Goal: Task Accomplishment & Management: Use online tool/utility

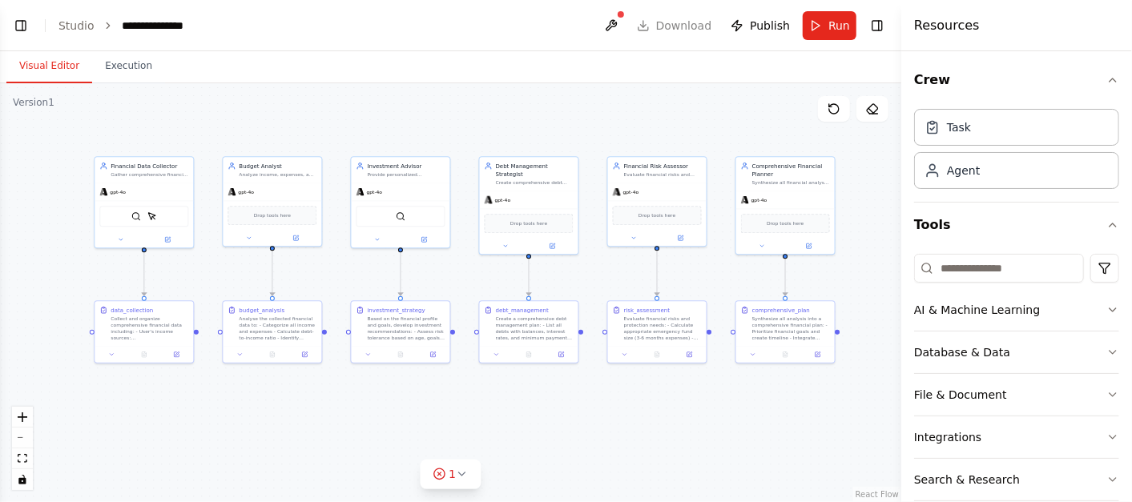
scroll to position [792, 0]
drag, startPoint x: 196, startPoint y: 332, endPoint x: 223, endPoint y: 334, distance: 26.6
click at [223, 334] on div "Financial Data Collector Gather comprehensive financial information from user i…" at bounding box center [415, 245] width 451 height 210
drag, startPoint x: 325, startPoint y: 329, endPoint x: 352, endPoint y: 332, distance: 27.3
click at [352, 332] on div "Financial Data Collector Gather comprehensive financial information from user i…" at bounding box center [415, 245] width 451 height 210
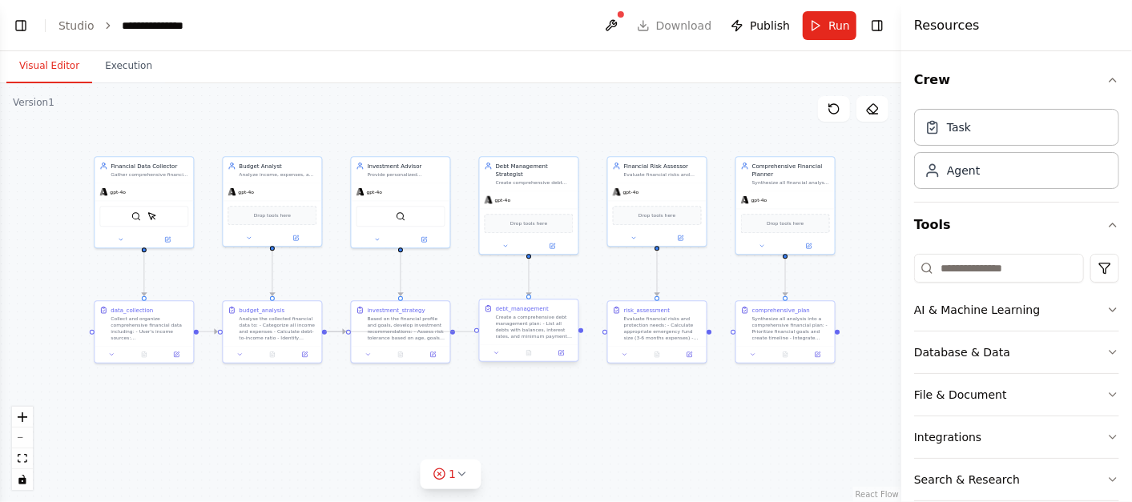
drag, startPoint x: 324, startPoint y: 329, endPoint x: 480, endPoint y: 332, distance: 156.3
click at [480, 332] on div "Financial Data Collector Gather comprehensive financial information from user i…" at bounding box center [415, 245] width 451 height 210
drag, startPoint x: 453, startPoint y: 328, endPoint x: 478, endPoint y: 330, distance: 25.8
click at [478, 330] on div "Financial Data Collector Gather comprehensive financial information from user i…" at bounding box center [415, 245] width 451 height 210
drag, startPoint x: 284, startPoint y: 322, endPoint x: 283, endPoint y: 384, distance: 61.7
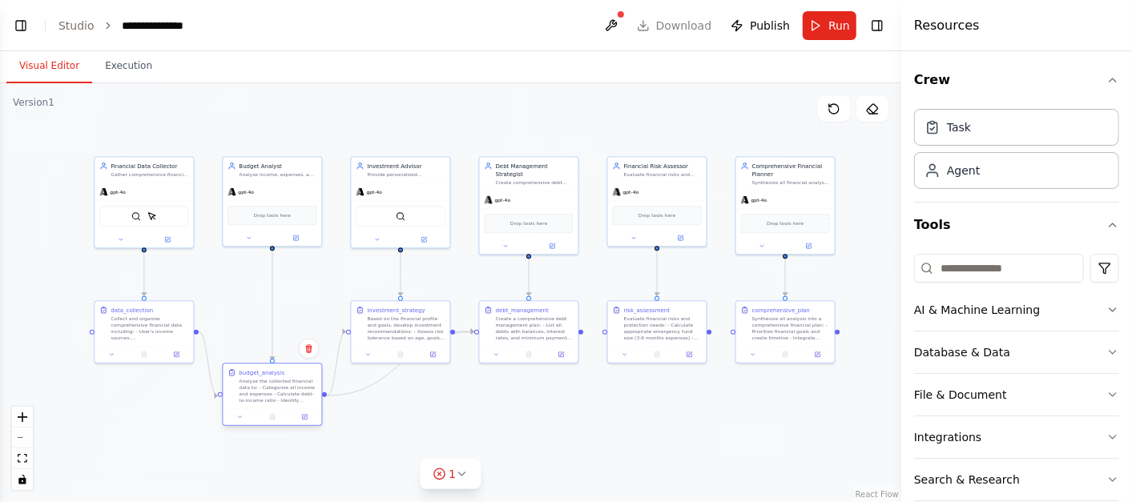
click at [283, 384] on div "Analyse the collected financial data to: - Categorize all income and expenses -…" at bounding box center [278, 391] width 78 height 26
drag, startPoint x: 517, startPoint y: 329, endPoint x: 522, endPoint y: 378, distance: 49.2
click at [522, 378] on div "Create a comprehensive debt management plan: - List all debts with balances, in…" at bounding box center [535, 375] width 78 height 26
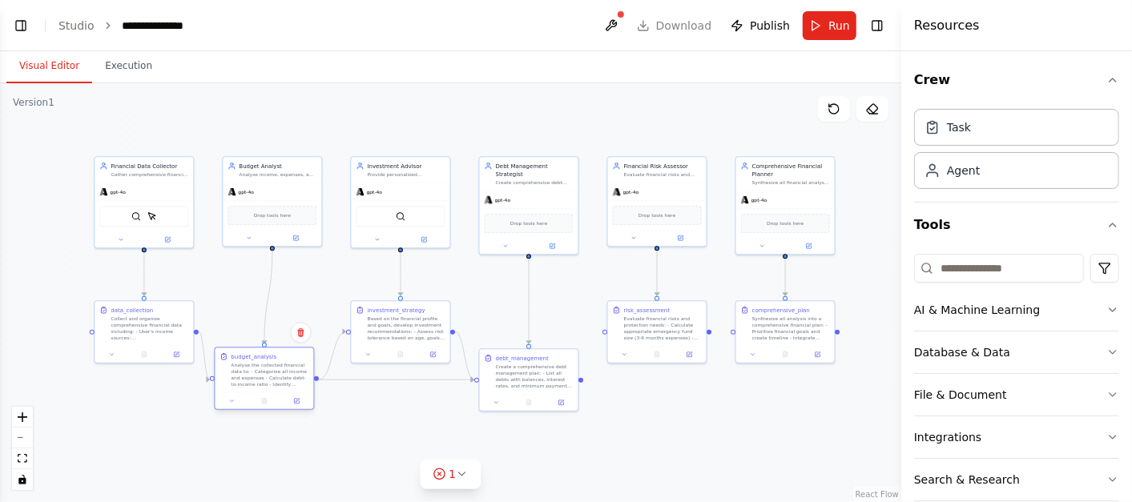
drag, startPoint x: 284, startPoint y: 405, endPoint x: 279, endPoint y: 389, distance: 16.7
click at [279, 389] on div "budget_analysis Analyse the collected financial data to: - Categorize all incom…" at bounding box center [264, 370] width 99 height 45
drag, startPoint x: 269, startPoint y: 377, endPoint x: 281, endPoint y: 379, distance: 12.3
click at [281, 379] on div "Analyse the collected financial data to: - Categorize all income and expenses -…" at bounding box center [278, 375] width 78 height 26
click at [372, 418] on div ".deletable-edge-delete-btn { width: 20px; height: 20px; border: 0px solid #ffff…" at bounding box center [450, 292] width 901 height 419
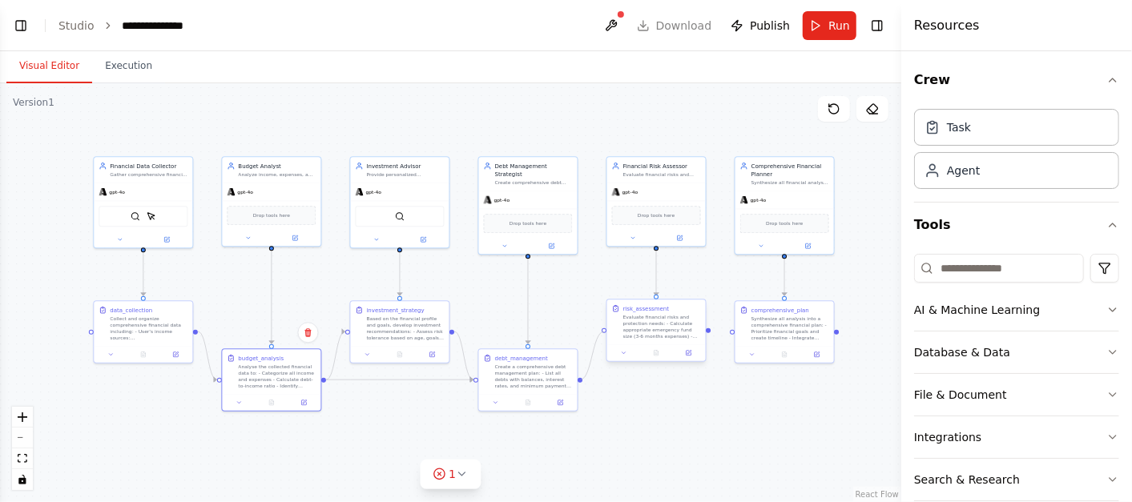
drag, startPoint x: 581, startPoint y: 380, endPoint x: 606, endPoint y: 332, distance: 54.1
click at [606, 332] on div "Financial Data Collector Gather comprehensive financial information from user i…" at bounding box center [414, 245] width 451 height 210
drag, startPoint x: 324, startPoint y: 379, endPoint x: 736, endPoint y: 333, distance: 414.5
click at [640, 333] on div "Financial Data Collector Gather comprehensive financial information from user i…" at bounding box center [414, 245] width 451 height 210
drag, startPoint x: 452, startPoint y: 328, endPoint x: 530, endPoint y: 315, distance: 79.6
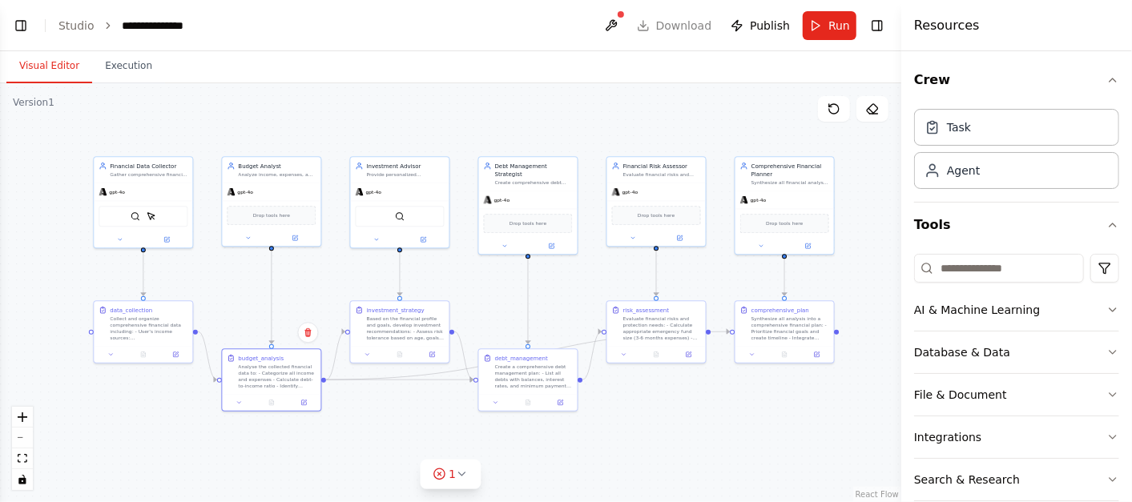
click at [532, 312] on div ".deletable-edge-delete-btn { width: 20px; height: 20px; border: 0px solid #ffff…" at bounding box center [450, 292] width 901 height 419
drag, startPoint x: 451, startPoint y: 329, endPoint x: 735, endPoint y: 333, distance: 283.7
click at [640, 333] on div "Financial Data Collector Gather comprehensive financial information from user i…" at bounding box center [414, 245] width 451 height 210
drag, startPoint x: 580, startPoint y: 378, endPoint x: 737, endPoint y: 334, distance: 163.1
click at [640, 334] on div "Financial Data Collector Gather comprehensive financial information from user i…" at bounding box center [414, 245] width 451 height 210
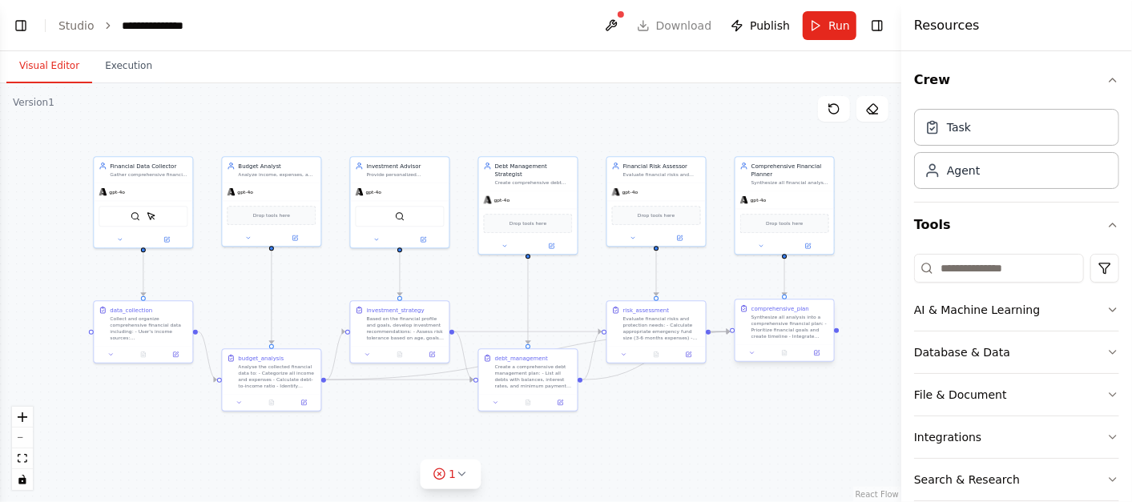
drag, startPoint x: 708, startPoint y: 329, endPoint x: 731, endPoint y: 331, distance: 23.3
click at [640, 331] on div "Financial Data Collector Gather comprehensive financial information from user i…" at bounding box center [414, 245] width 451 height 210
drag, startPoint x: 785, startPoint y: 322, endPoint x: 789, endPoint y: 385, distance: 62.6
click at [789, 385] on div "Synthesize all analysis into a comprehensive financial plan: - Prioritize finan…" at bounding box center [791, 391] width 78 height 26
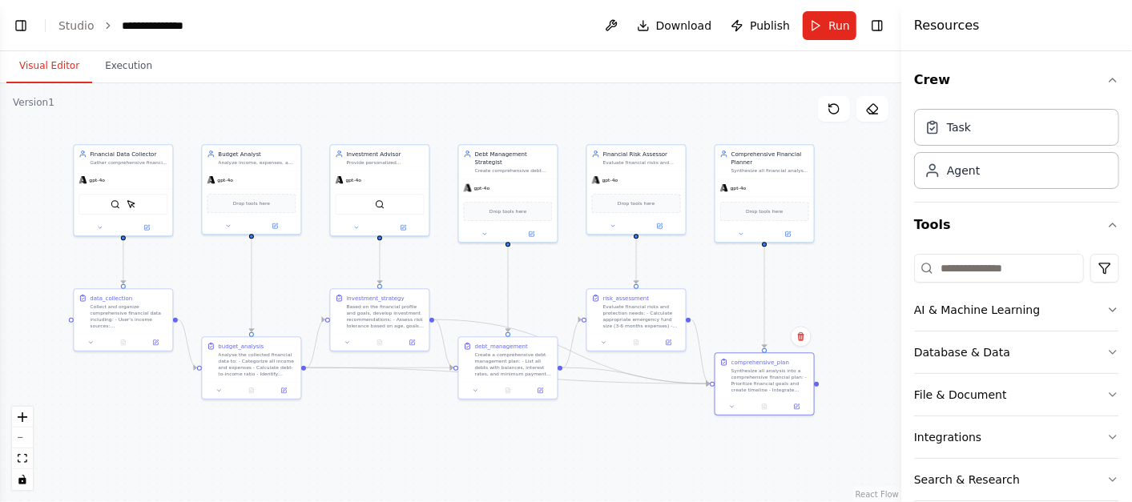
drag, startPoint x: 524, startPoint y: 441, endPoint x: 514, endPoint y: 428, distance: 16.7
click at [514, 428] on div ".deletable-edge-delete-btn { width: 20px; height: 20px; border: 0px solid #ffff…" at bounding box center [450, 292] width 901 height 419
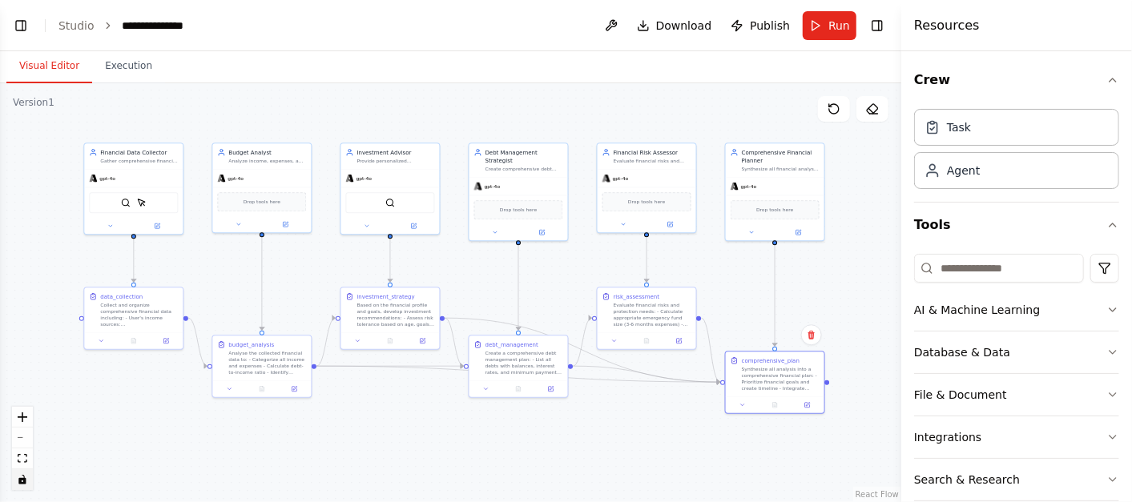
click at [22, 481] on icon "toggle interactivity" at bounding box center [23, 480] width 10 height 10
click at [229, 300] on div ".deletable-edge-delete-btn { width: 20px; height: 20px; border: 0px solid #ffff…" at bounding box center [450, 292] width 901 height 419
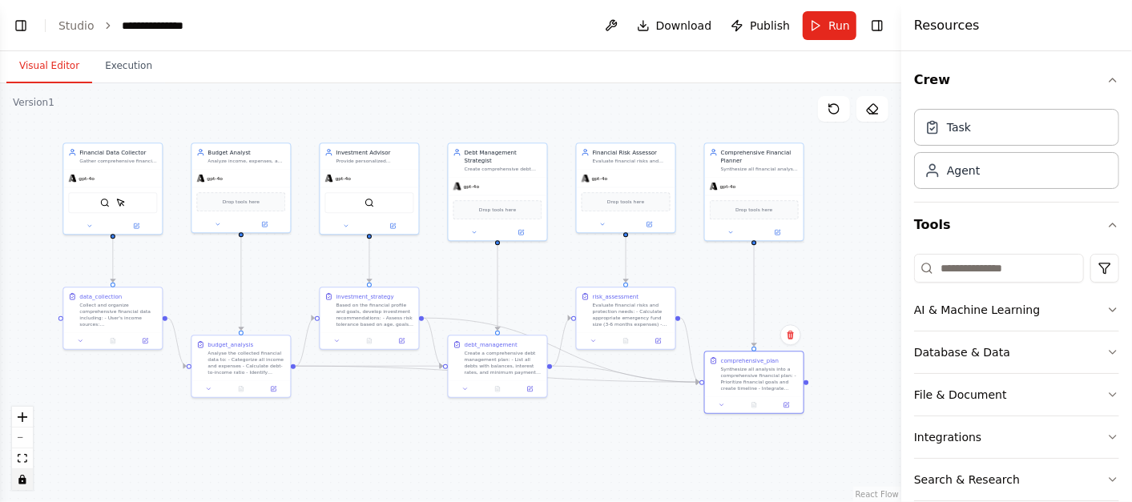
drag, startPoint x: 231, startPoint y: 300, endPoint x: 209, endPoint y: 300, distance: 21.6
click at [209, 300] on div ".deletable-edge-delete-btn { width: 20px; height: 20px; border: 0px solid #ffff…" at bounding box center [450, 292] width 901 height 419
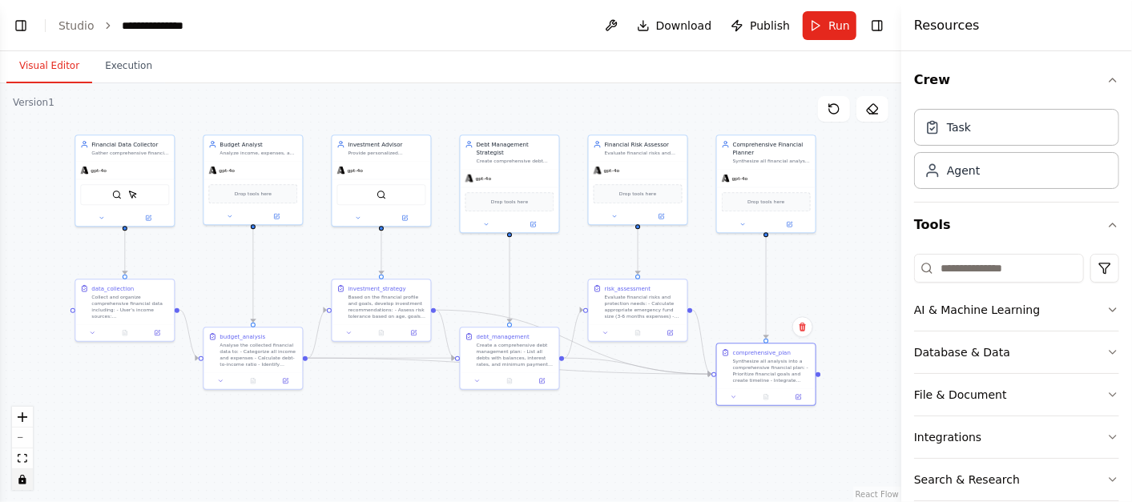
drag, startPoint x: 124, startPoint y: 193, endPoint x: 133, endPoint y: 192, distance: 8.9
click at [133, 192] on div ".deletable-edge-delete-btn { width: 20px; height: 20px; border: 0px solid #ffff…" at bounding box center [450, 292] width 901 height 419
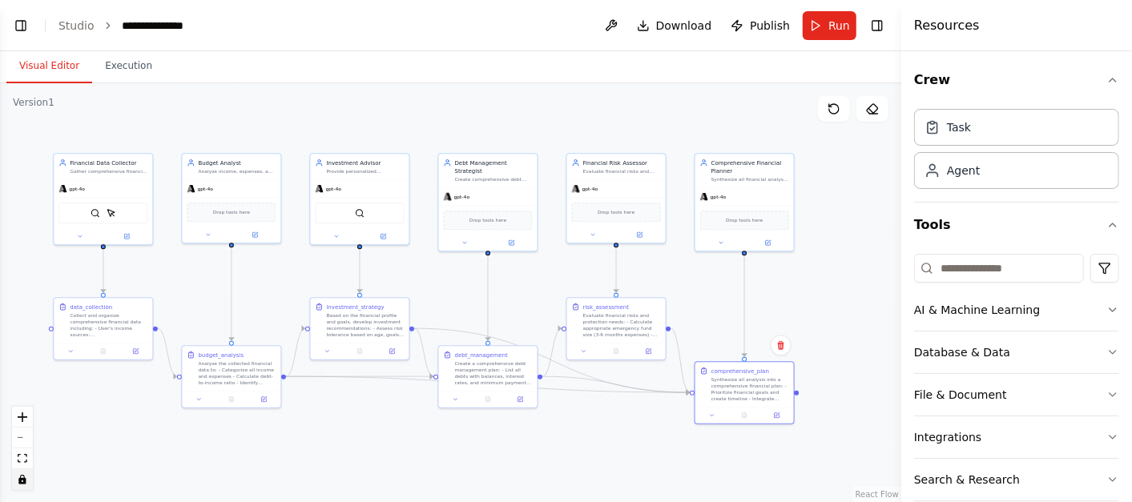
drag, startPoint x: 137, startPoint y: 180, endPoint x: 119, endPoint y: 191, distance: 21.6
click at [119, 191] on div ".deletable-edge-delete-btn { width: 20px; height: 20px; border: 0px solid #ffff…" at bounding box center [450, 292] width 901 height 419
click at [119, 192] on div ".deletable-edge-delete-btn { width: 20px; height: 20px; border: 0px solid #ffff…" at bounding box center [450, 292] width 901 height 419
click at [23, 482] on icon "toggle interactivity" at bounding box center [21, 480] width 7 height 10
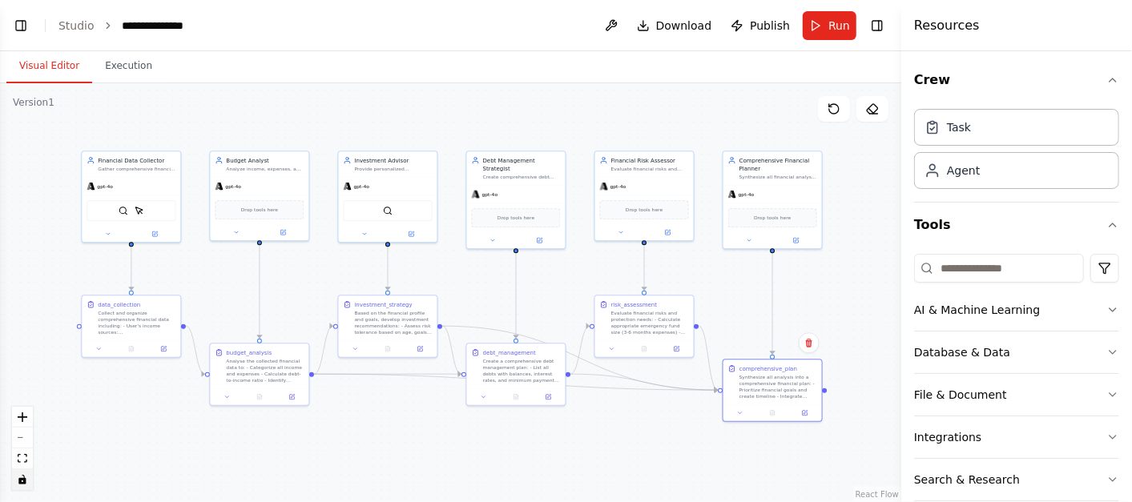
drag, startPoint x: 298, startPoint y: 446, endPoint x: 325, endPoint y: 443, distance: 27.4
click at [325, 443] on div ".deletable-edge-delete-btn { width: 20px; height: 20px; border: 0px solid #ffff…" at bounding box center [450, 292] width 901 height 419
drag, startPoint x: 153, startPoint y: 184, endPoint x: 107, endPoint y: 187, distance: 46.5
click at [102, 178] on div "gpt-4o" at bounding box center [83, 177] width 99 height 18
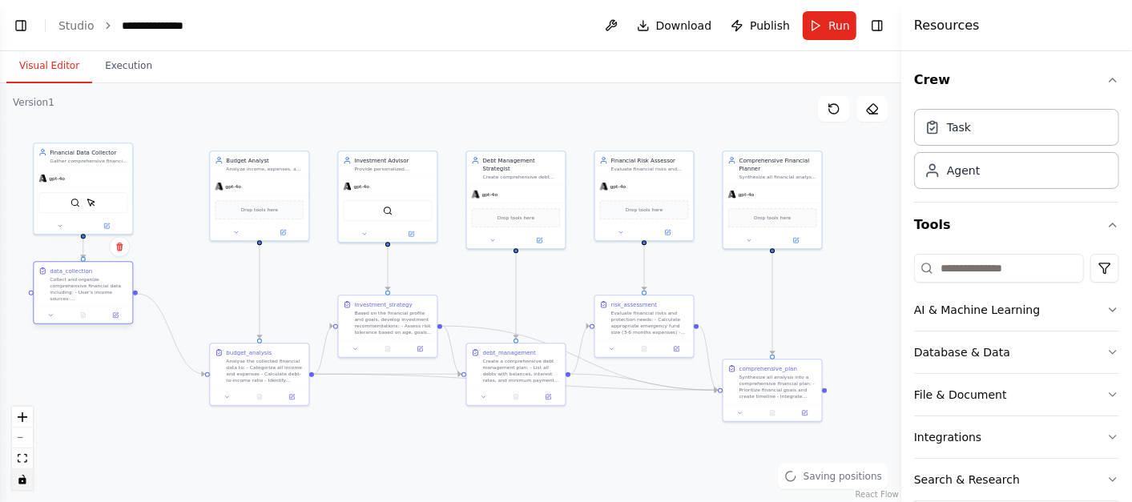
drag, startPoint x: 167, startPoint y: 320, endPoint x: 121, endPoint y: 292, distance: 54.0
click at [119, 291] on div "Collect and organize comprehensive financial data including: - User's income so…" at bounding box center [89, 289] width 78 height 26
drag, startPoint x: 271, startPoint y: 371, endPoint x: 249, endPoint y: 415, distance: 49.1
click at [249, 415] on div "Analyse the collected financial data to: - Categorize all income and expenses -…" at bounding box center [241, 410] width 78 height 26
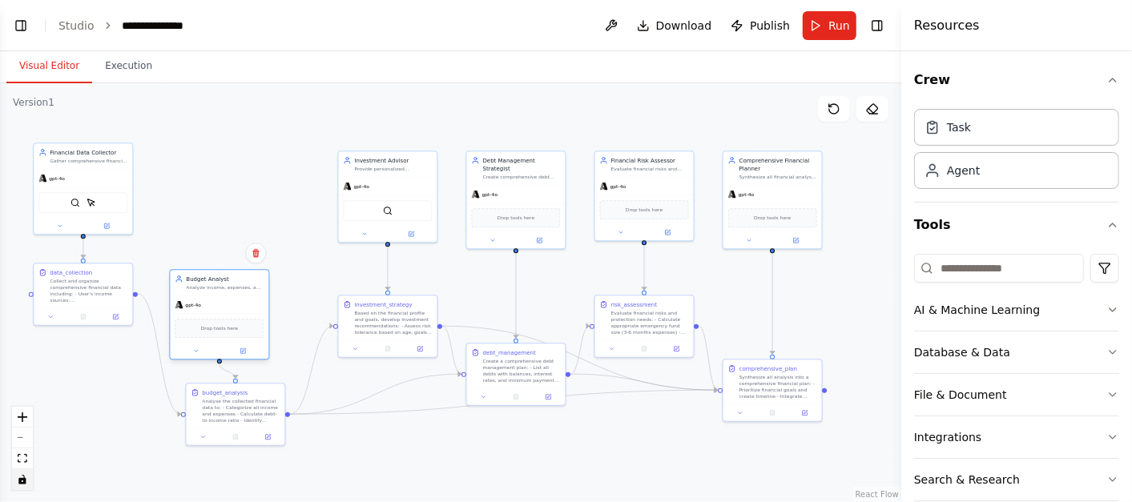
drag, startPoint x: 263, startPoint y: 196, endPoint x: 224, endPoint y: 321, distance: 131.0
click at [224, 321] on div "Drop tools here" at bounding box center [219, 329] width 99 height 30
drag, startPoint x: 383, startPoint y: 329, endPoint x: 360, endPoint y: 345, distance: 28.2
click at [360, 345] on div "Based on the financial profile and goals, develop investment recommendations: -…" at bounding box center [369, 338] width 78 height 26
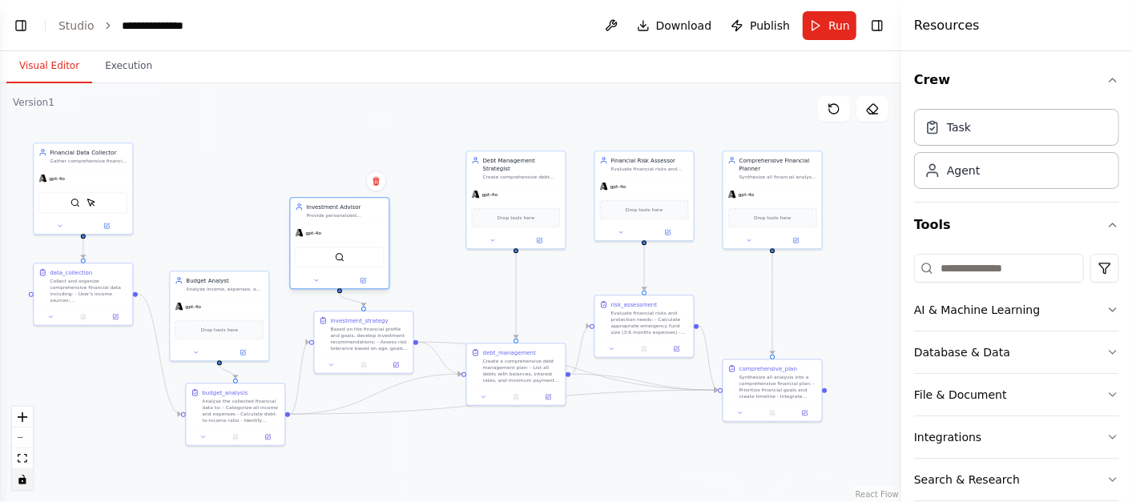
drag, startPoint x: 389, startPoint y: 175, endPoint x: 341, endPoint y: 226, distance: 69.7
click at [341, 226] on div "gpt-4o" at bounding box center [339, 233] width 99 height 18
drag, startPoint x: 526, startPoint y: 369, endPoint x: 523, endPoint y: 392, distance: 23.5
click at [523, 392] on div "Create a comprehensive debt management plan: - List all debts with balances, in…" at bounding box center [522, 394] width 78 height 26
drag, startPoint x: 643, startPoint y: 325, endPoint x: 611, endPoint y: 285, distance: 51.3
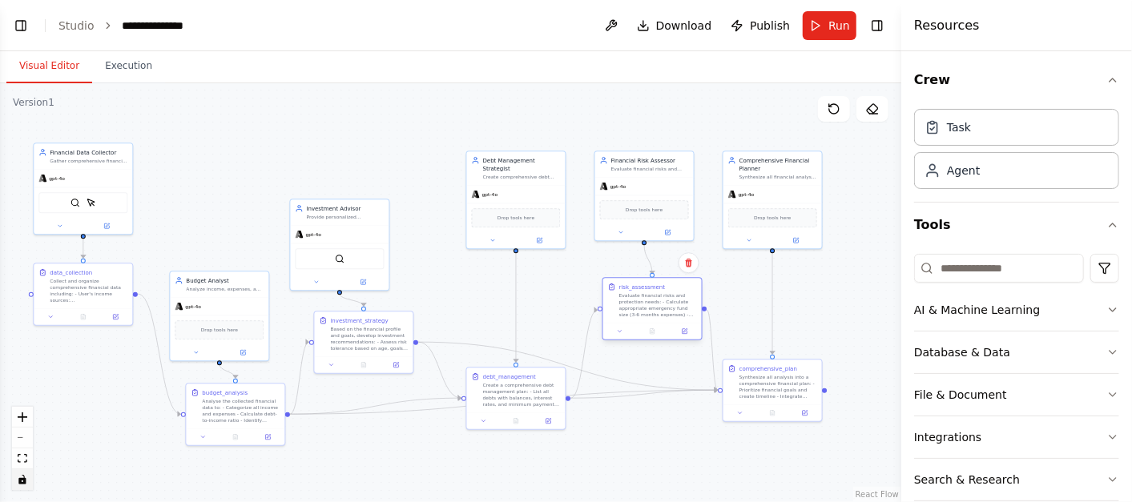
click at [648, 310] on div "Evaluate financial risks and protection needs: - Calculate appropriate emergenc…" at bounding box center [658, 305] width 78 height 26
drag, startPoint x: 531, startPoint y: 178, endPoint x: 510, endPoint y: 253, distance: 78.4
click at [510, 256] on div "gpt-4o" at bounding box center [492, 265] width 99 height 18
drag, startPoint x: 510, startPoint y: 253, endPoint x: 498, endPoint y: 263, distance: 14.8
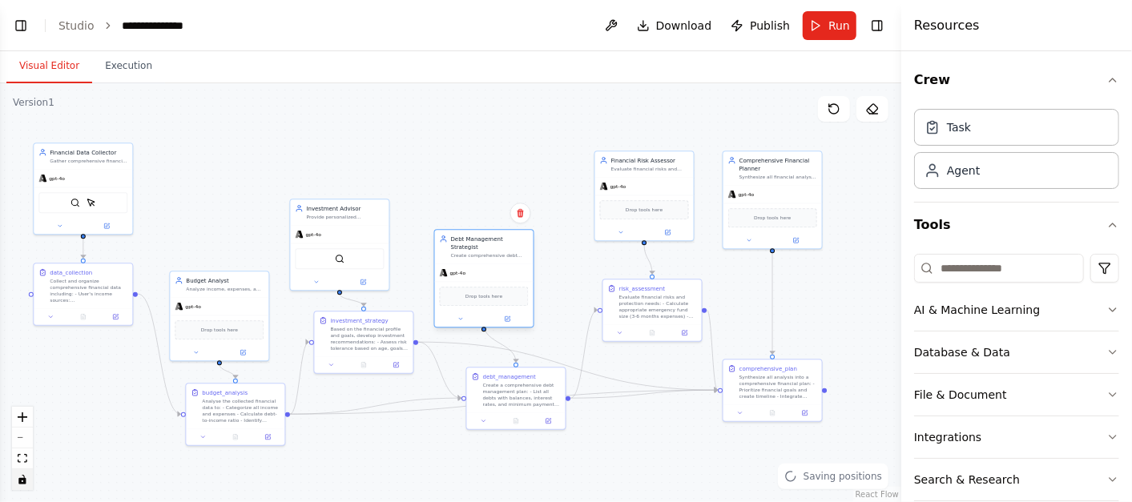
click at [498, 264] on div "gpt-4o" at bounding box center [484, 273] width 99 height 18
drag, startPoint x: 663, startPoint y: 185, endPoint x: 615, endPoint y: 205, distance: 51.3
click at [615, 205] on div "gpt-4o" at bounding box center [596, 201] width 99 height 18
drag, startPoint x: 679, startPoint y: 302, endPoint x: 671, endPoint y: 318, distance: 17.9
click at [671, 318] on div "Evaluate financial risks and protection needs: - Calculate appropriate emergenc…" at bounding box center [650, 321] width 78 height 26
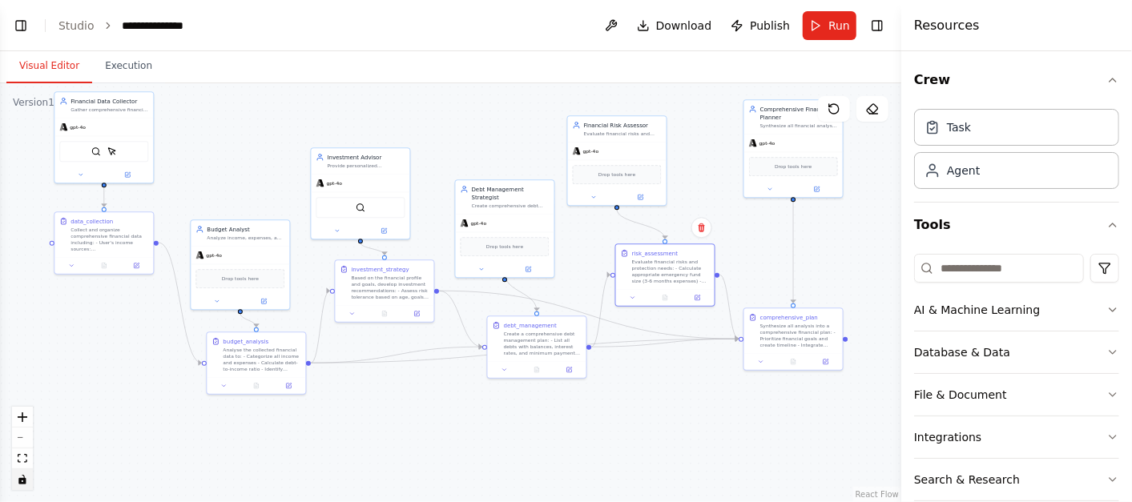
drag, startPoint x: 649, startPoint y: 434, endPoint x: 669, endPoint y: 389, distance: 49.1
click at [669, 389] on div ".deletable-edge-delete-btn { width: 20px; height: 20px; border: 0px solid #ffff…" at bounding box center [450, 292] width 901 height 419
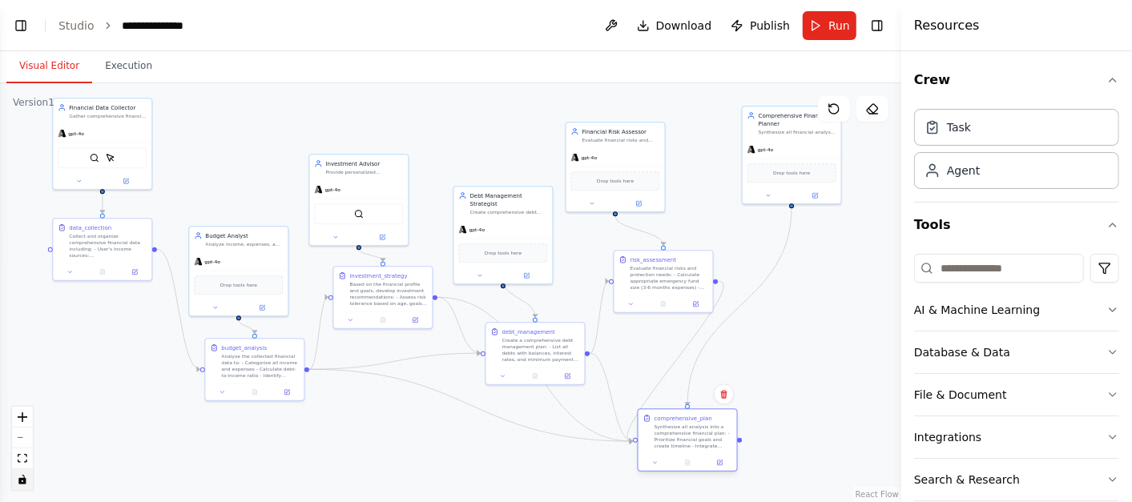
drag, startPoint x: 768, startPoint y: 373, endPoint x: 683, endPoint y: 441, distance: 109.0
click at [683, 441] on div "Synthesize all analysis into a comprehensive financial plan: - Prioritize finan…" at bounding box center [694, 437] width 78 height 26
drag, startPoint x: 796, startPoint y: 135, endPoint x: 792, endPoint y: 299, distance: 163.5
click at [792, 299] on div "Comprehensive Financial Planner Synthesize all financial analysis into a compre…" at bounding box center [784, 313] width 100 height 99
click at [514, 422] on icon "Edge from 4f4300a2-63cf-4012-81ea-7914ef132cf0 to 7320520a-5c96-405d-8a43-781fb…" at bounding box center [471, 405] width 324 height 72
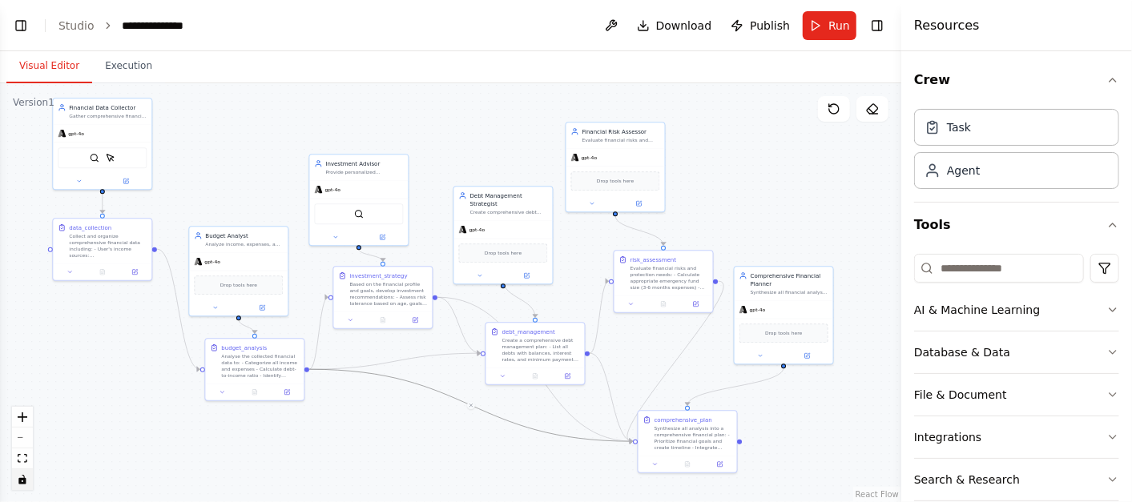
drag, startPoint x: 488, startPoint y: 409, endPoint x: 487, endPoint y: 417, distance: 8.1
click at [487, 417] on div ".deletable-edge-delete-btn { width: 20px; height: 20px; border: 0px solid #ffff…" at bounding box center [450, 292] width 901 height 419
click at [486, 415] on icon "Edge from 4f4300a2-63cf-4012-81ea-7914ef132cf0 to 7320520a-5c96-405d-8a43-781fb…" at bounding box center [471, 405] width 324 height 72
drag, startPoint x: 471, startPoint y: 406, endPoint x: 462, endPoint y: 449, distance: 44.3
click at [462, 449] on div ".deletable-edge-delete-btn { width: 20px; height: 20px; border: 0px solid #ffff…" at bounding box center [450, 292] width 901 height 419
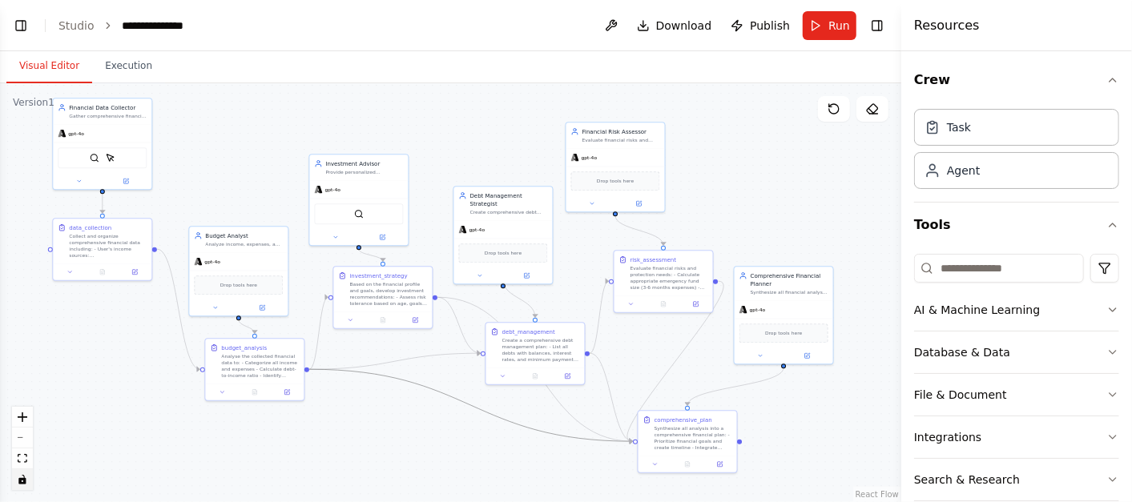
click at [481, 409] on icon "Edge from 4f4300a2-63cf-4012-81ea-7914ef132cf0 to 7320520a-5c96-405d-8a43-781fb…" at bounding box center [471, 405] width 324 height 72
drag, startPoint x: 524, startPoint y: 424, endPoint x: 519, endPoint y: 431, distance: 8.7
click at [520, 435] on div ".deletable-edge-delete-btn { width: 20px; height: 20px; border: 0px solid #ffff…" at bounding box center [450, 292] width 901 height 419
click at [517, 421] on icon "Edge from 4f4300a2-63cf-4012-81ea-7914ef132cf0 to 7320520a-5c96-405d-8a43-781fb…" at bounding box center [471, 405] width 324 height 72
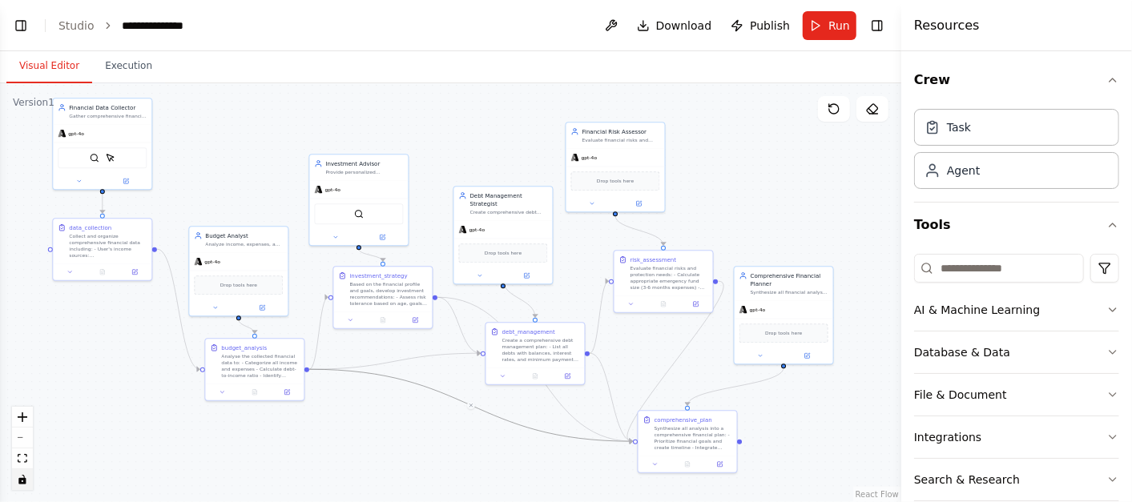
click at [517, 421] on icon "Edge from 4f4300a2-63cf-4012-81ea-7914ef132cf0 to 7320520a-5c96-405d-8a43-781fb…" at bounding box center [471, 405] width 324 height 72
drag, startPoint x: 517, startPoint y: 421, endPoint x: 514, endPoint y: 435, distance: 14.6
click at [514, 435] on div ".deletable-edge-delete-btn { width: 20px; height: 20px; border: 0px solid #ffff…" at bounding box center [450, 292] width 901 height 419
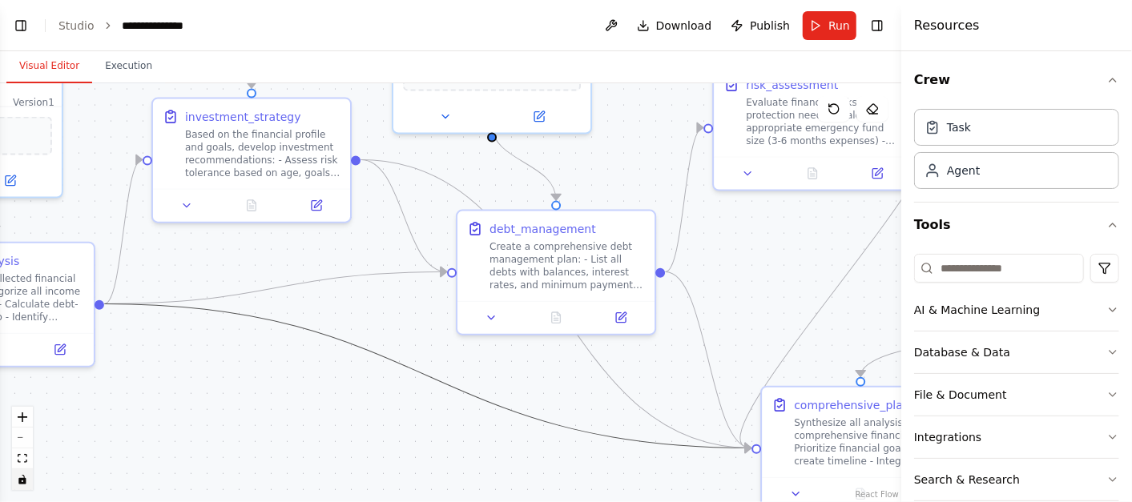
click at [389, 357] on icon "Edge from 4f4300a2-63cf-4012-81ea-7914ef132cf0 to 7320520a-5c96-405d-8a43-781fb…" at bounding box center [427, 376] width 647 height 144
click at [426, 379] on icon at bounding box center [427, 376] width 12 height 14
drag, startPoint x: 97, startPoint y: 300, endPoint x: 760, endPoint y: 452, distance: 679.9
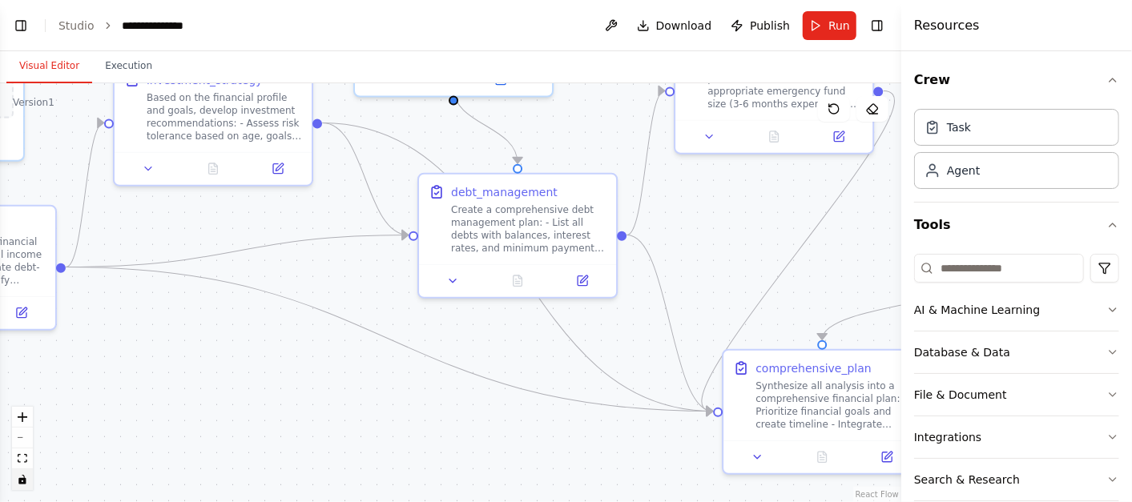
drag, startPoint x: 337, startPoint y: 419, endPoint x: 299, endPoint y: 382, distance: 53.3
click at [299, 382] on div ".deletable-edge-delete-btn { width: 20px; height: 20px; border: 0px solid #ffff…" at bounding box center [450, 292] width 901 height 419
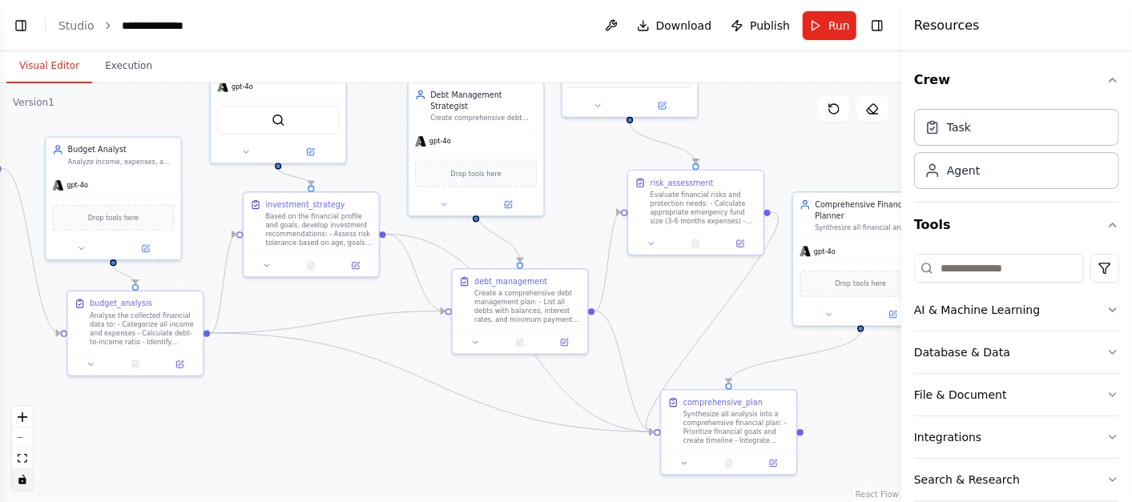
drag, startPoint x: 337, startPoint y: 383, endPoint x: 396, endPoint y: 413, distance: 66.3
click at [396, 413] on div ".deletable-edge-delete-btn { width: 20px; height: 20px; border: 0px solid #ffff…" at bounding box center [450, 292] width 901 height 419
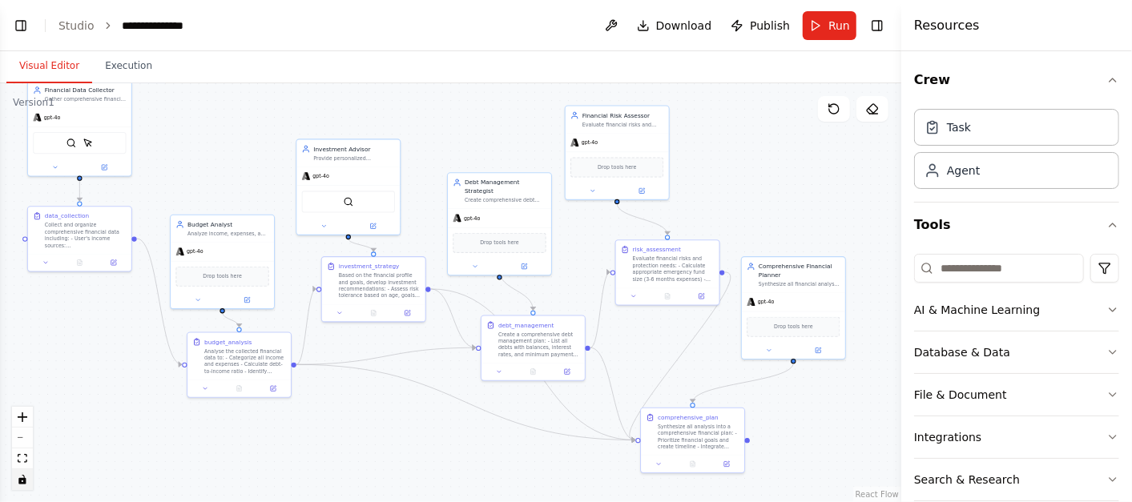
drag, startPoint x: 396, startPoint y: 413, endPoint x: 439, endPoint y: 423, distance: 44.5
click at [439, 423] on div ".deletable-edge-delete-btn { width: 20px; height: 20px; border: 0px solid #ffff…" at bounding box center [450, 292] width 901 height 419
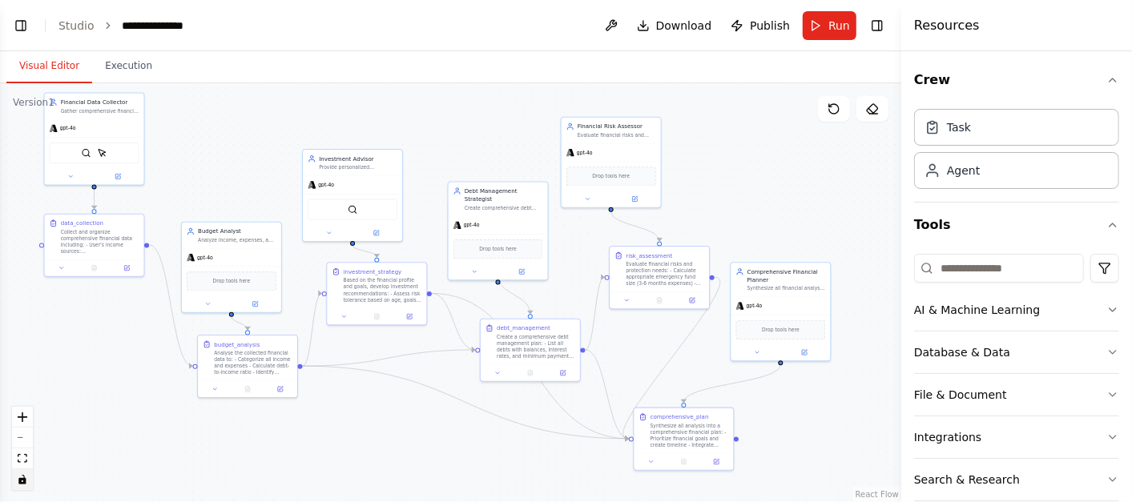
click at [433, 417] on div ".deletable-edge-delete-btn { width: 20px; height: 20px; border: 0px solid #ffff…" at bounding box center [450, 292] width 901 height 419
click at [619, 23] on button at bounding box center [612, 25] width 26 height 29
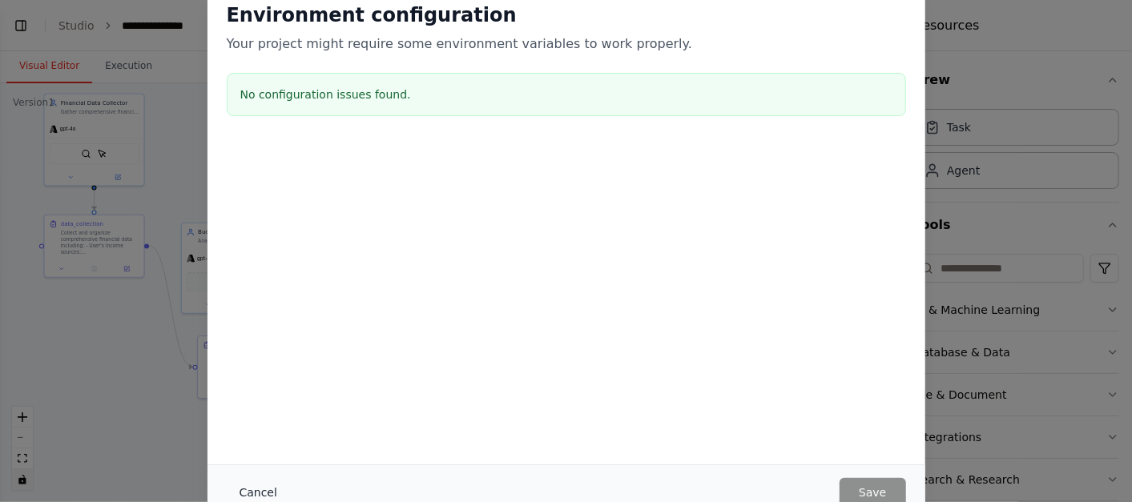
click at [247, 486] on button "Cancel" at bounding box center [258, 492] width 63 height 29
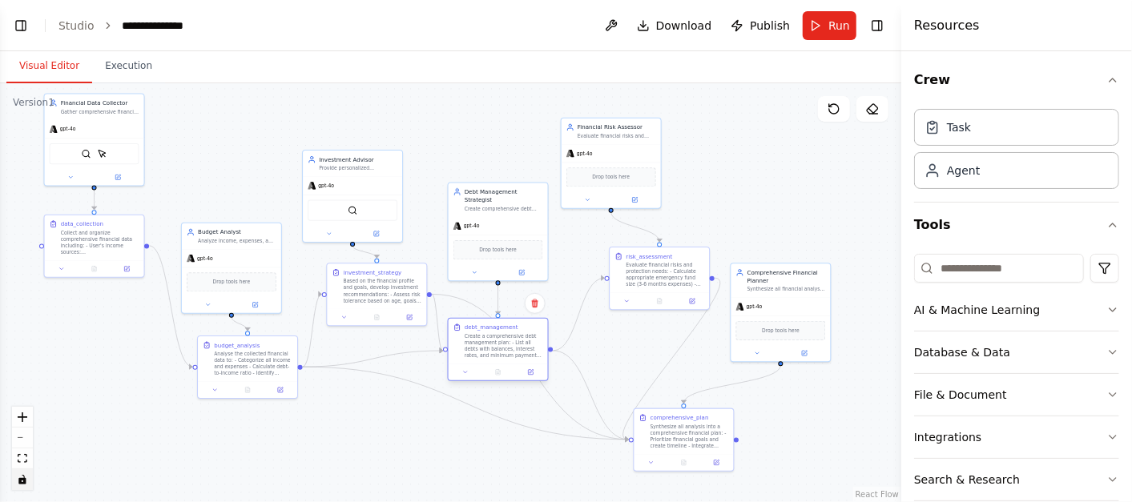
drag, startPoint x: 538, startPoint y: 347, endPoint x: 506, endPoint y: 351, distance: 33.1
click at [506, 351] on div "Create a comprehensive debt management plan: - List all debts with balances, in…" at bounding box center [504, 346] width 79 height 26
drag, startPoint x: 662, startPoint y: 264, endPoint x: 627, endPoint y: 311, distance: 59.0
click at [627, 311] on div "Evaluate financial risks and protection needs: - Calculate appropriate emergenc…" at bounding box center [633, 314] width 79 height 26
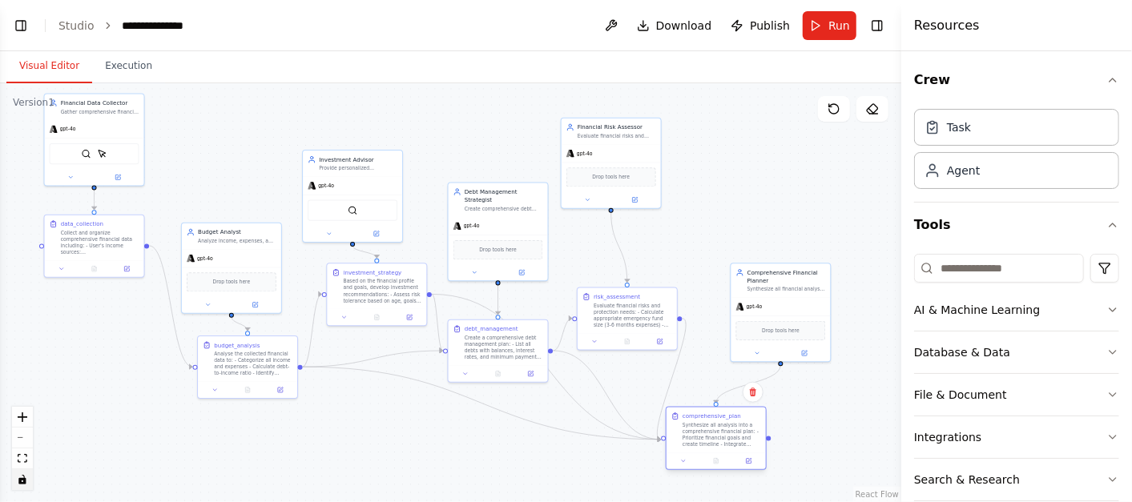
drag, startPoint x: 687, startPoint y: 434, endPoint x: 732, endPoint y: 427, distance: 46.2
click at [732, 427] on div "Synthesize all analysis into a comprehensive financial plan: - Prioritize finan…" at bounding box center [722, 435] width 79 height 26
drag, startPoint x: 779, startPoint y: 299, endPoint x: 746, endPoint y: 234, distance: 72.7
click at [746, 234] on div "gpt-4o" at bounding box center [748, 241] width 99 height 18
click at [705, 165] on div ".deletable-edge-delete-btn { width: 20px; height: 20px; border: 0px solid #ffff…" at bounding box center [450, 292] width 901 height 419
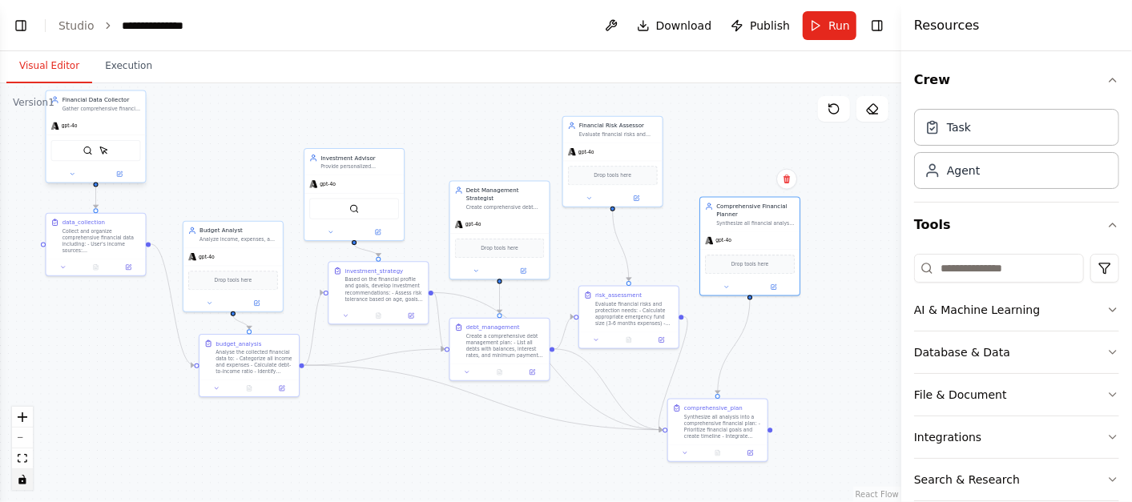
click at [98, 123] on div "gpt-4o" at bounding box center [95, 126] width 99 height 18
click at [69, 176] on button at bounding box center [73, 174] width 46 height 10
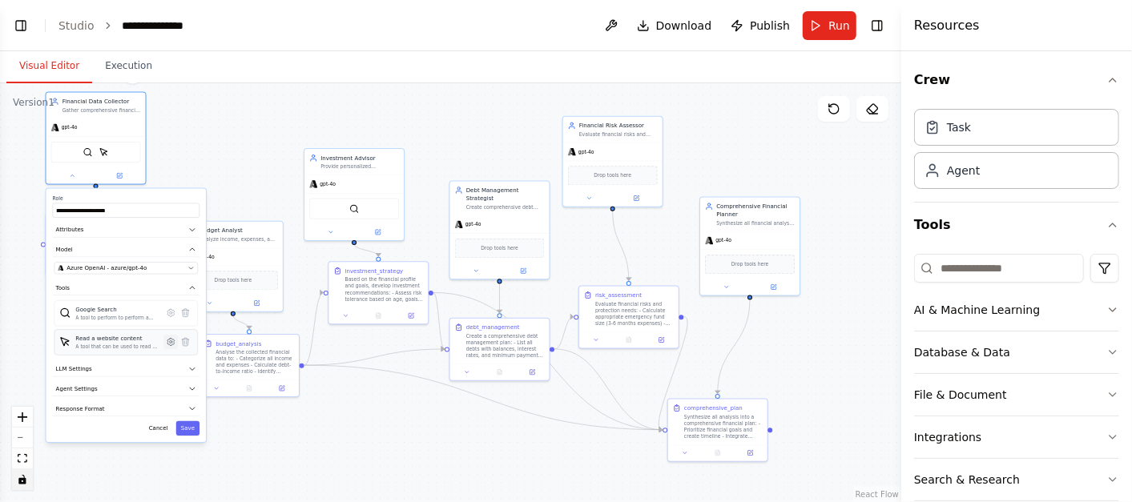
click at [169, 340] on icon at bounding box center [170, 342] width 7 height 7
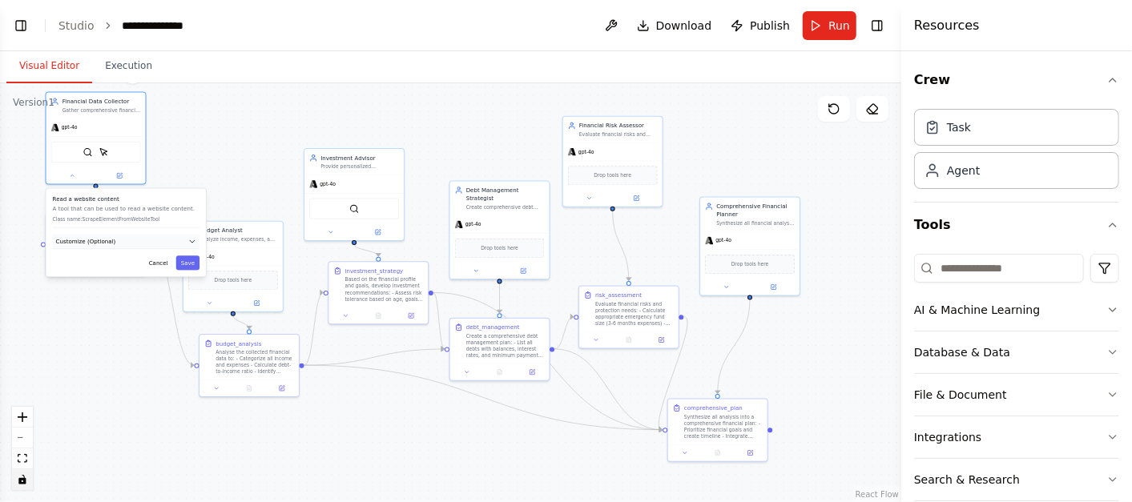
click at [127, 240] on button "Customize (Optional)" at bounding box center [126, 241] width 147 height 15
click at [187, 238] on button "Customize (Optional)" at bounding box center [126, 241] width 147 height 15
click at [190, 238] on icon "button" at bounding box center [192, 242] width 8 height 8
click at [186, 260] on button "Save" at bounding box center [187, 263] width 23 height 14
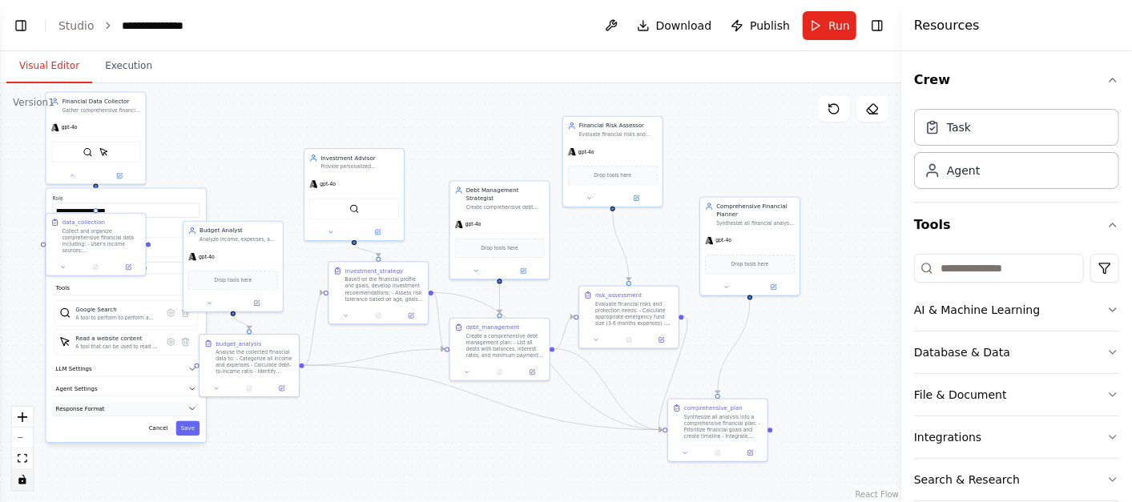
click at [107, 401] on button "Response Format" at bounding box center [126, 408] width 147 height 15
click at [116, 406] on button "Response Format" at bounding box center [126, 408] width 147 height 15
click at [194, 407] on icon "button" at bounding box center [192, 409] width 8 height 8
click at [193, 406] on icon "button" at bounding box center [192, 409] width 8 height 8
click at [192, 408] on icon "button" at bounding box center [192, 409] width 5 height 2
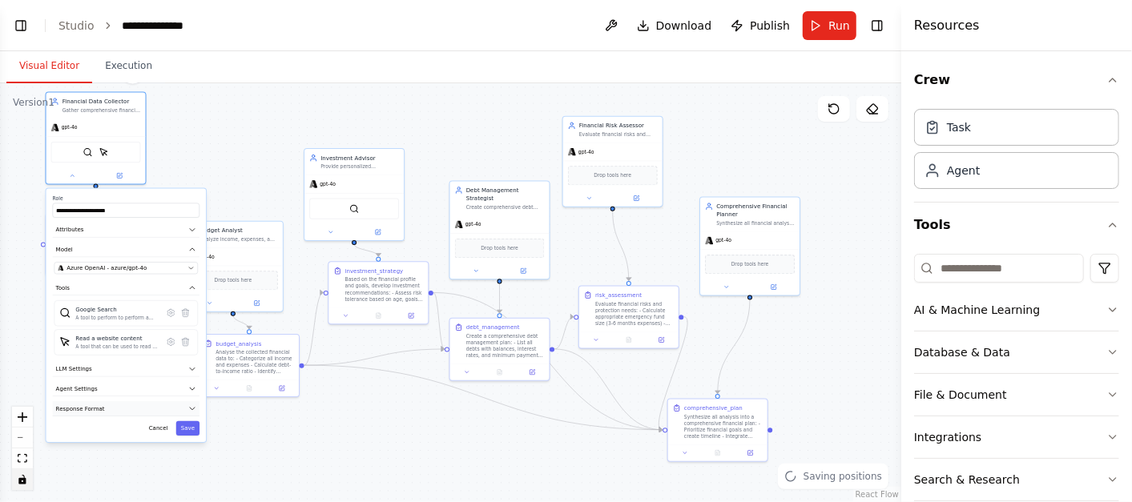
click at [148, 409] on button "Response Format" at bounding box center [126, 408] width 147 height 15
click at [148, 408] on button "Response Format" at bounding box center [126, 408] width 147 height 15
click at [146, 407] on button "Response Format" at bounding box center [126, 408] width 147 height 15
click at [143, 406] on button "Response Format" at bounding box center [126, 408] width 147 height 15
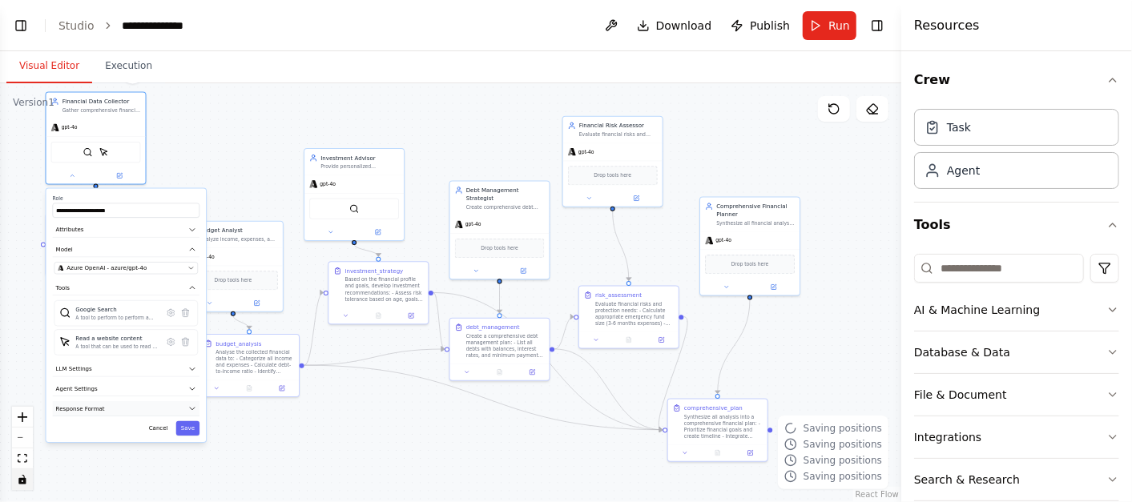
click at [135, 407] on button "Response Format" at bounding box center [126, 408] width 147 height 15
click at [99, 403] on button "Response Format" at bounding box center [126, 408] width 147 height 15
click at [192, 405] on icon "button" at bounding box center [192, 409] width 8 height 8
click at [190, 388] on icon "button" at bounding box center [192, 389] width 8 height 8
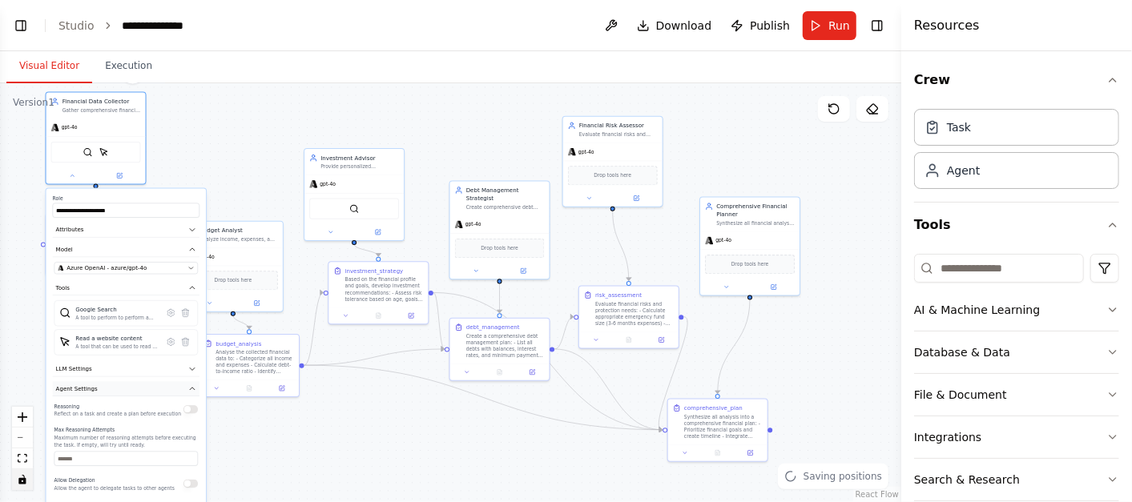
click at [190, 388] on icon "button" at bounding box center [192, 389] width 8 height 8
click at [194, 405] on icon "button" at bounding box center [192, 409] width 8 height 8
click at [191, 405] on icon "button" at bounding box center [192, 409] width 8 height 8
click at [153, 464] on button "Cancel" at bounding box center [158, 471] width 29 height 14
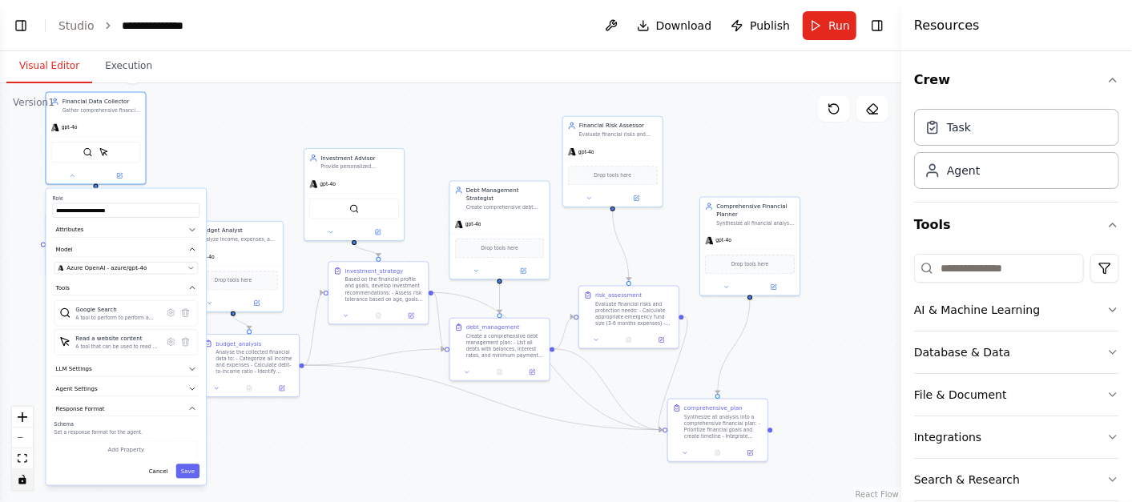
click at [211, 183] on div ".deletable-edge-delete-btn { width: 20px; height: 20px; border: 0px solid #ffff…" at bounding box center [450, 292] width 901 height 419
click at [229, 159] on div ".deletable-edge-delete-btn { width: 20px; height: 20px; border: 0px solid #ffff…" at bounding box center [450, 292] width 901 height 419
click at [203, 164] on div ".deletable-edge-delete-btn { width: 20px; height: 20px; border: 0px solid #ffff…" at bounding box center [450, 292] width 901 height 419
click at [64, 175] on button at bounding box center [70, 175] width 46 height 10
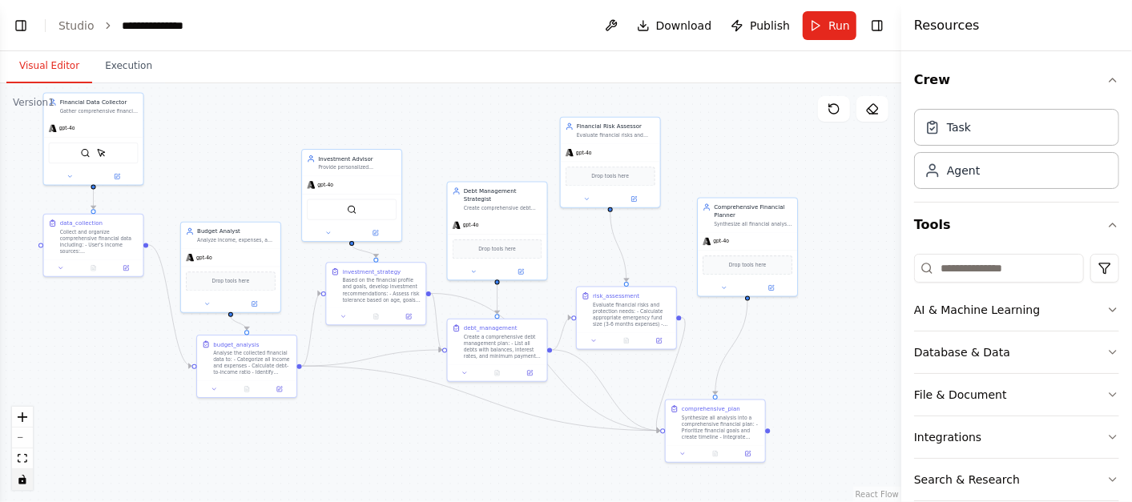
click at [116, 351] on div ".deletable-edge-delete-btn { width: 20px; height: 20px; border: 0px solid #ffff…" at bounding box center [450, 292] width 901 height 419
drag, startPoint x: 79, startPoint y: 236, endPoint x: 103, endPoint y: 423, distance: 189.0
click at [103, 423] on div "Collect and organize comprehensive financial data including: - User's income so…" at bounding box center [123, 426] width 79 height 26
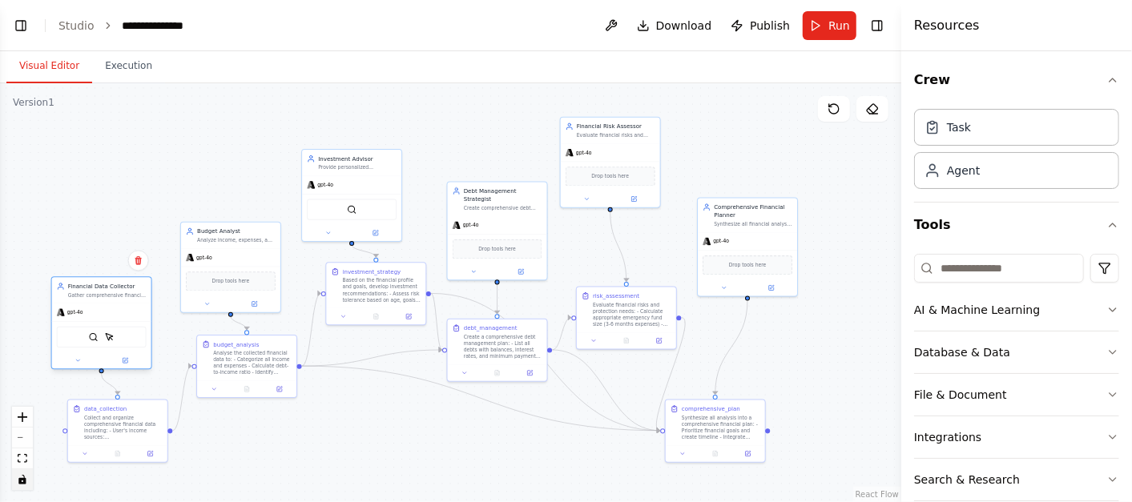
drag, startPoint x: 101, startPoint y: 119, endPoint x: 111, endPoint y: 304, distance: 185.3
click at [111, 304] on div "gpt-4o" at bounding box center [101, 313] width 99 height 18
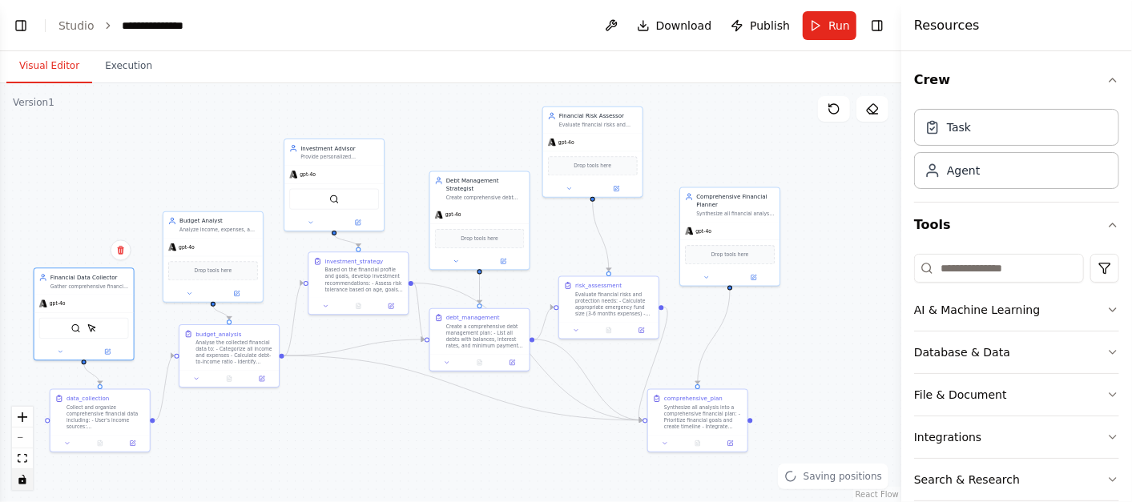
drag, startPoint x: 156, startPoint y: 187, endPoint x: 143, endPoint y: 175, distance: 17.6
click at [143, 175] on div ".deletable-edge-delete-btn { width: 20px; height: 20px; border: 0px solid #ffff…" at bounding box center [450, 292] width 901 height 419
drag, startPoint x: 219, startPoint y: 237, endPoint x: 187, endPoint y: 194, distance: 53.4
click at [187, 194] on div "gpt-4o" at bounding box center [184, 196] width 99 height 18
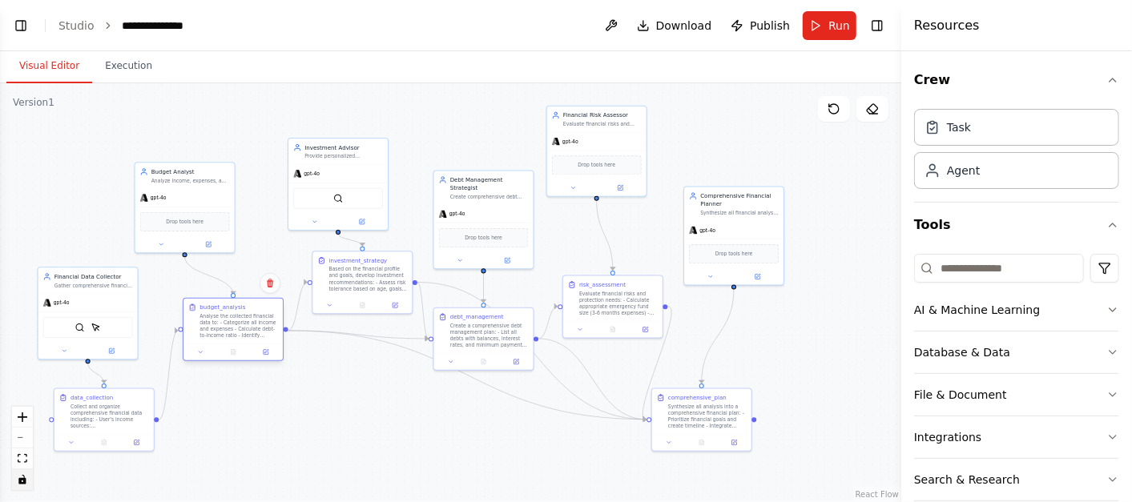
drag, startPoint x: 255, startPoint y: 350, endPoint x: 252, endPoint y: 328, distance: 22.7
click at [252, 328] on div "Analyse the collected financial data to: - Categorize all income and expenses -…" at bounding box center [239, 326] width 79 height 26
click at [24, 442] on button "zoom out" at bounding box center [22, 438] width 21 height 21
click at [24, 443] on div "React Flow controls" at bounding box center [22, 448] width 21 height 83
click at [22, 443] on div "React Flow controls" at bounding box center [22, 448] width 21 height 83
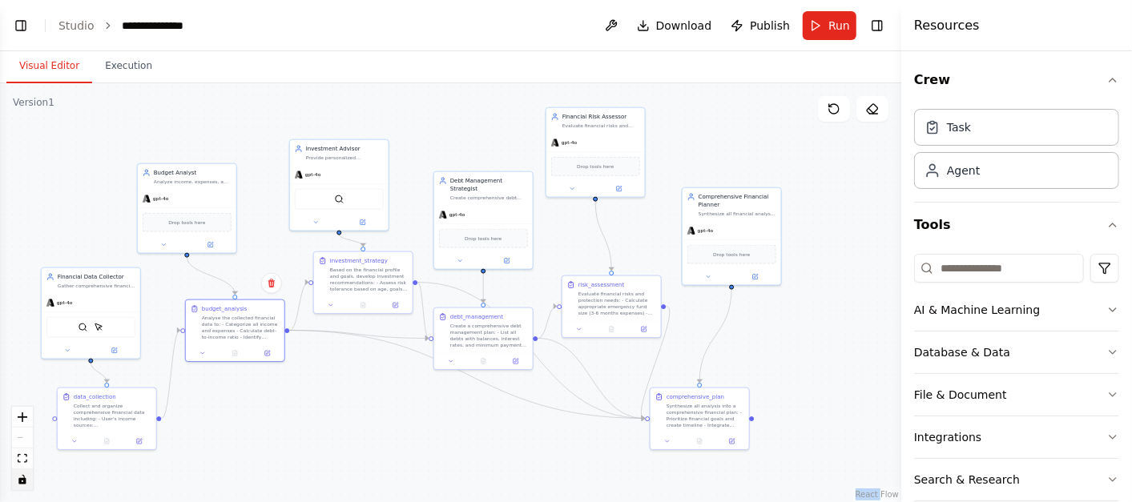
click at [22, 443] on div "React Flow controls" at bounding box center [22, 448] width 21 height 83
click at [23, 443] on div "React Flow controls" at bounding box center [22, 448] width 21 height 83
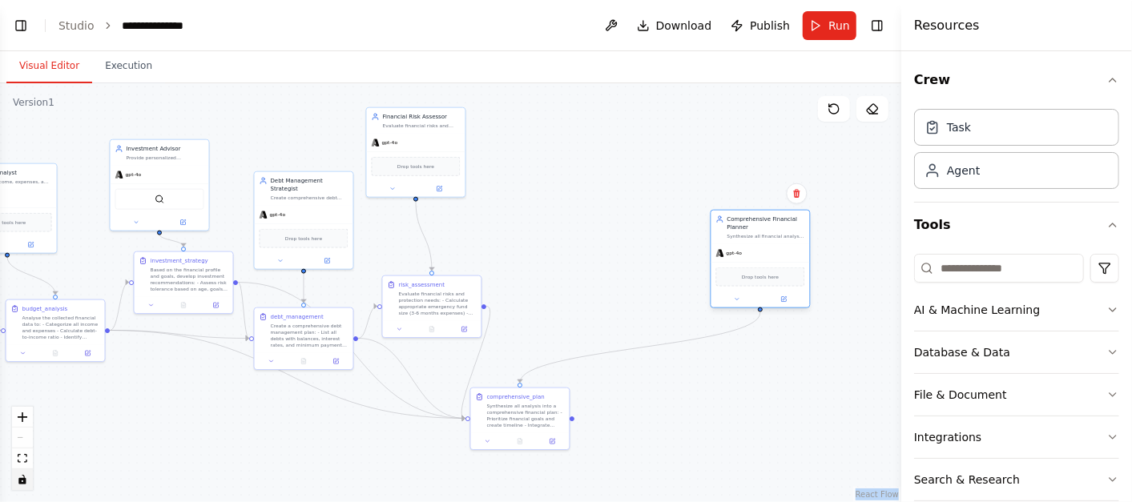
drag, startPoint x: 760, startPoint y: 225, endPoint x: 776, endPoint y: 258, distance: 36.9
click at [783, 252] on div "gpt-4o" at bounding box center [761, 253] width 99 height 18
drag, startPoint x: 550, startPoint y: 410, endPoint x: 728, endPoint y: 449, distance: 181.2
click at [729, 446] on div "Synthesize all analysis into a comprehensive financial plan: - Prioritize finan…" at bounding box center [702, 446] width 78 height 26
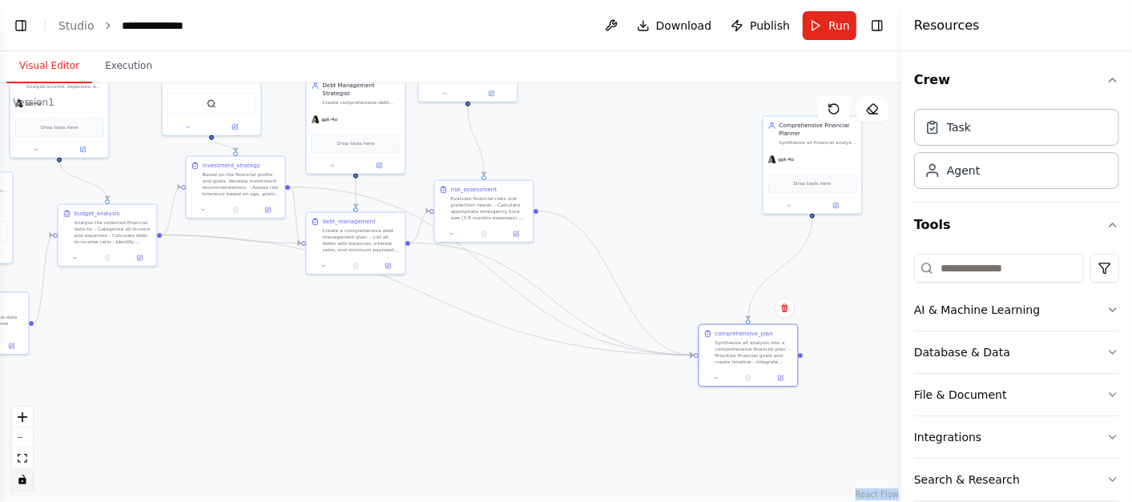
drag, startPoint x: 434, startPoint y: 444, endPoint x: 503, endPoint y: 333, distance: 131.0
click at [503, 333] on div ".deletable-edge-delete-btn { width: 20px; height: 20px; border: 0px solid #ffff…" at bounding box center [450, 292] width 901 height 419
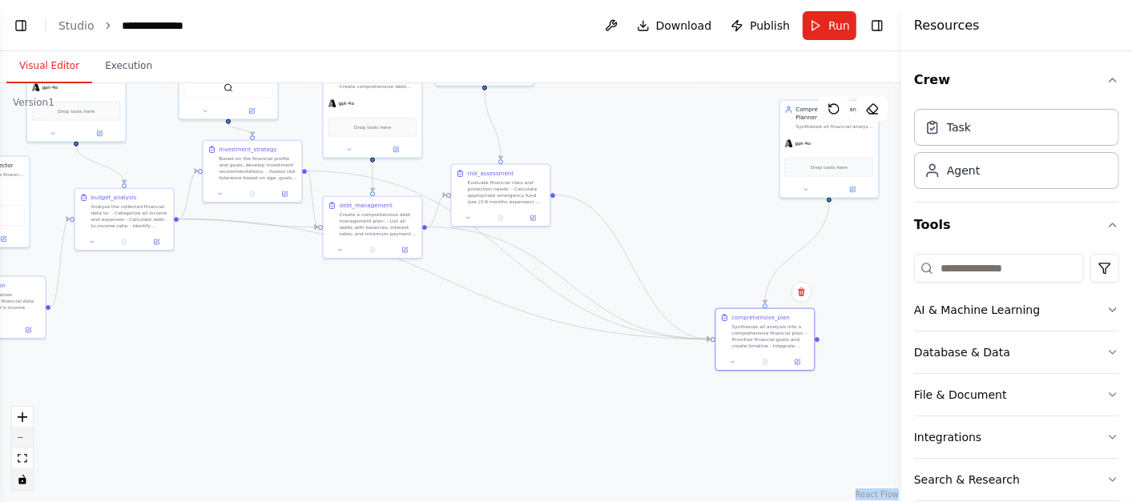
click at [22, 445] on button "zoom out" at bounding box center [22, 438] width 21 height 21
click at [22, 441] on div "React Flow controls" at bounding box center [22, 448] width 21 height 83
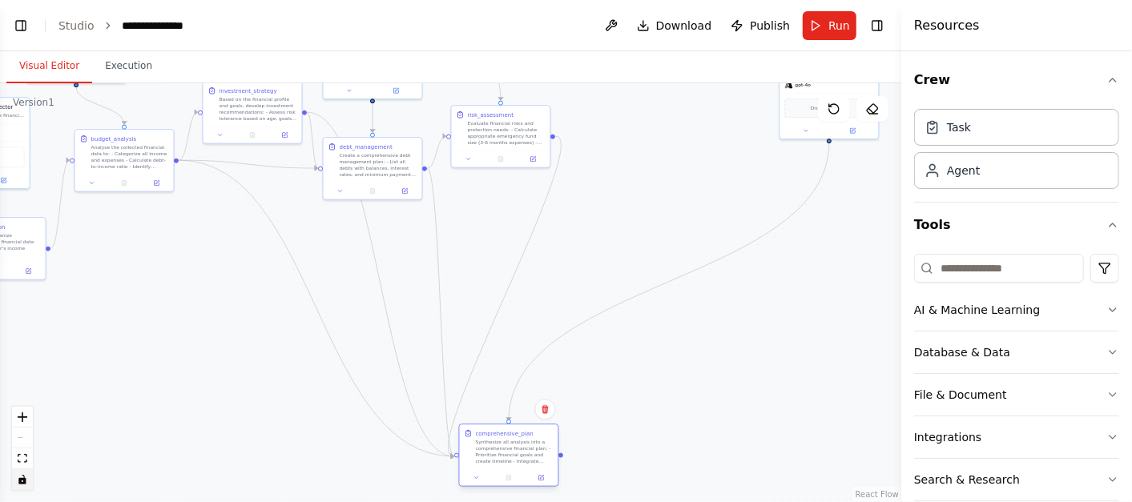
drag, startPoint x: 785, startPoint y: 339, endPoint x: 526, endPoint y: 460, distance: 285.7
click at [526, 460] on div "Synthesize all analysis into a comprehensive financial plan: - Prioritize finan…" at bounding box center [515, 452] width 78 height 26
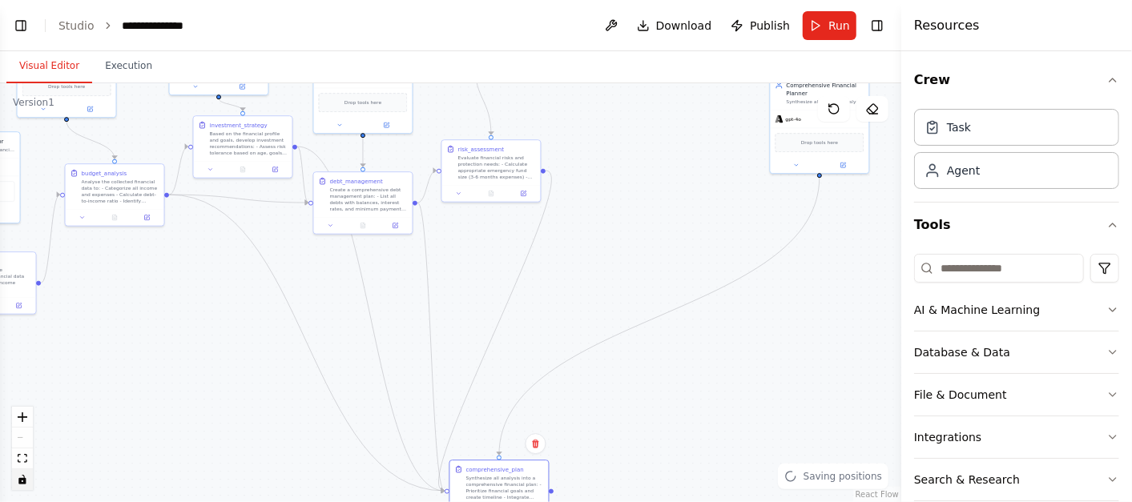
drag, startPoint x: 679, startPoint y: 325, endPoint x: 676, endPoint y: 338, distance: 13.0
click at [676, 338] on div ".deletable-edge-delete-btn { width: 20px; height: 20px; border: 0px solid #ffff…" at bounding box center [450, 292] width 901 height 419
drag, startPoint x: 818, startPoint y: 113, endPoint x: 615, endPoint y: 261, distance: 251.1
click at [615, 261] on div "Version 1 Show Tools Hide Agents .deletable-edge-delete-btn { width: 20px; heig…" at bounding box center [450, 292] width 901 height 419
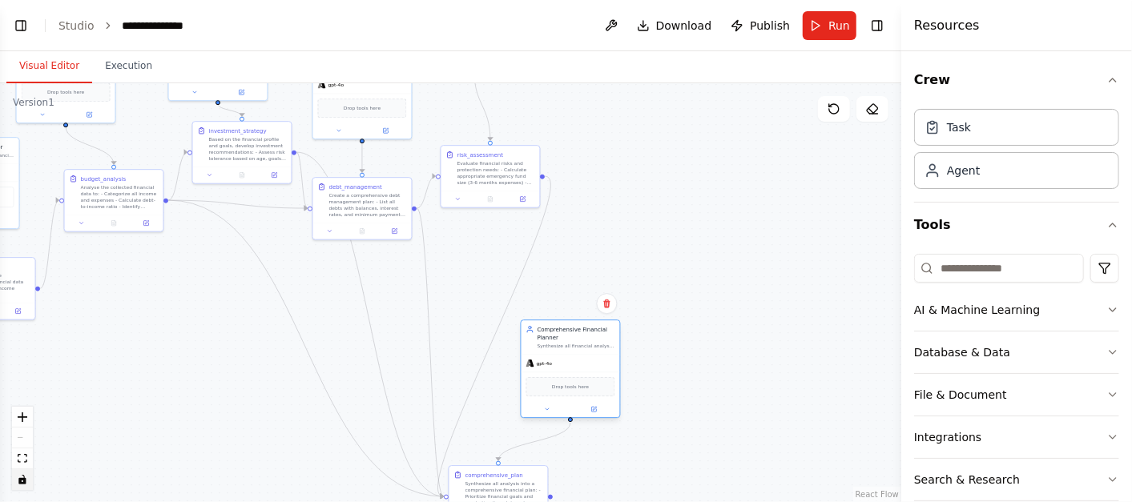
drag, startPoint x: 799, startPoint y: 119, endPoint x: 547, endPoint y: 357, distance: 346.9
click at [547, 357] on div "gpt-4o" at bounding box center [571, 364] width 99 height 18
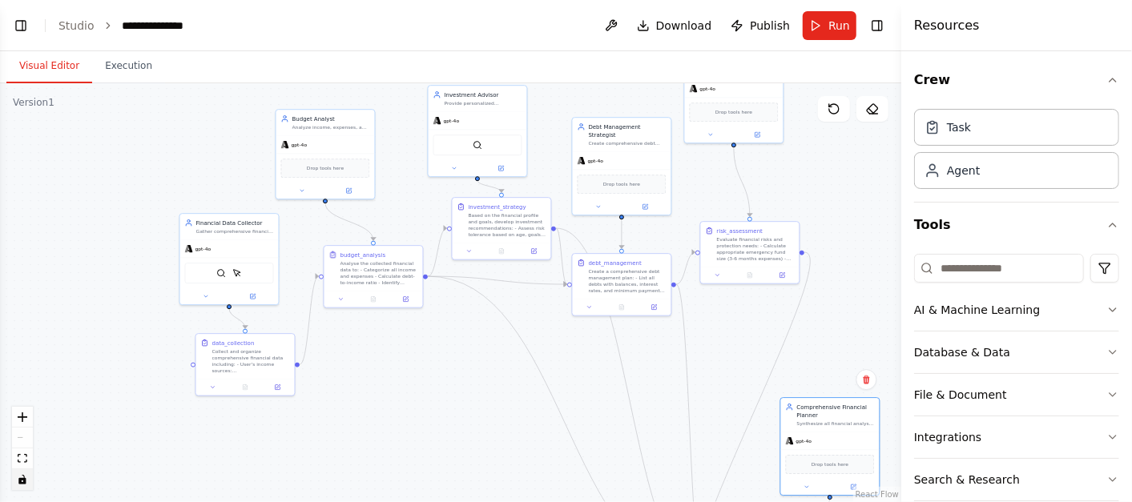
drag, startPoint x: 466, startPoint y: 278, endPoint x: 727, endPoint y: 351, distance: 270.4
click at [728, 353] on div ".deletable-edge-delete-btn { width: 20px; height: 20px; border: 0px solid #ffff…" at bounding box center [450, 292] width 901 height 419
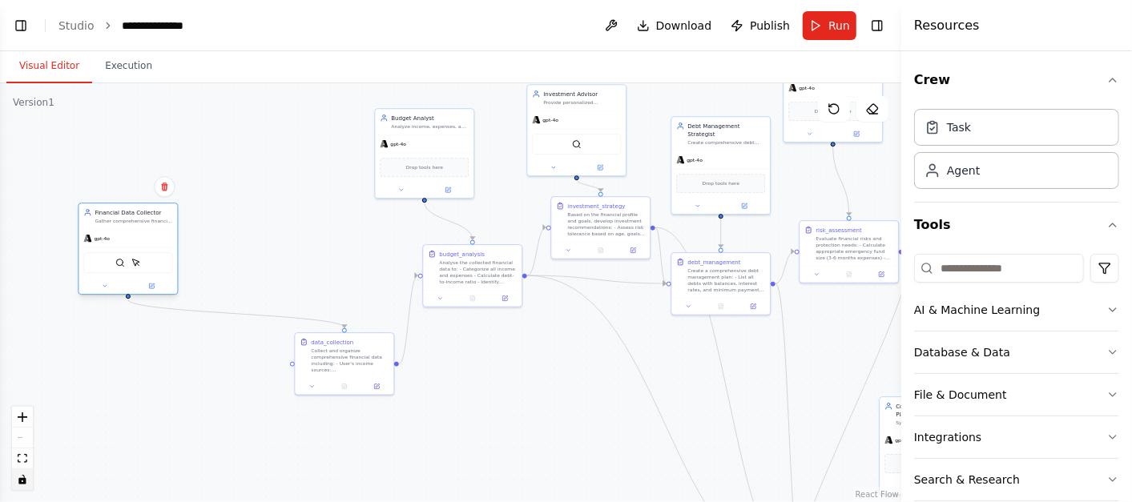
drag, startPoint x: 231, startPoint y: 241, endPoint x: 123, endPoint y: 231, distance: 108.7
click at [123, 231] on div "gpt-4o" at bounding box center [128, 239] width 99 height 18
drag, startPoint x: 360, startPoint y: 365, endPoint x: 144, endPoint y: 450, distance: 231.7
click at [139, 451] on div "Collect and organize comprehensive financial data including: - User's income so…" at bounding box center [126, 447] width 78 height 26
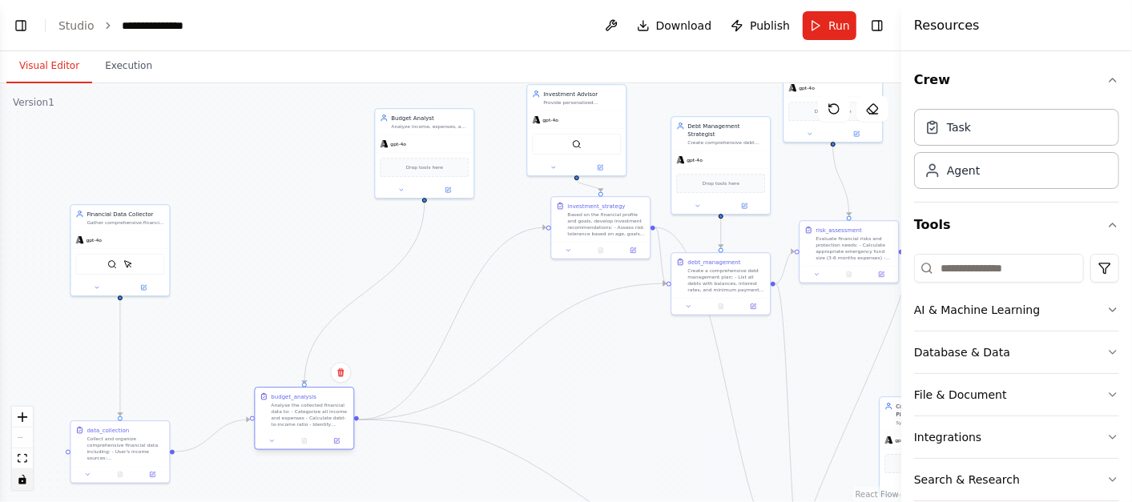
drag, startPoint x: 482, startPoint y: 276, endPoint x: 314, endPoint y: 421, distance: 221.5
click at [314, 421] on div "Analyse the collected financial data to: - Categorize all income and expenses -…" at bounding box center [310, 415] width 78 height 26
drag, startPoint x: 322, startPoint y: 397, endPoint x: 332, endPoint y: 356, distance: 42.0
click at [332, 356] on div "Analyse the collected financial data to: - Categorize all income and expenses -…" at bounding box center [334, 367] width 78 height 26
drag, startPoint x: 430, startPoint y: 141, endPoint x: 292, endPoint y: 227, distance: 163.0
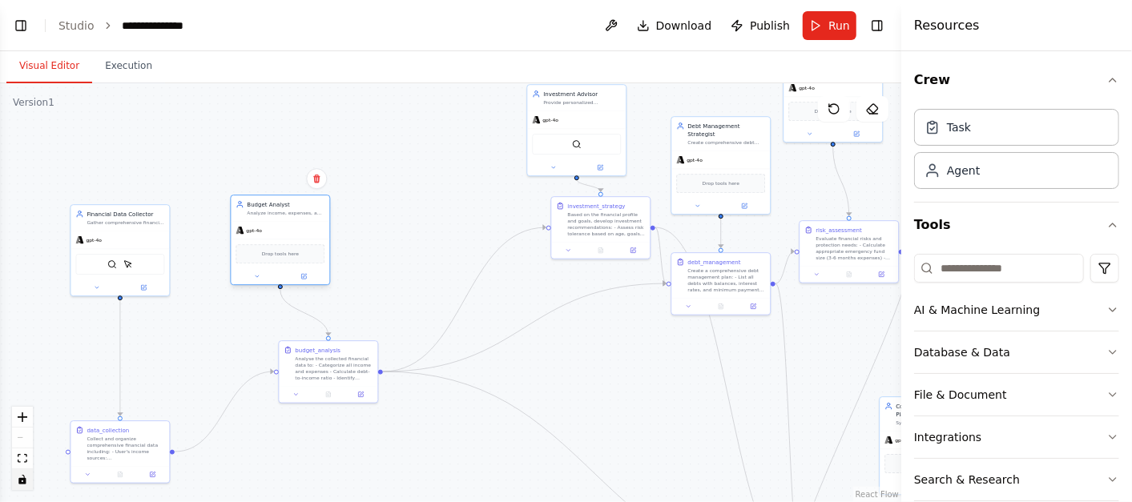
click at [292, 227] on div "gpt-4o" at bounding box center [280, 231] width 99 height 18
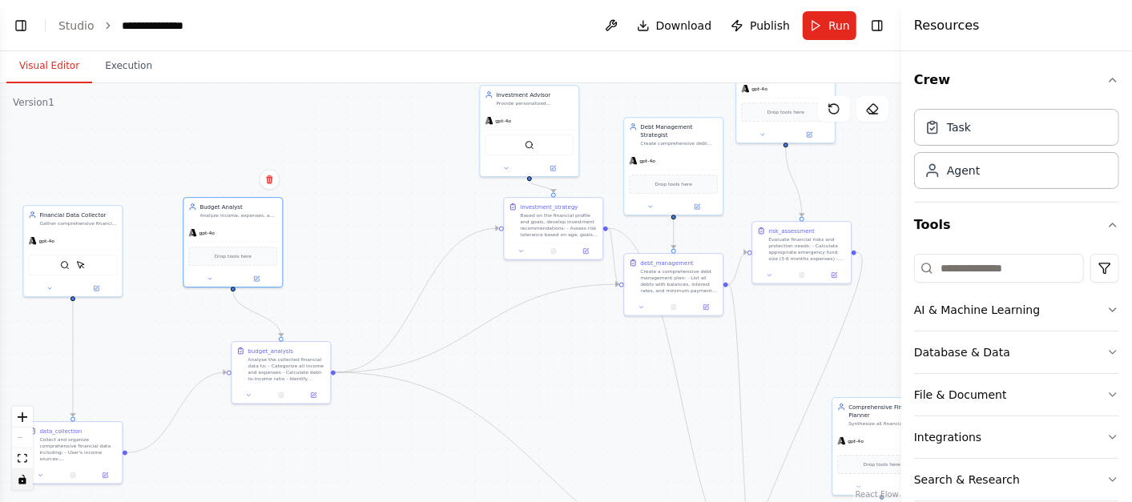
drag, startPoint x: 591, startPoint y: 397, endPoint x: 543, endPoint y: 397, distance: 47.3
click at [543, 397] on div ".deletable-edge-delete-btn { width: 20px; height: 20px; border: 0px solid #ffff…" at bounding box center [450, 292] width 901 height 419
drag, startPoint x: 556, startPoint y: 236, endPoint x: 542, endPoint y: 249, distance: 19.3
click at [523, 377] on div "Based on the financial profile and goals, develop investment recommendations: -…" at bounding box center [527, 370] width 78 height 26
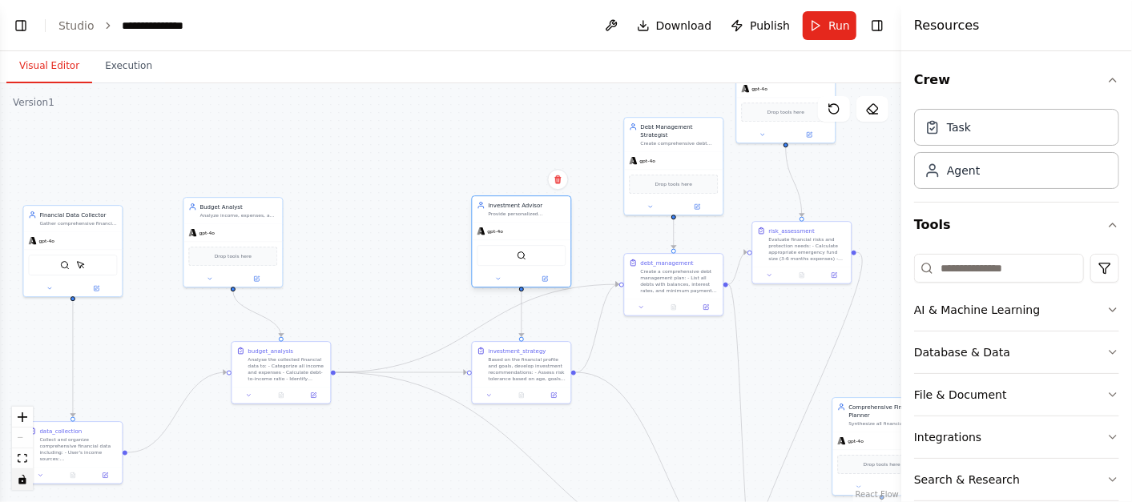
drag, startPoint x: 513, startPoint y: 132, endPoint x: 508, endPoint y: 246, distance: 113.9
click at [508, 246] on div "SerpApiGoogleSearchTool" at bounding box center [521, 255] width 89 height 21
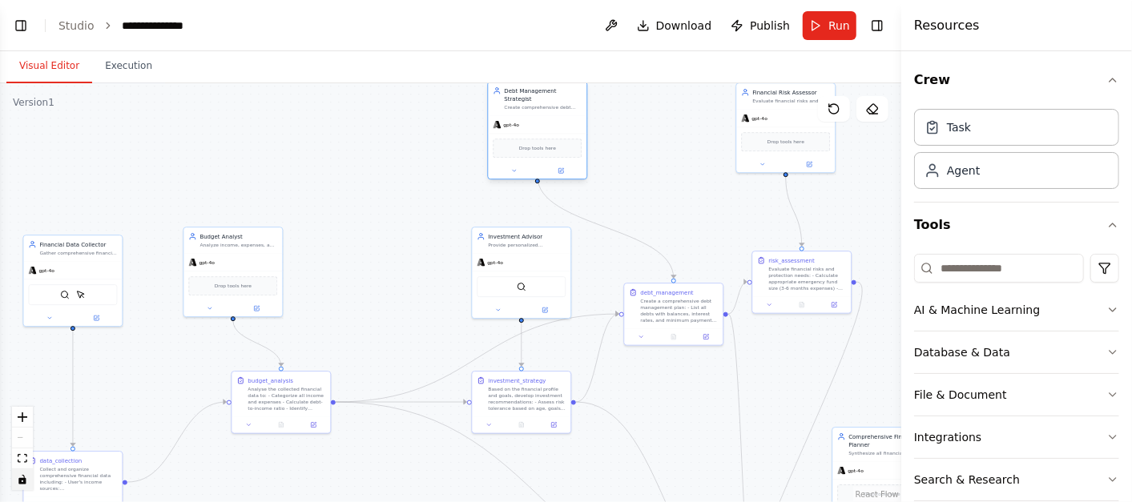
drag, startPoint x: 646, startPoint y: 157, endPoint x: 513, endPoint y: 128, distance: 136.1
click at [510, 134] on div "Drop tools here" at bounding box center [537, 149] width 99 height 30
drag, startPoint x: 647, startPoint y: 323, endPoint x: 619, endPoint y: 247, distance: 81.4
click at [619, 247] on div "debt_management Create a comprehensive debt management plan: - List all debts w…" at bounding box center [649, 232] width 99 height 45
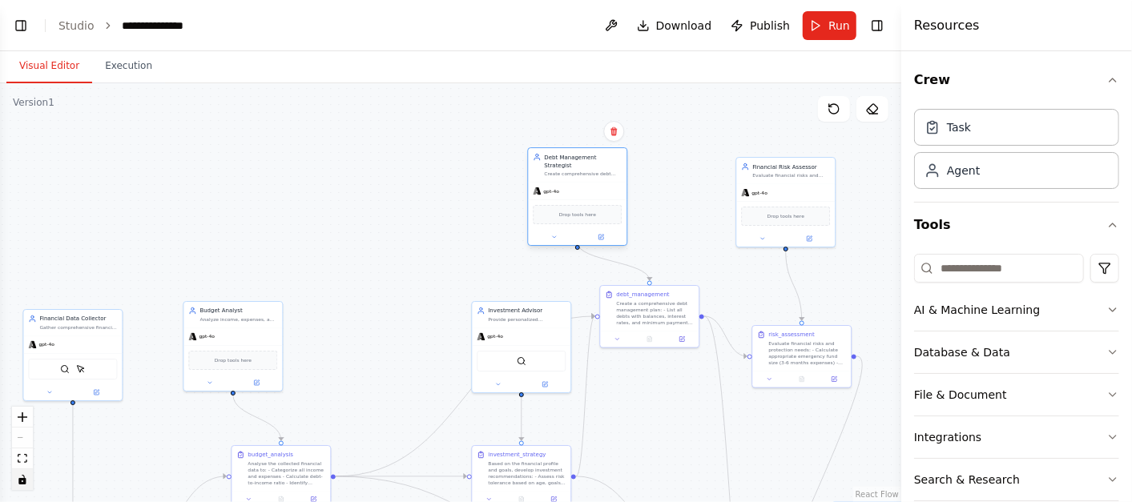
drag, startPoint x: 525, startPoint y: 130, endPoint x: 574, endPoint y: 192, distance: 79.8
click at [574, 200] on div "Drop tools here" at bounding box center [577, 215] width 99 height 30
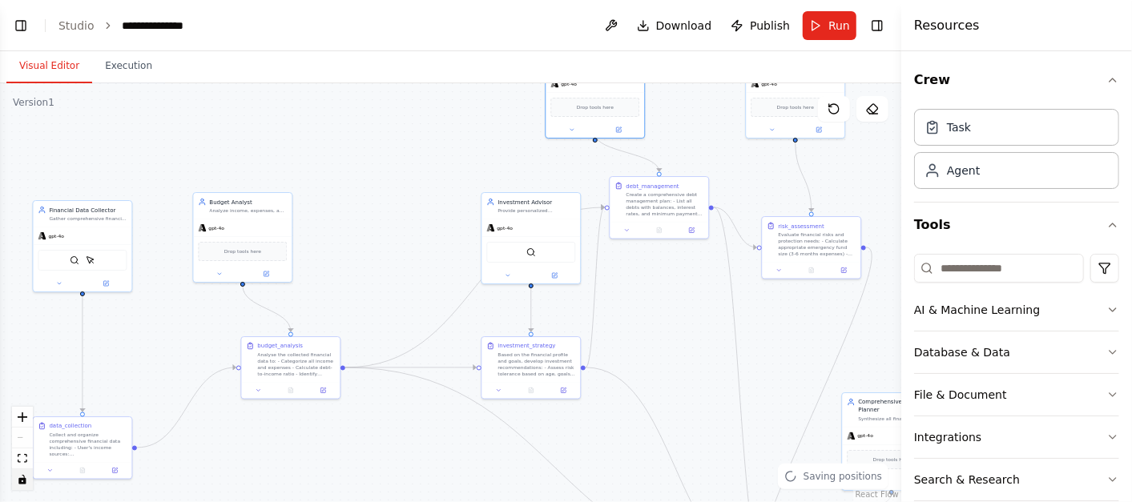
drag, startPoint x: 388, startPoint y: 267, endPoint x: 394, endPoint y: 187, distance: 79.6
click at [385, 170] on div ".deletable-edge-delete-btn { width: 20px; height: 20px; border: 0px solid #ffff…" at bounding box center [450, 292] width 901 height 419
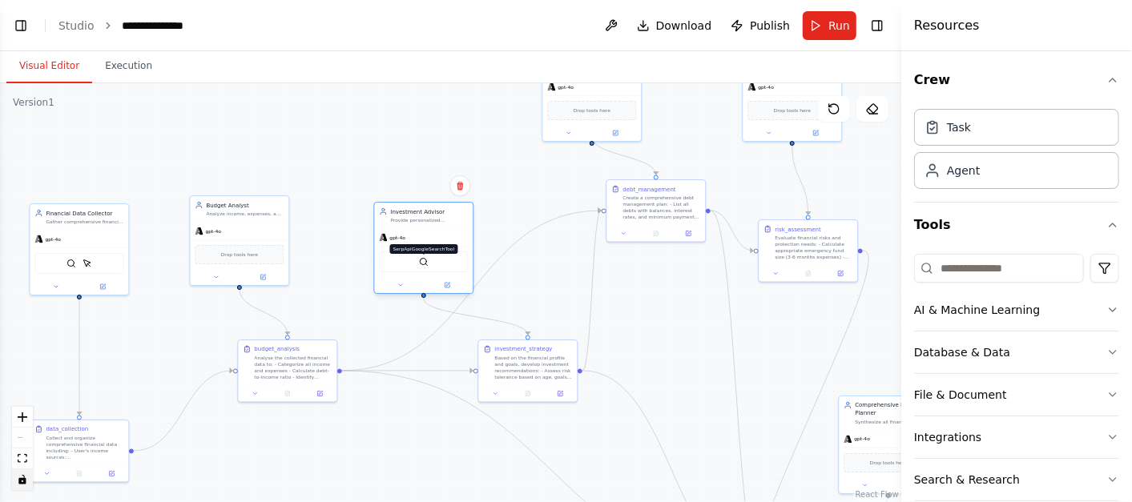
drag, startPoint x: 533, startPoint y: 256, endPoint x: 425, endPoint y: 260, distance: 107.4
click at [425, 260] on img at bounding box center [424, 262] width 10 height 10
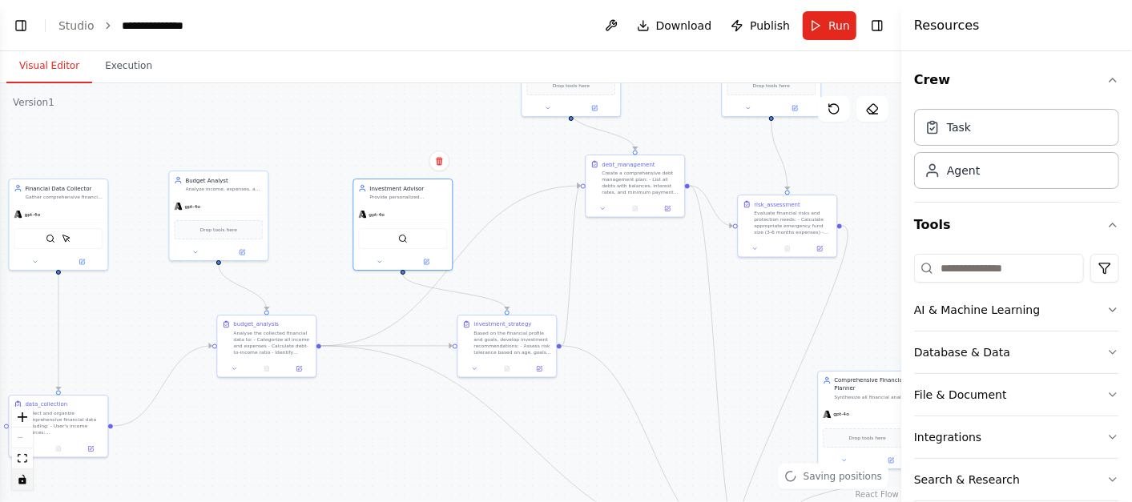
drag, startPoint x: 655, startPoint y: 341, endPoint x: 627, endPoint y: 285, distance: 61.6
click at [631, 308] on div ".deletable-edge-delete-btn { width: 20px; height: 20px; border: 0px solid #ffff…" at bounding box center [450, 292] width 901 height 419
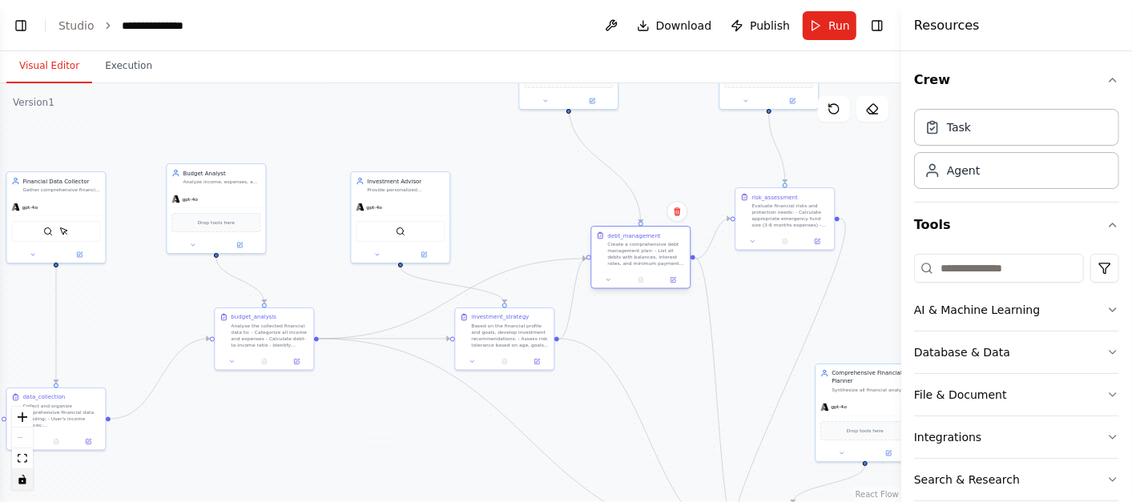
drag, startPoint x: 631, startPoint y: 178, endPoint x: 641, endPoint y: 258, distance: 80.8
click at [641, 258] on div "Create a comprehensive debt management plan: - List all debts with balances, in…" at bounding box center [646, 254] width 78 height 26
click at [805, 308] on div at bounding box center [793, 312] width 99 height 17
click at [796, 333] on div "risk_assessment Evaluate financial risks and protection needs: - Calculate appr…" at bounding box center [785, 321] width 100 height 63
click at [792, 312] on div at bounding box center [777, 320] width 99 height 17
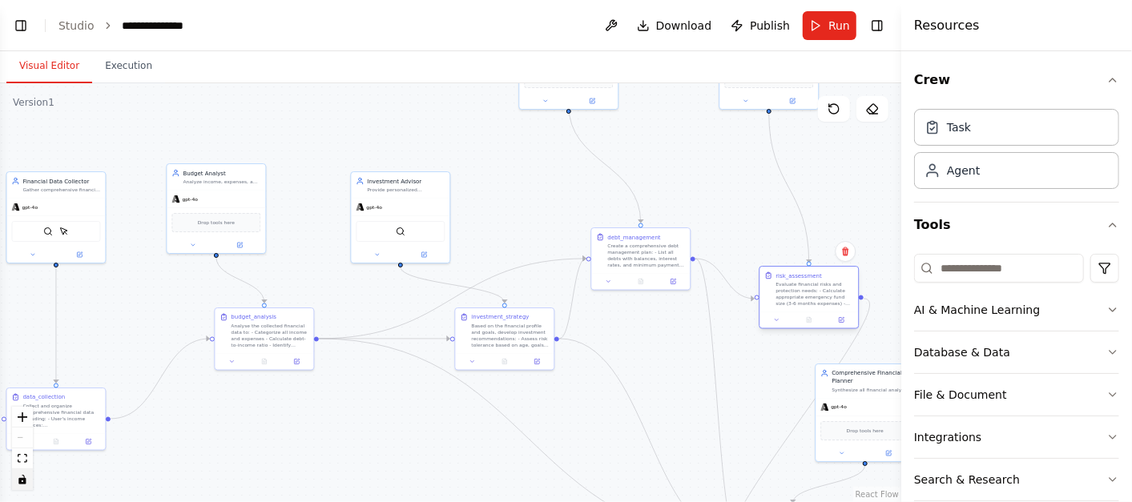
drag, startPoint x: 766, startPoint y: 292, endPoint x: 800, endPoint y: 294, distance: 33.7
click at [800, 294] on div "Evaluate financial risks and protection needs: - Calculate appropriate emergenc…" at bounding box center [815, 294] width 78 height 26
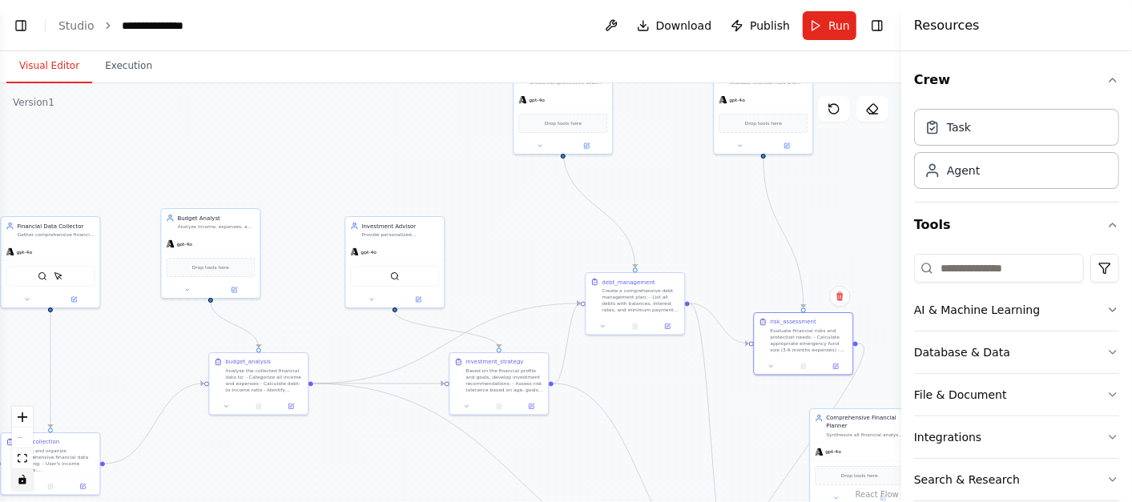
drag, startPoint x: 722, startPoint y: 204, endPoint x: 716, endPoint y: 249, distance: 46.1
click at [716, 249] on div ".deletable-edge-delete-btn { width: 20px; height: 20px; border: 0px solid #ffff…" at bounding box center [450, 292] width 901 height 419
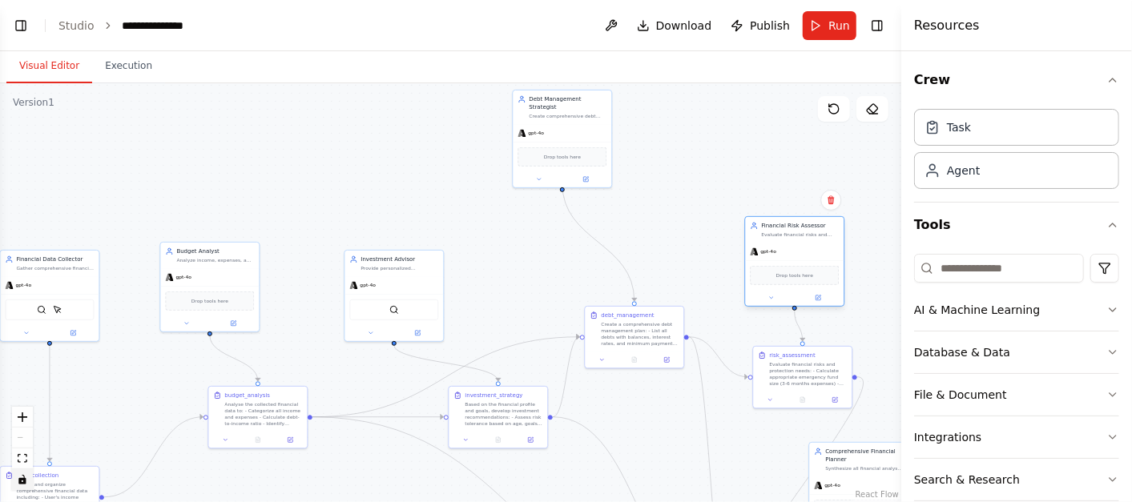
drag, startPoint x: 763, startPoint y: 98, endPoint x: 792, endPoint y: 249, distance: 154.2
click at [792, 249] on div "gpt-4o" at bounding box center [794, 252] width 99 height 18
drag, startPoint x: 569, startPoint y: 125, endPoint x: 635, endPoint y: 226, distance: 120.9
click at [635, 227] on div "gpt-4o" at bounding box center [626, 236] width 99 height 18
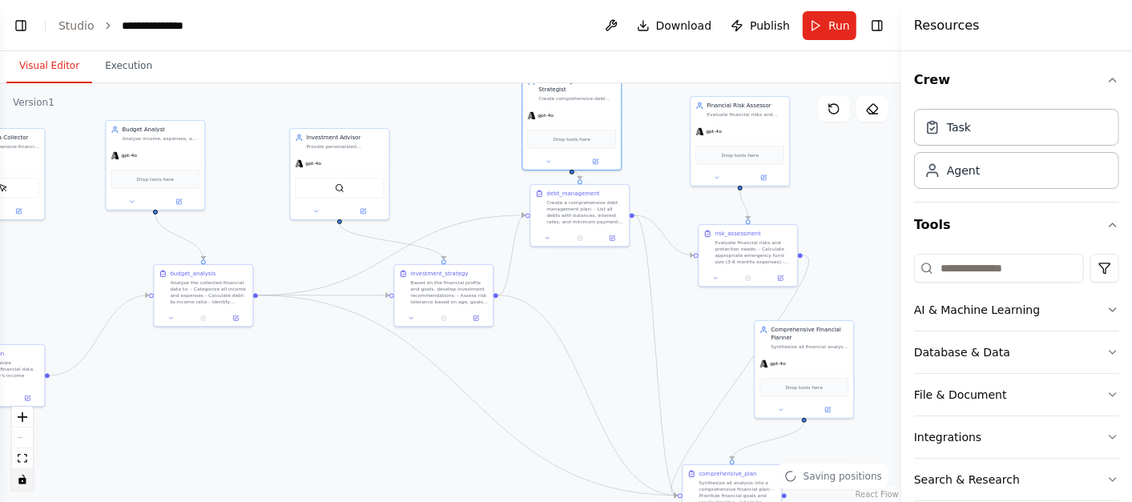
drag, startPoint x: 530, startPoint y: 270, endPoint x: 469, endPoint y: 149, distance: 135.8
click at [469, 149] on div ".deletable-edge-delete-btn { width: 20px; height: 20px; border: 0px solid #ffff…" at bounding box center [450, 292] width 901 height 419
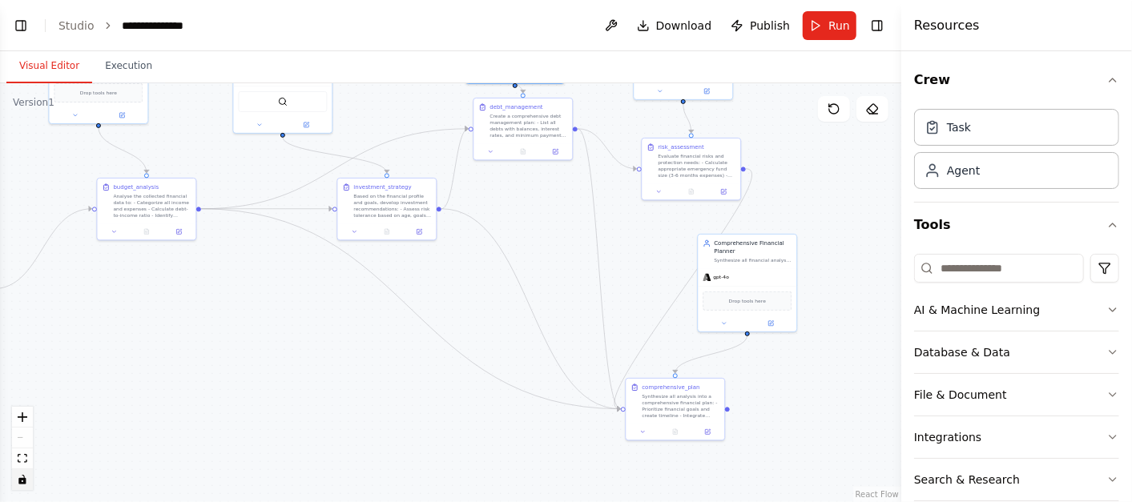
drag, startPoint x: 623, startPoint y: 337, endPoint x: 571, endPoint y: 262, distance: 90.5
click at [572, 260] on div ".deletable-edge-delete-btn { width: 20px; height: 20px; border: 0px solid #ffff…" at bounding box center [450, 292] width 901 height 419
drag, startPoint x: 760, startPoint y: 293, endPoint x: 789, endPoint y: 313, distance: 35.8
click at [797, 323] on div "Drop tools here" at bounding box center [786, 332] width 89 height 19
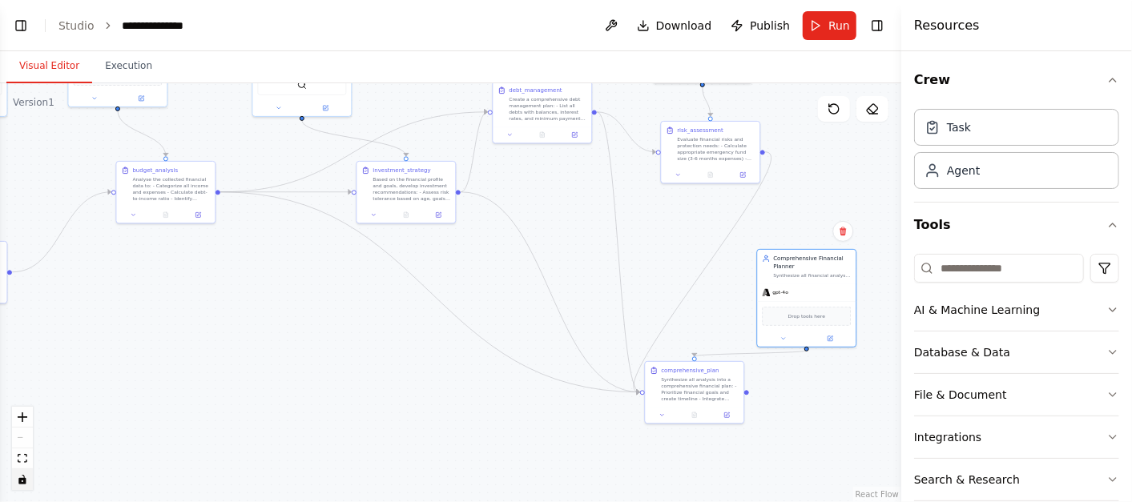
drag, startPoint x: 627, startPoint y: 264, endPoint x: 691, endPoint y: 264, distance: 64.9
click at [674, 256] on div ".deletable-edge-delete-btn { width: 20px; height: 20px; border: 0px solid #ffff…" at bounding box center [450, 292] width 901 height 419
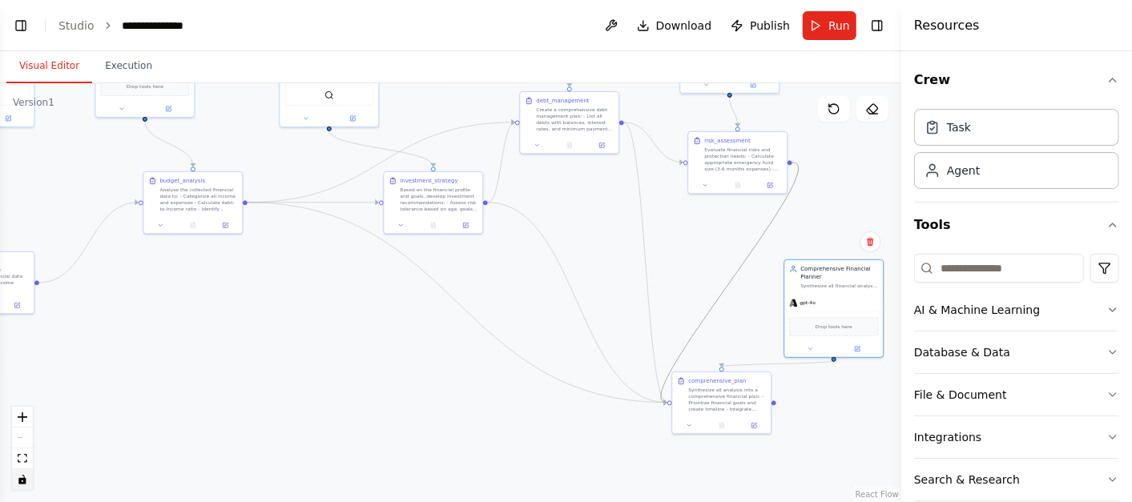
click at [723, 296] on icon "Edge from 9049c2f5-5dde-420a-a5d2-385f68632060 to 7320520a-5c96-405d-8a43-781fb…" at bounding box center [730, 283] width 138 height 240
click at [720, 292] on icon "Edge from 9049c2f5-5dde-420a-a5d2-385f68632060 to 7320520a-5c96-405d-8a43-781fb…" at bounding box center [730, 283] width 138 height 240
drag, startPoint x: 670, startPoint y: 401, endPoint x: 685, endPoint y: 402, distance: 15.3
click at [685, 402] on div "comprehensive_plan Synthesize all analysis into a comprehensive financial plan:…" at bounding box center [721, 401] width 100 height 62
click at [667, 295] on div ".deletable-edge-delete-btn { width: 20px; height: 20px; border: 0px solid #ffff…" at bounding box center [450, 292] width 901 height 419
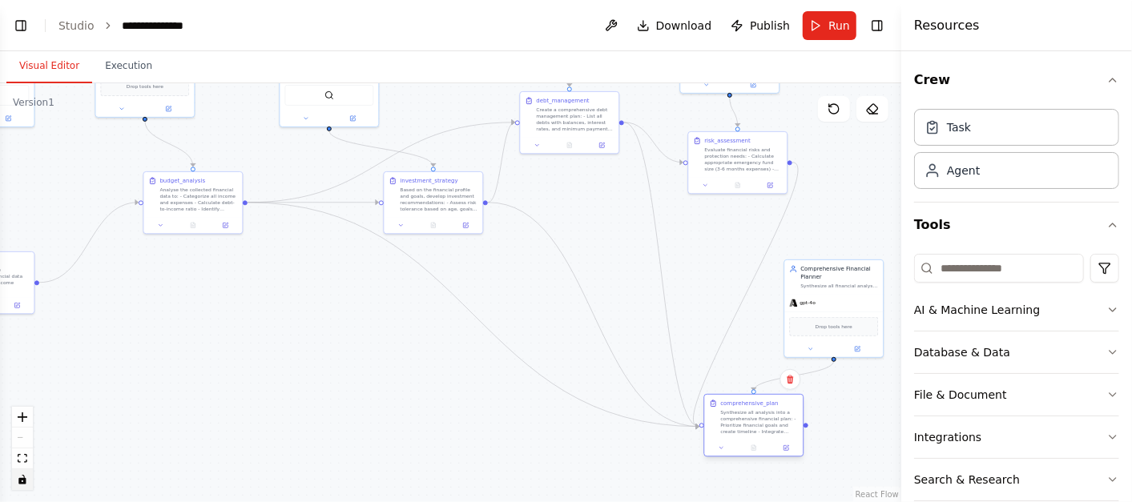
drag, startPoint x: 744, startPoint y: 415, endPoint x: 772, endPoint y: 433, distance: 33.1
click at [772, 433] on div "Synthesize all analysis into a comprehensive financial plan: - Prioritize finan…" at bounding box center [759, 422] width 78 height 26
click at [558, 306] on div ".deletable-edge-delete-btn { width: 20px; height: 20px; border: 0px solid #ffff…" at bounding box center [450, 292] width 901 height 419
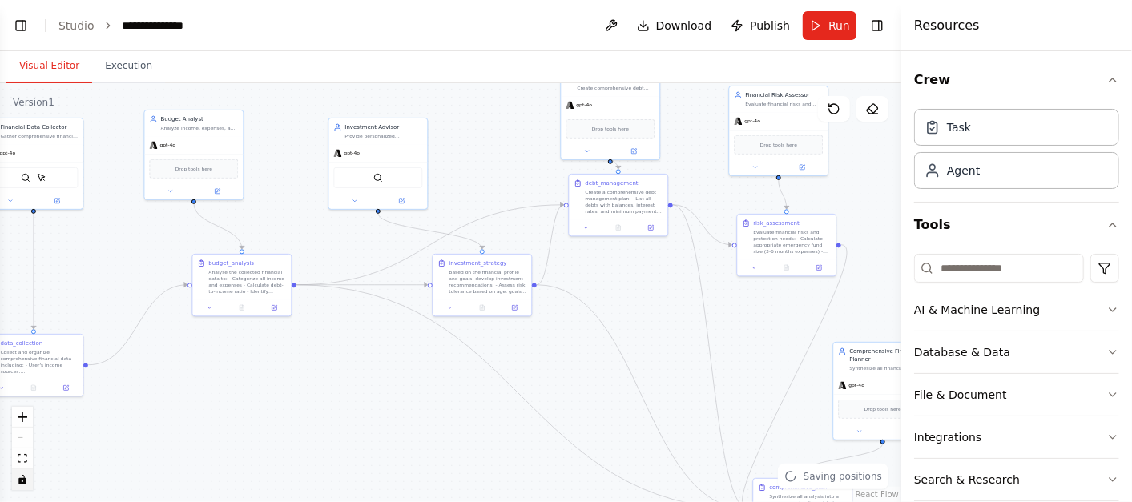
drag, startPoint x: 522, startPoint y: 284, endPoint x: 573, endPoint y: 353, distance: 86.5
click at [573, 354] on div ".deletable-edge-delete-btn { width: 20px; height: 20px; border: 0px solid #ffff…" at bounding box center [450, 292] width 901 height 419
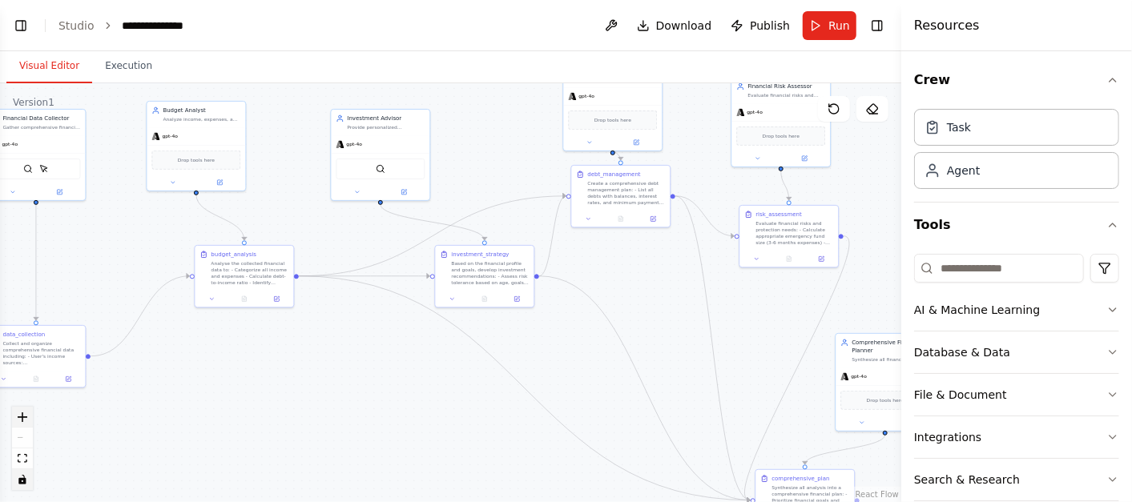
click at [26, 418] on icon "zoom in" at bounding box center [23, 418] width 10 height 10
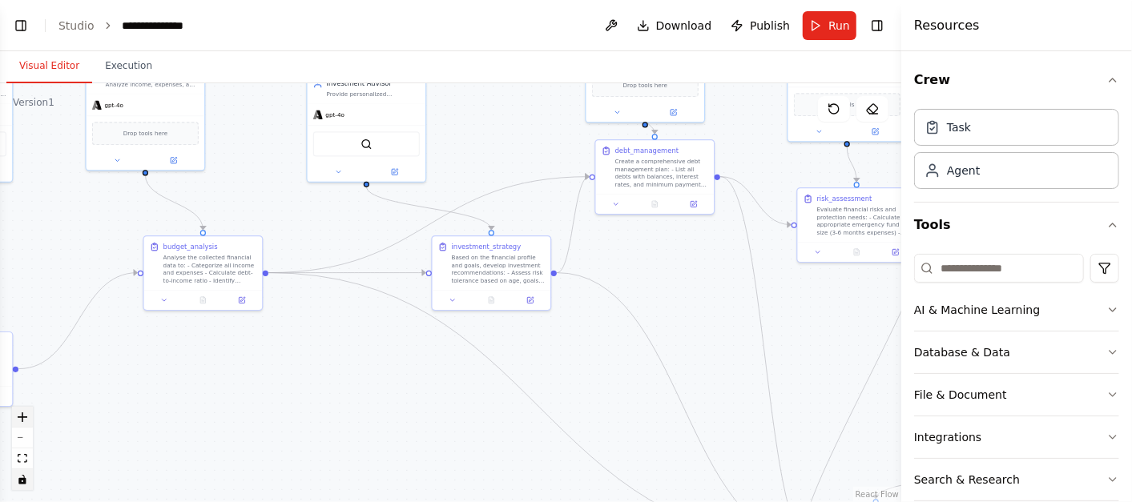
click at [26, 418] on icon "zoom in" at bounding box center [23, 418] width 10 height 10
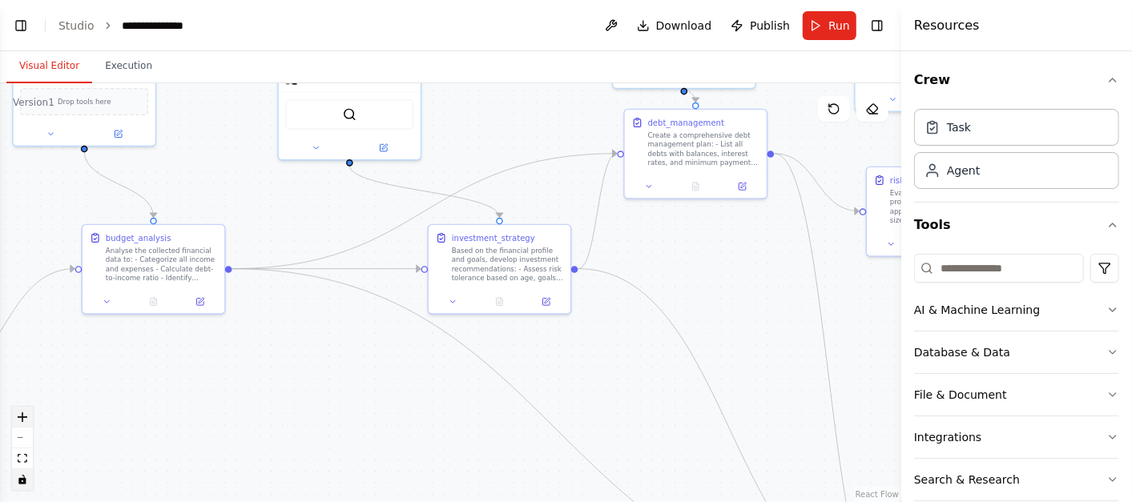
click at [26, 418] on icon "zoom in" at bounding box center [23, 418] width 10 height 10
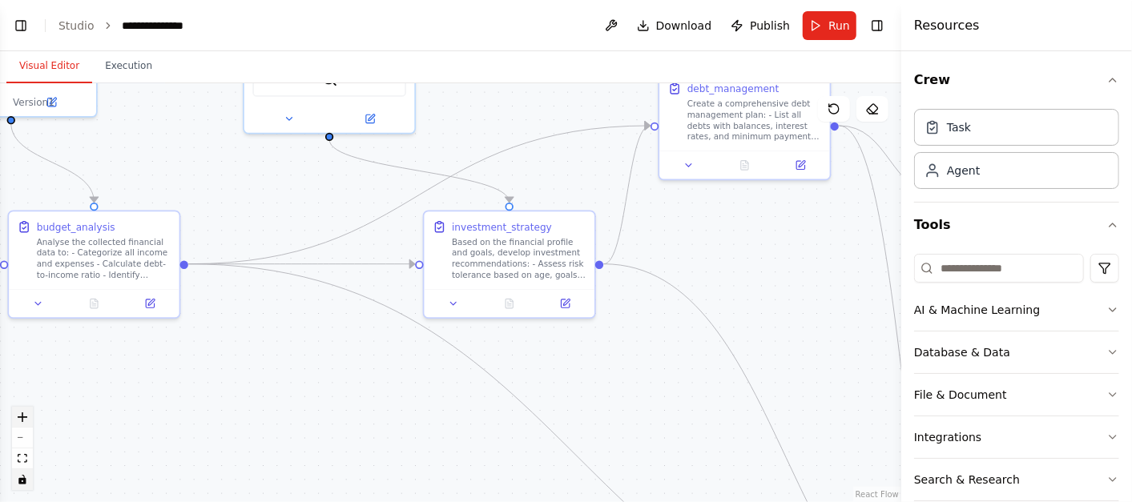
click at [26, 418] on icon "zoom in" at bounding box center [23, 418] width 10 height 10
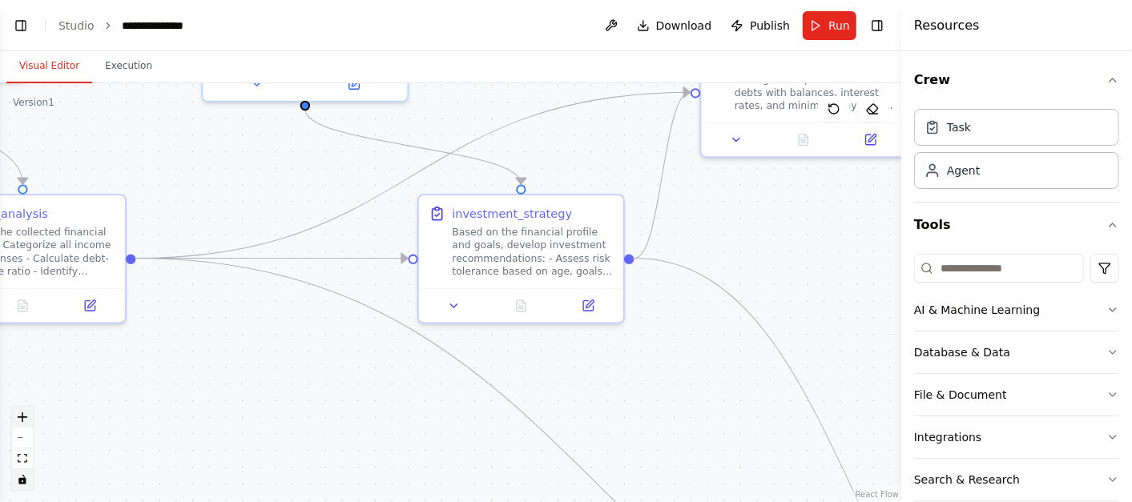
click at [27, 419] on button "zoom in" at bounding box center [22, 417] width 21 height 21
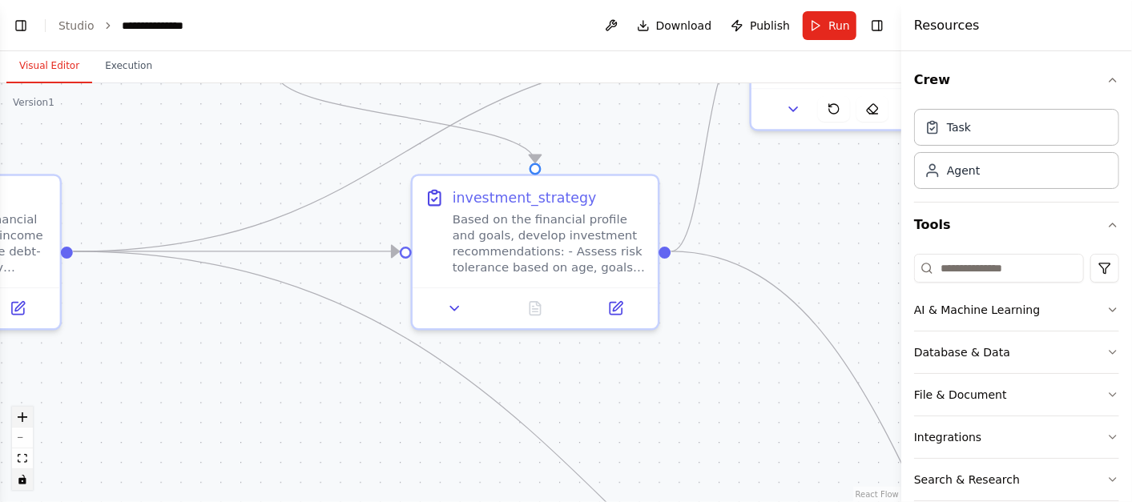
click at [27, 419] on button "zoom in" at bounding box center [22, 417] width 21 height 21
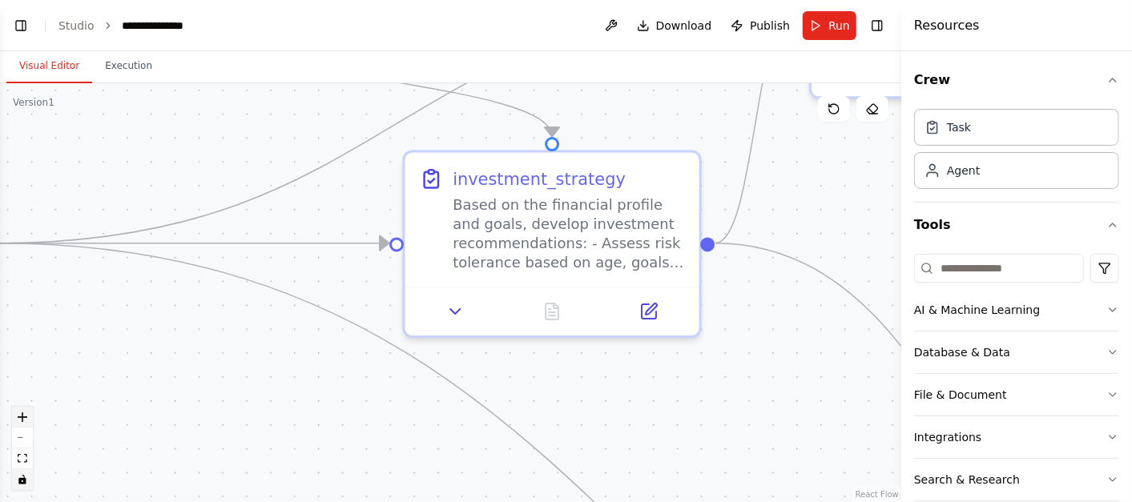
click at [27, 419] on button "zoom in" at bounding box center [22, 417] width 21 height 21
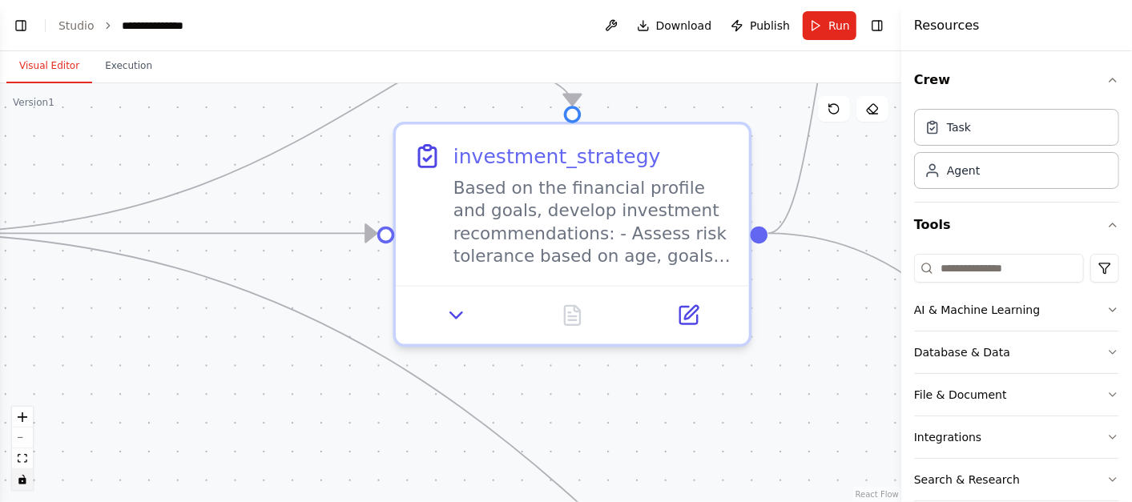
click at [28, 419] on button "zoom in" at bounding box center [22, 417] width 21 height 21
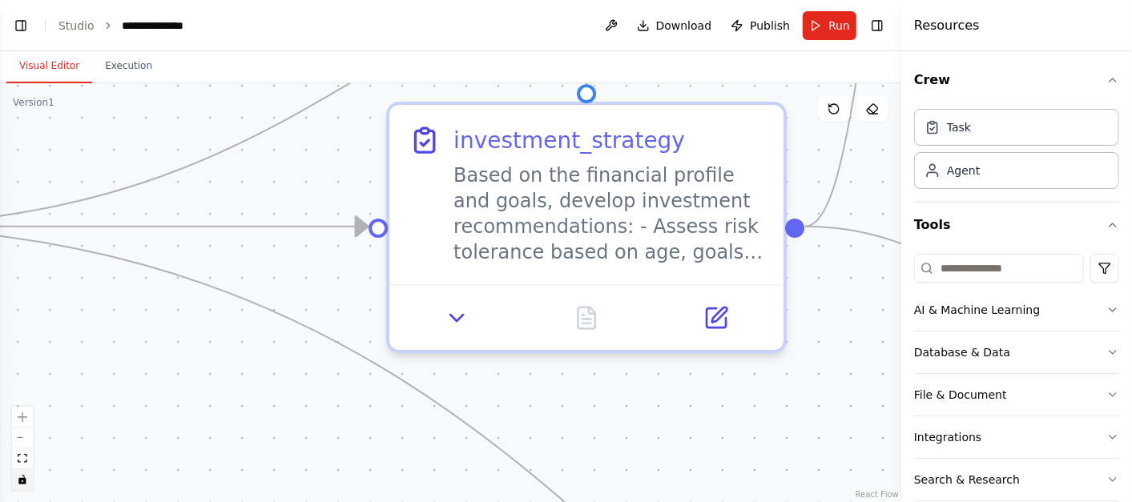
click at [28, 419] on div "React Flow controls" at bounding box center [22, 448] width 21 height 83
click at [18, 441] on button "zoom out" at bounding box center [22, 438] width 21 height 21
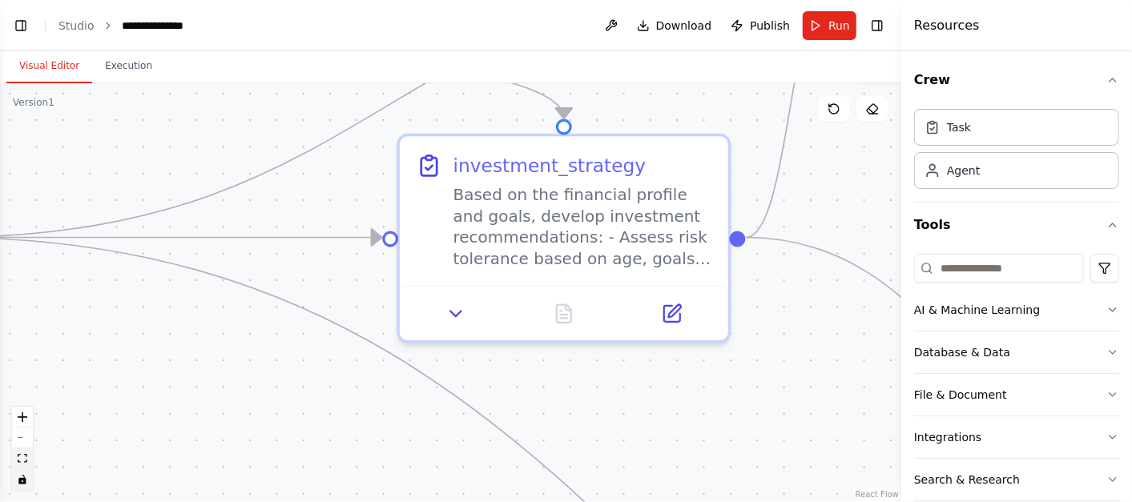
click at [22, 456] on icon "fit view" at bounding box center [23, 458] width 10 height 9
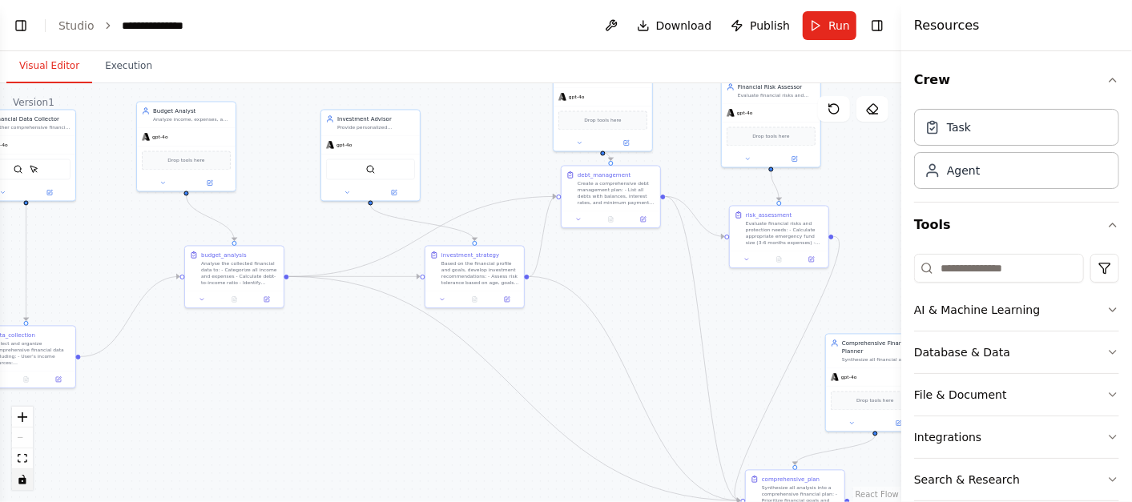
click at [25, 436] on div "React Flow controls" at bounding box center [22, 448] width 21 height 83
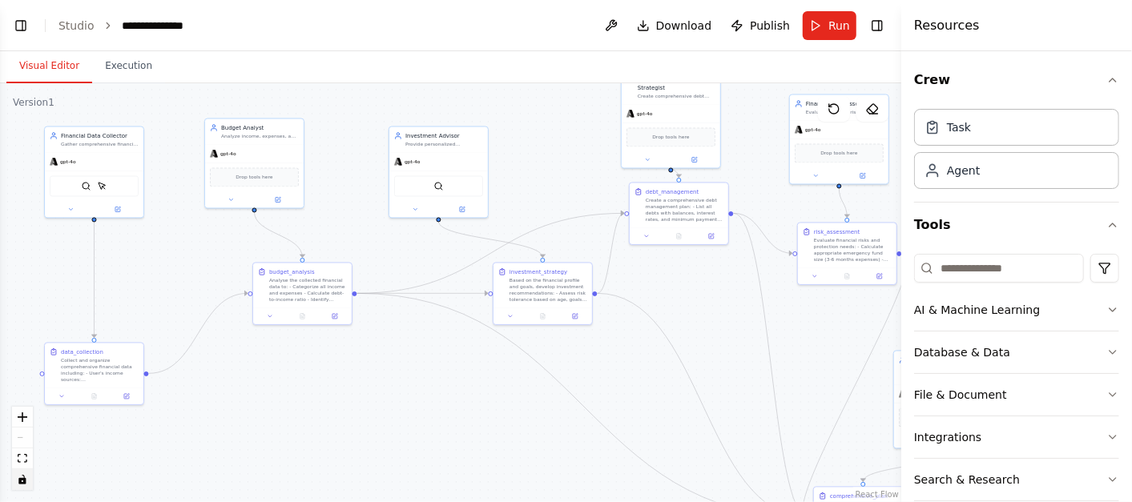
drag, startPoint x: 329, startPoint y: 445, endPoint x: 396, endPoint y: 463, distance: 68.8
click at [396, 463] on div ".deletable-edge-delete-btn { width: 20px; height: 20px; border: 0px solid #ffff…" at bounding box center [450, 292] width 901 height 419
click at [104, 371] on div "Collect and organize comprehensive financial data including: - User's income so…" at bounding box center [98, 370] width 78 height 26
click at [127, 396] on icon at bounding box center [125, 395] width 5 height 5
click at [119, 398] on button at bounding box center [124, 396] width 27 height 10
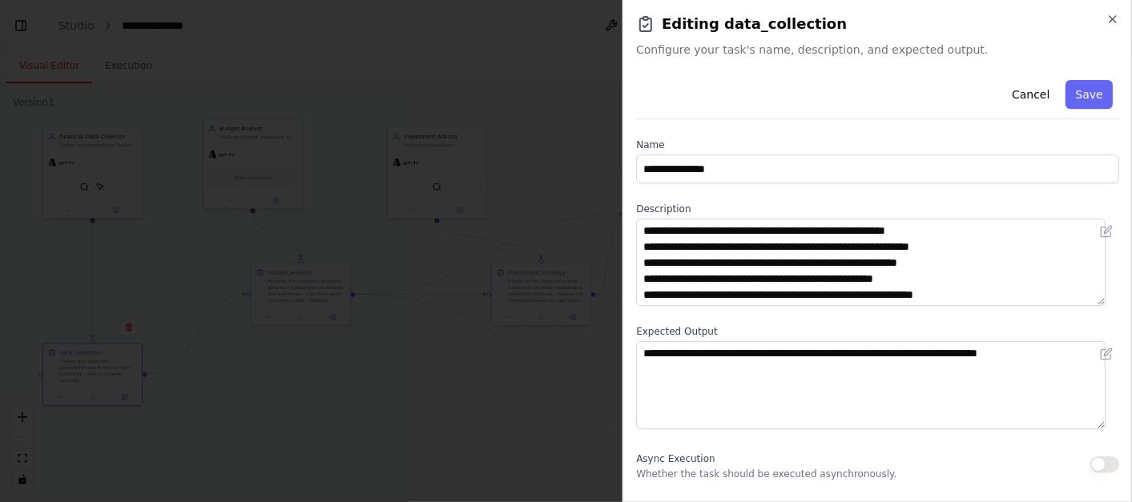
scroll to position [220, 0]
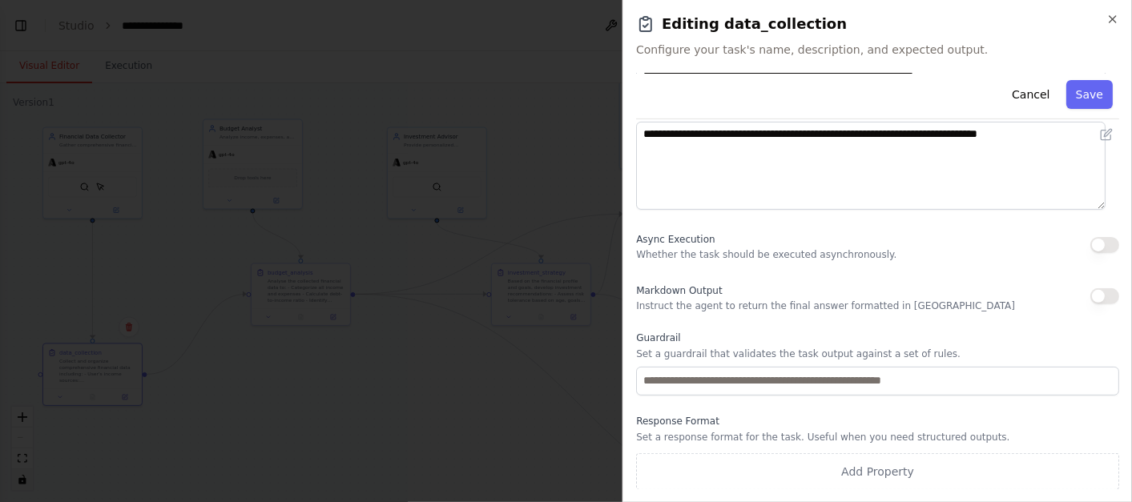
click at [698, 422] on label "Response Format" at bounding box center [877, 421] width 483 height 13
click at [1116, 20] on icon "button" at bounding box center [1113, 19] width 13 height 13
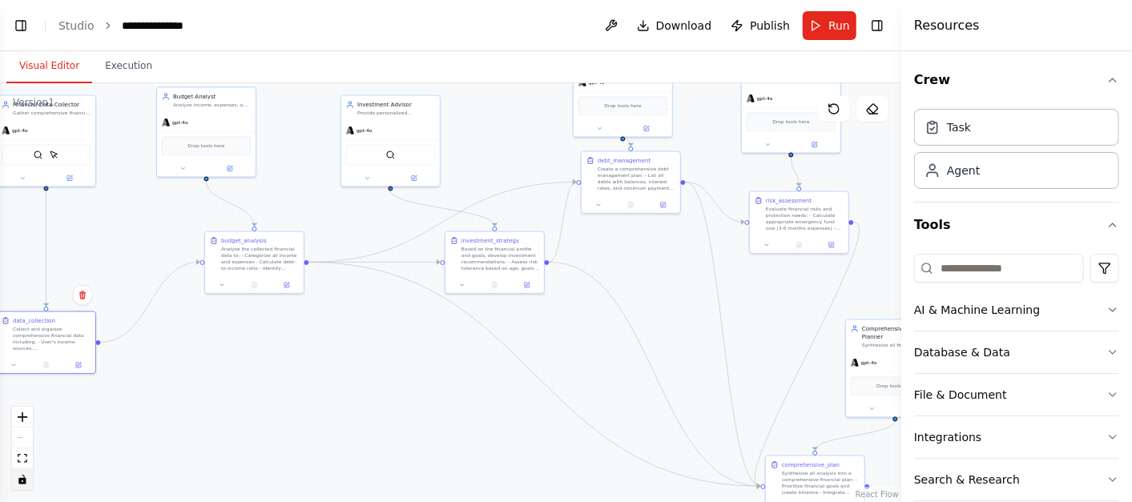
drag, startPoint x: 688, startPoint y: 297, endPoint x: 641, endPoint y: 267, distance: 56.2
click at [641, 267] on div ".deletable-edge-delete-btn { width: 20px; height: 20px; border: 0px solid #ffff…" at bounding box center [450, 292] width 901 height 419
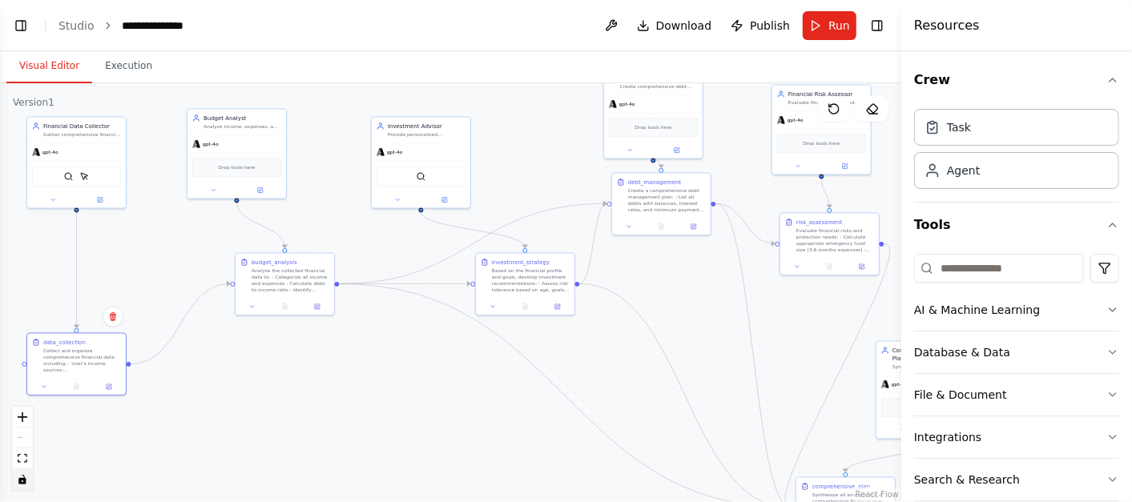
drag, startPoint x: 640, startPoint y: 270, endPoint x: 670, endPoint y: 290, distance: 35.8
click at [671, 290] on div ".deletable-edge-delete-btn { width: 20px; height: 20px; border: 0px solid #ffff…" at bounding box center [450, 292] width 901 height 419
click at [833, 30] on span "Run" at bounding box center [839, 26] width 22 height 16
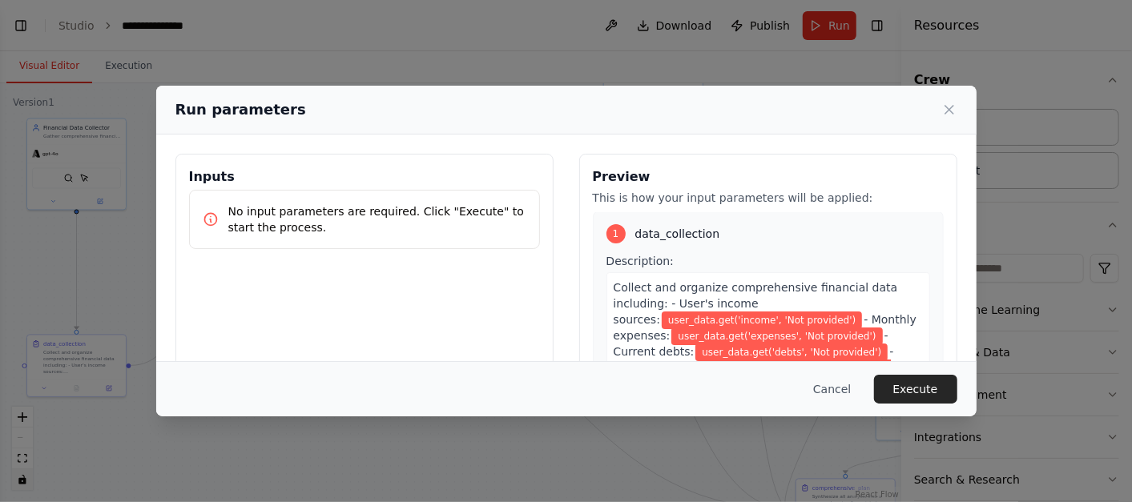
scroll to position [0, 0]
click at [832, 383] on button "Cancel" at bounding box center [831, 389] width 63 height 29
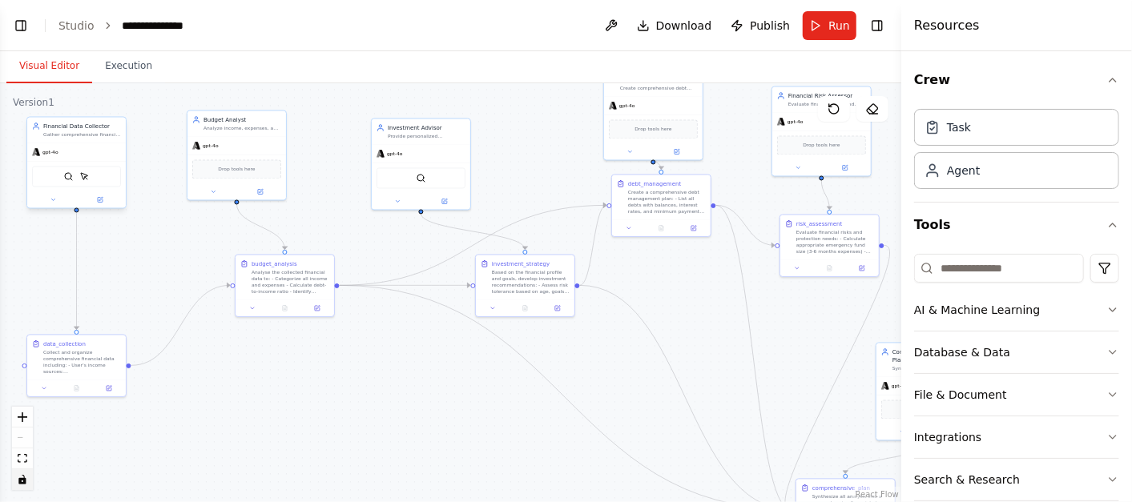
click at [72, 149] on div "gpt-4o" at bounding box center [76, 152] width 99 height 18
click at [97, 198] on icon at bounding box center [100, 200] width 6 height 6
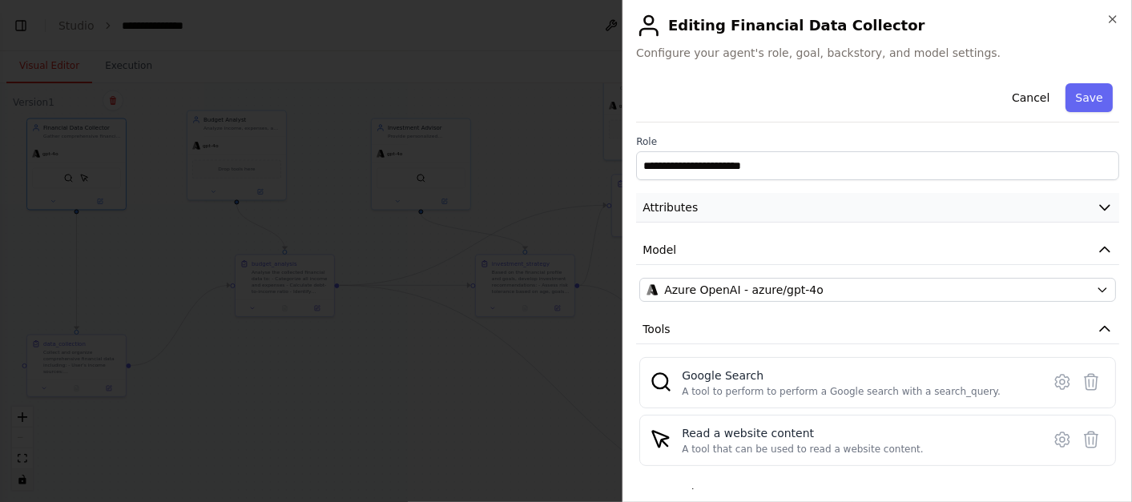
click at [828, 215] on button "Attributes" at bounding box center [877, 208] width 483 height 30
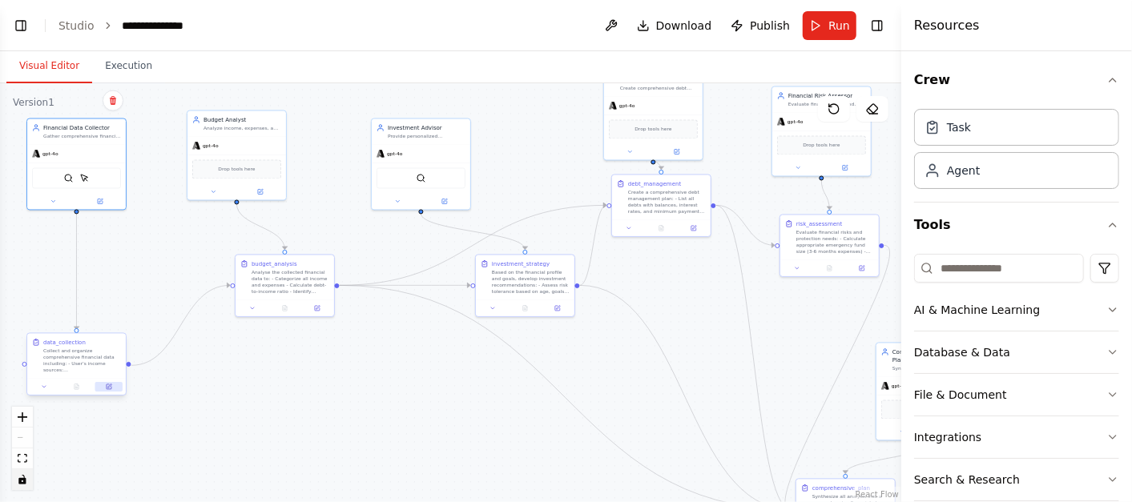
click at [111, 385] on icon at bounding box center [110, 387] width 4 height 4
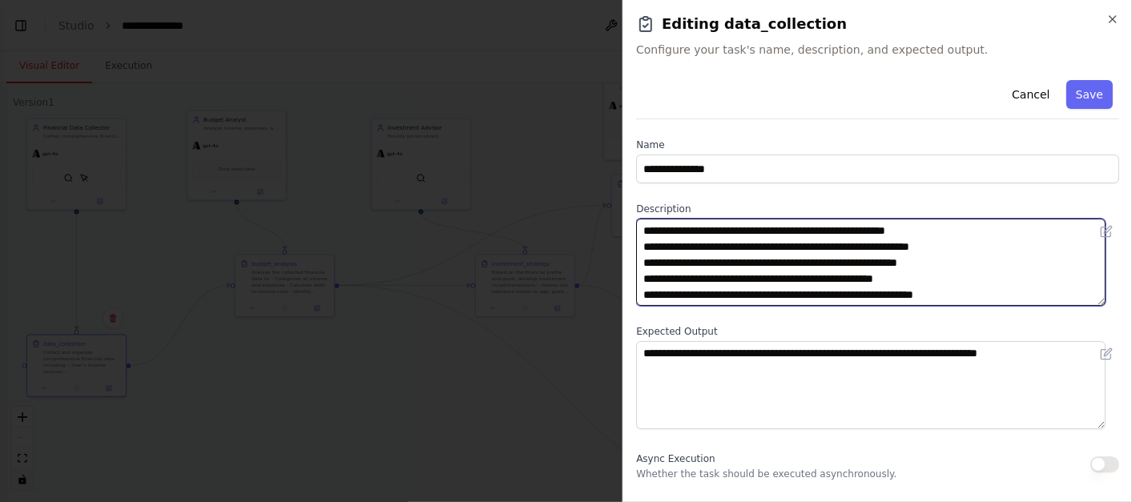
drag, startPoint x: 769, startPoint y: 247, endPoint x: 834, endPoint y: 247, distance: 64.9
click at [834, 247] on textarea "**********" at bounding box center [871, 262] width 470 height 87
drag, startPoint x: 819, startPoint y: 261, endPoint x: 748, endPoint y: 265, distance: 70.6
click at [748, 265] on textarea "**********" at bounding box center [871, 262] width 470 height 87
drag, startPoint x: 791, startPoint y: 268, endPoint x: 853, endPoint y: 260, distance: 63.0
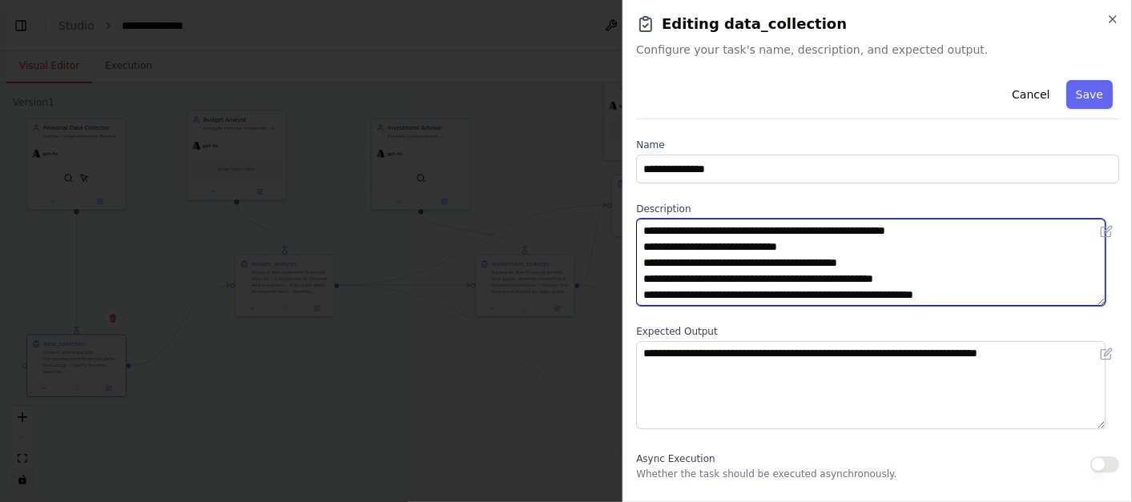
click at [853, 260] on textarea "**********" at bounding box center [871, 262] width 470 height 87
drag, startPoint x: 799, startPoint y: 279, endPoint x: 732, endPoint y: 275, distance: 66.6
click at [732, 275] on textarea "**********" at bounding box center [871, 262] width 470 height 87
drag, startPoint x: 754, startPoint y: 277, endPoint x: 829, endPoint y: 276, distance: 75.3
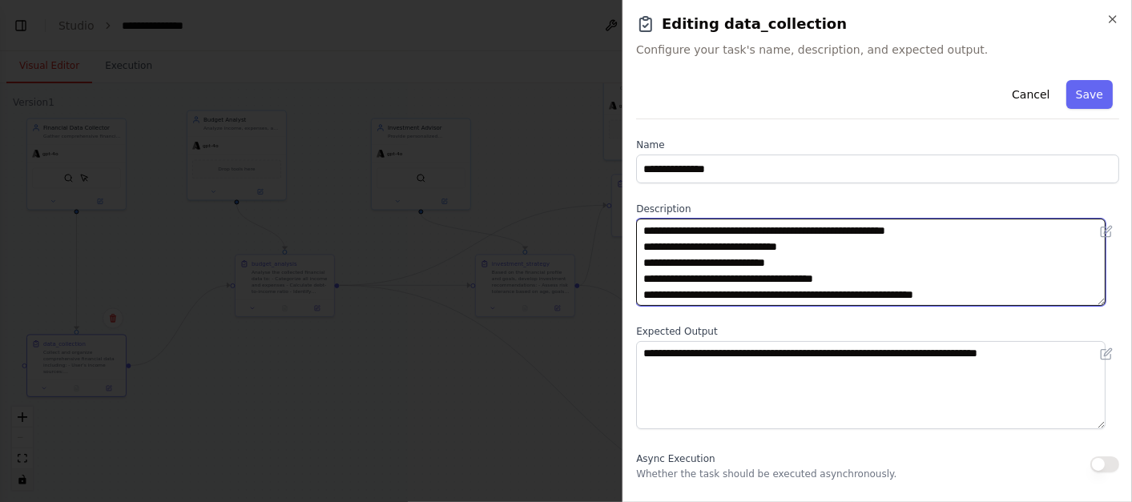
click at [829, 276] on textarea "**********" at bounding box center [871, 262] width 470 height 87
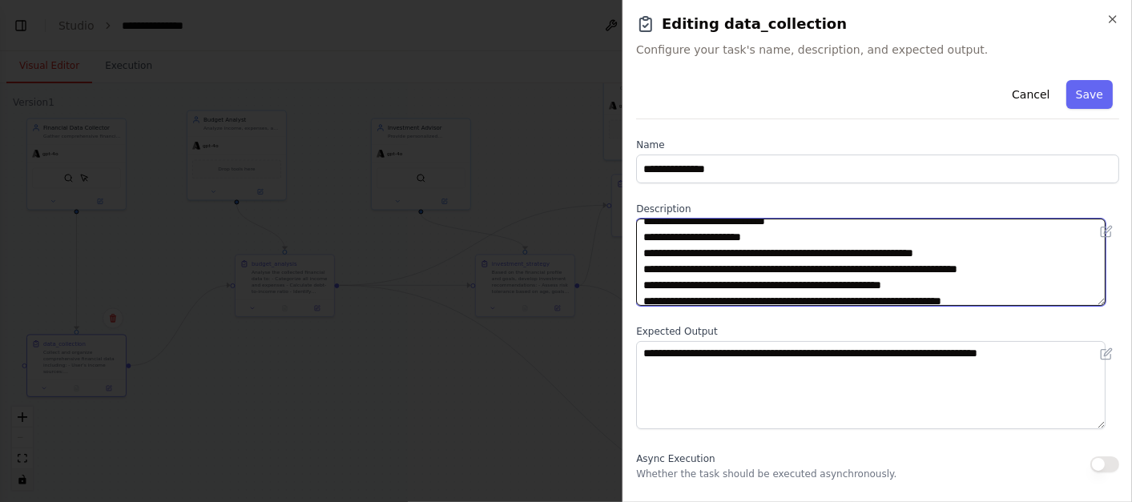
scroll to position [44, 0]
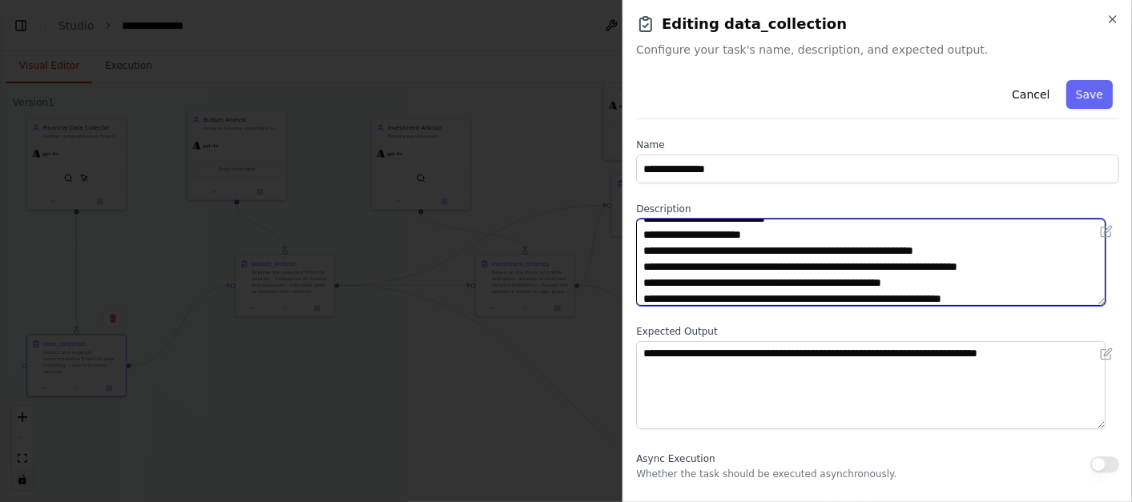
click at [845, 252] on textarea "**********" at bounding box center [871, 262] width 470 height 87
click at [830, 283] on textarea "**********" at bounding box center [871, 262] width 470 height 87
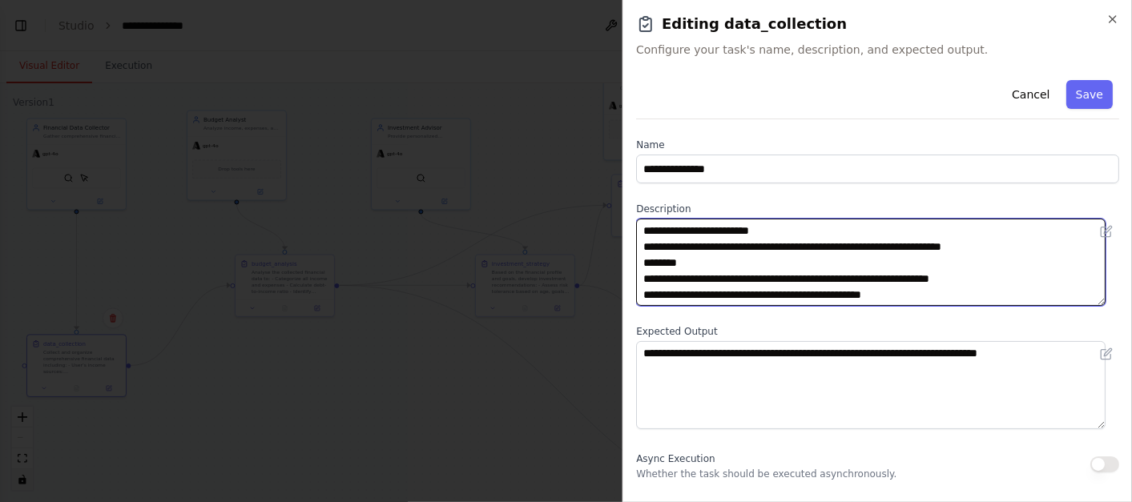
click at [894, 247] on textarea "**********" at bounding box center [871, 262] width 470 height 87
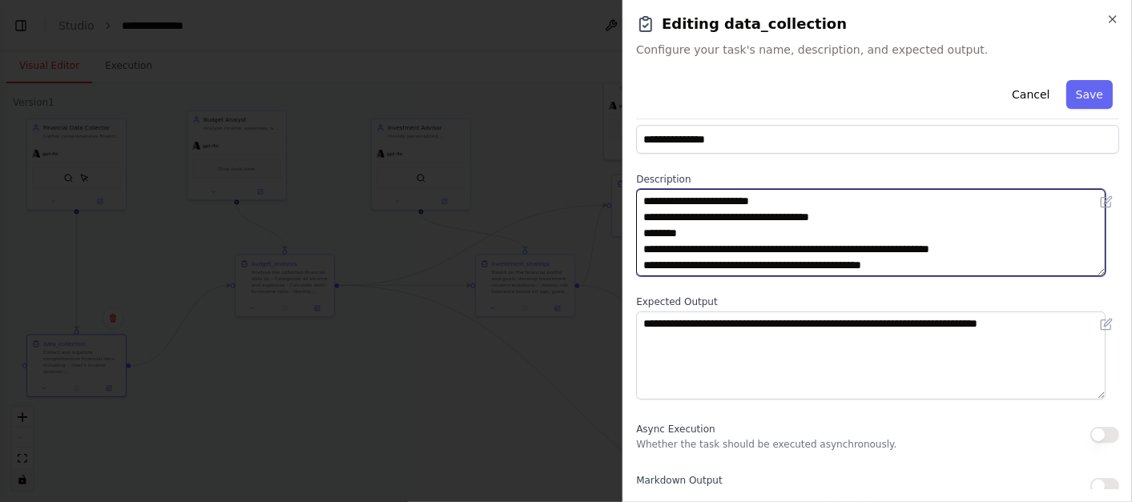
scroll to position [28, 0]
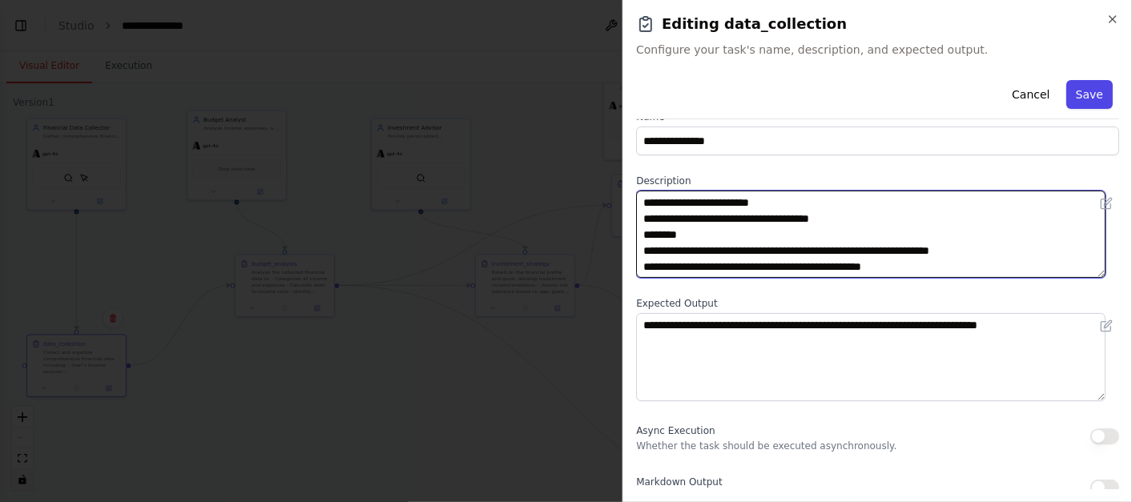
type textarea "**********"
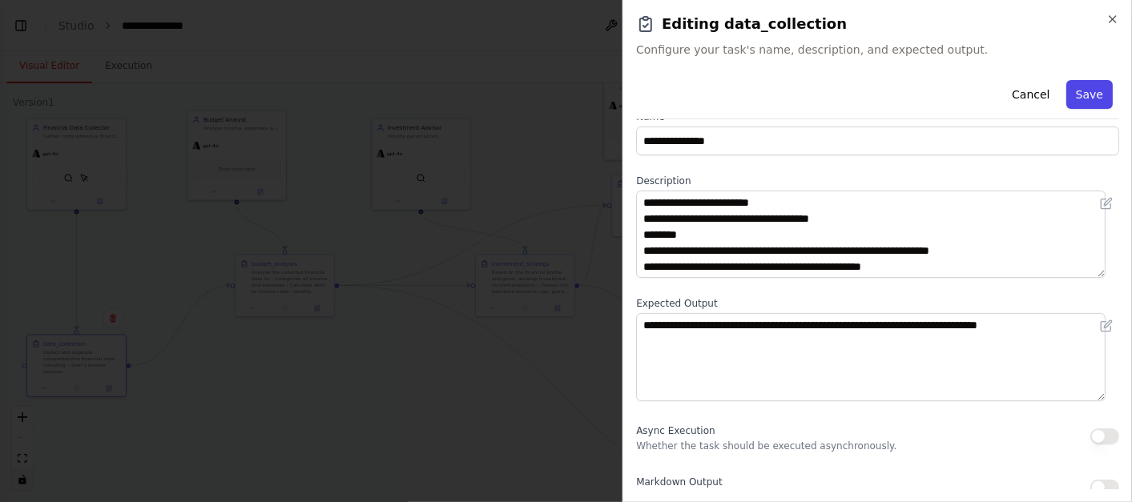
click at [1084, 94] on button "Save" at bounding box center [1089, 94] width 46 height 29
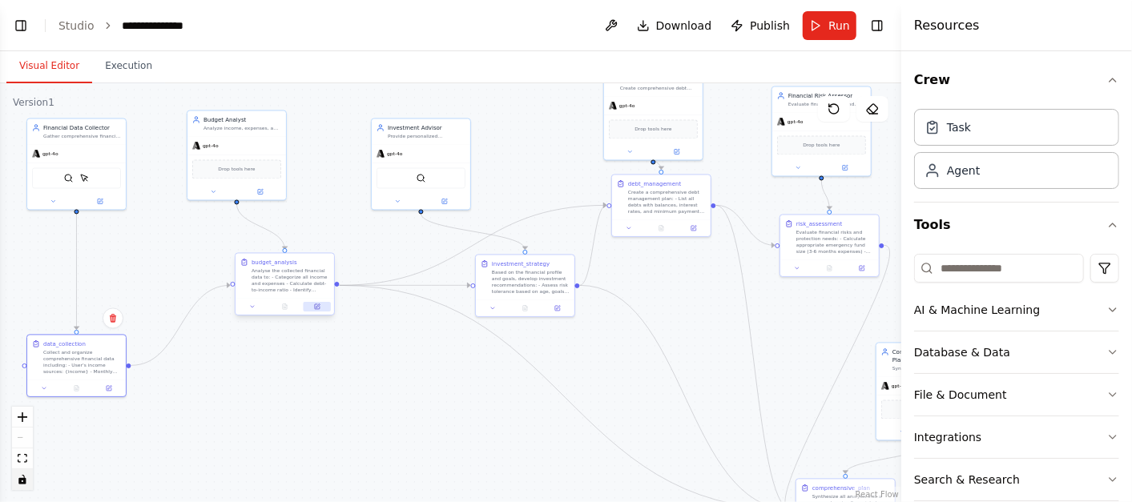
click at [317, 304] on icon at bounding box center [317, 306] width 5 height 5
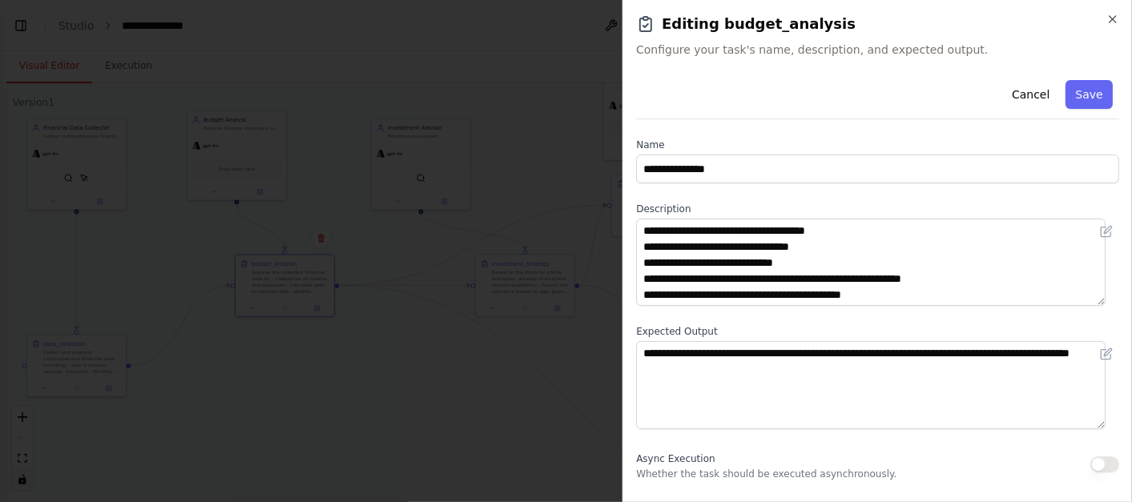
scroll to position [32, 0]
click at [1026, 91] on button "Cancel" at bounding box center [1030, 94] width 57 height 29
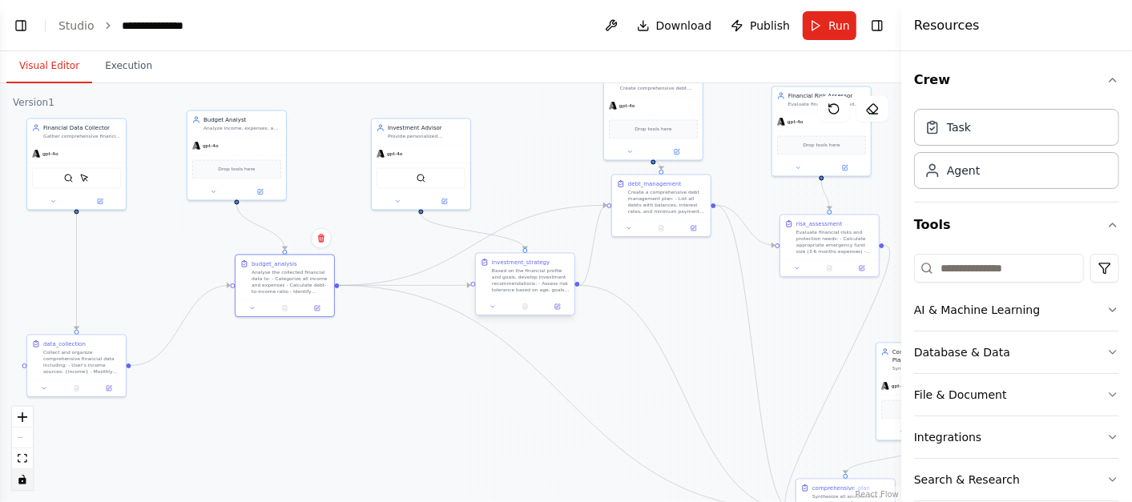
click at [519, 288] on div "Based on the financial profile and goals, develop investment recommendations: -…" at bounding box center [531, 281] width 78 height 26
click at [560, 304] on icon at bounding box center [557, 307] width 6 height 6
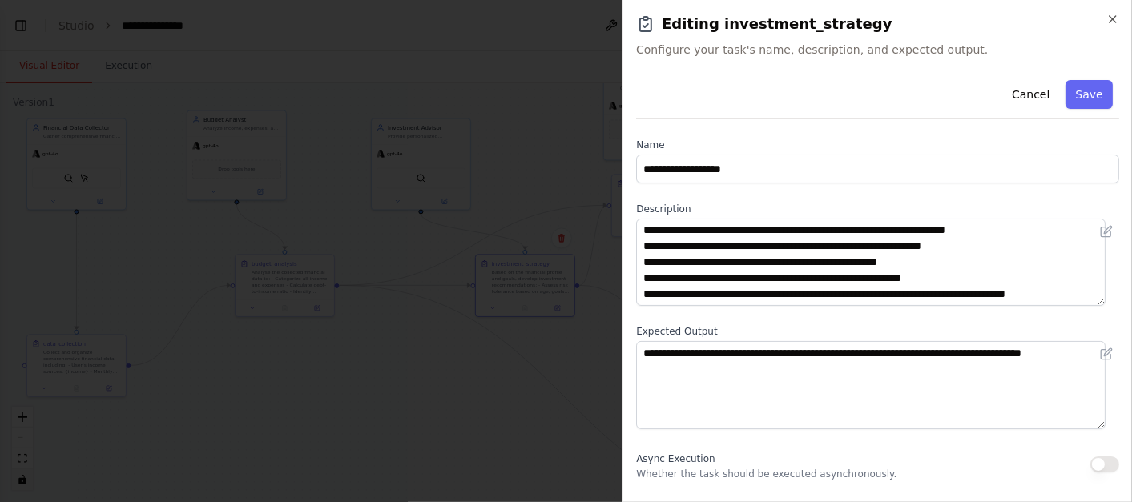
scroll to position [0, 0]
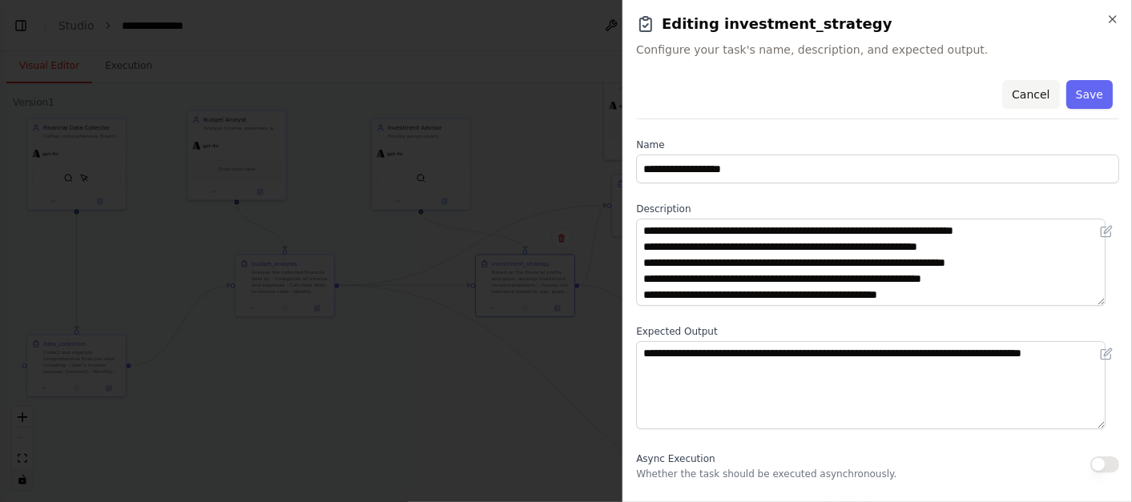
click at [1023, 89] on button "Cancel" at bounding box center [1030, 94] width 57 height 29
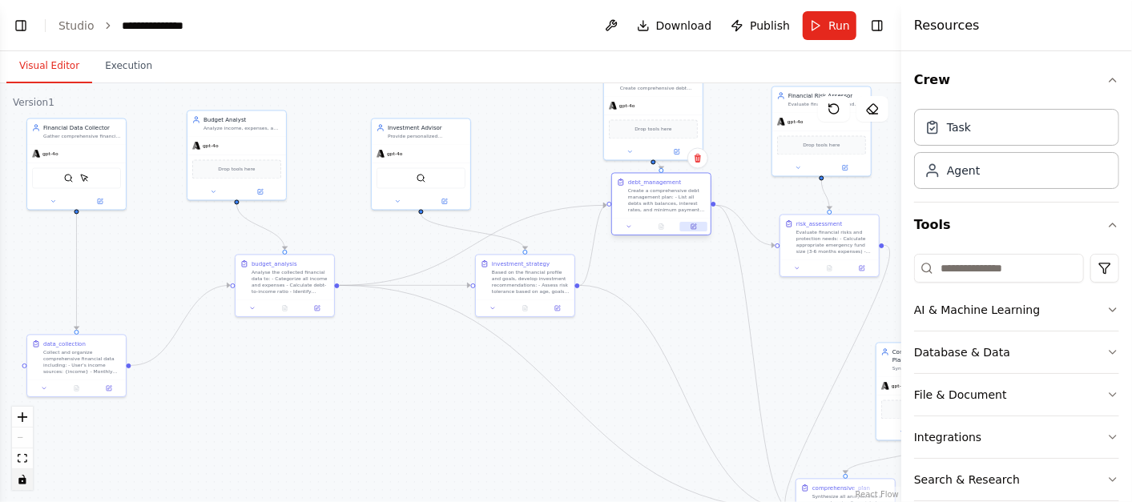
click at [694, 225] on icon at bounding box center [695, 226] width 4 height 4
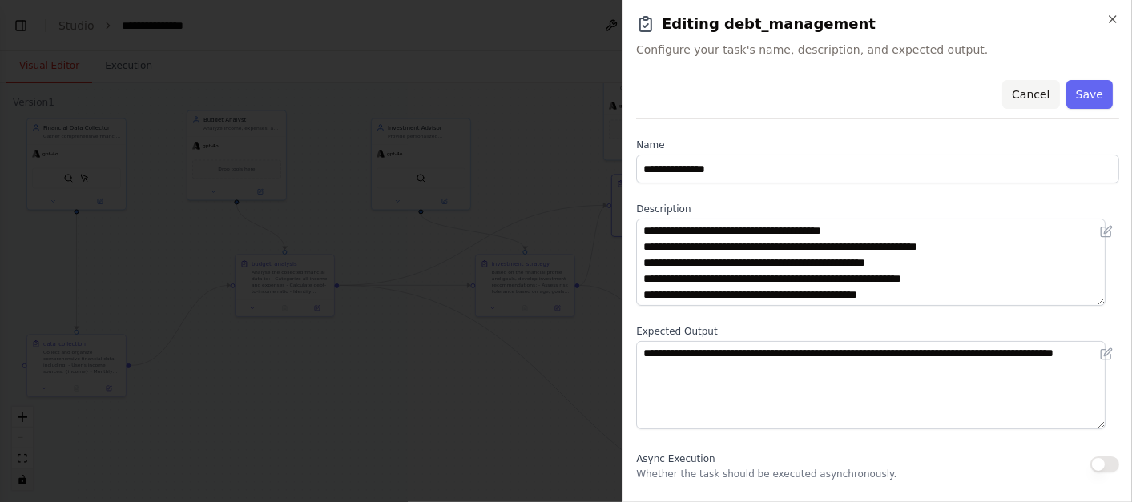
click at [1016, 99] on button "Cancel" at bounding box center [1030, 94] width 57 height 29
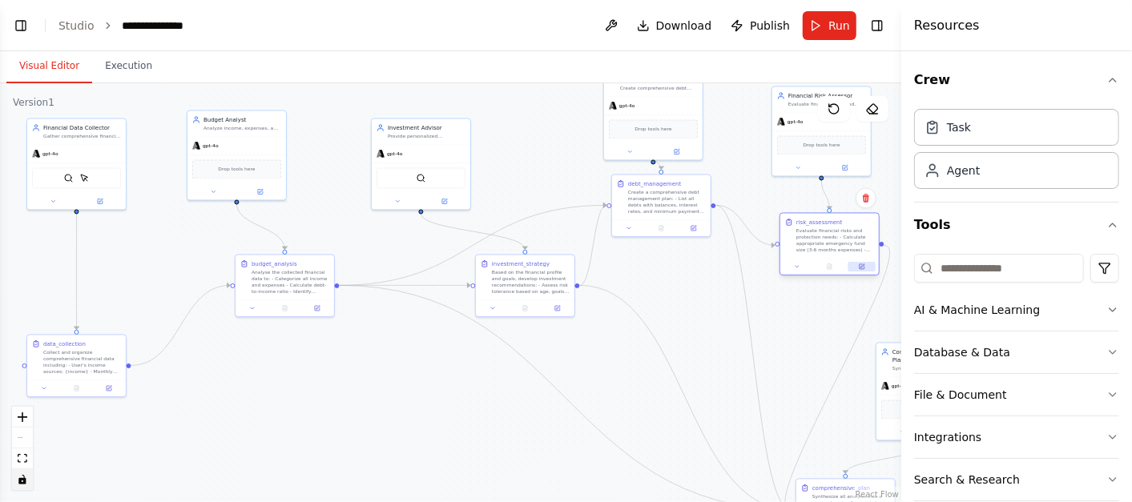
click at [868, 265] on button at bounding box center [862, 267] width 27 height 10
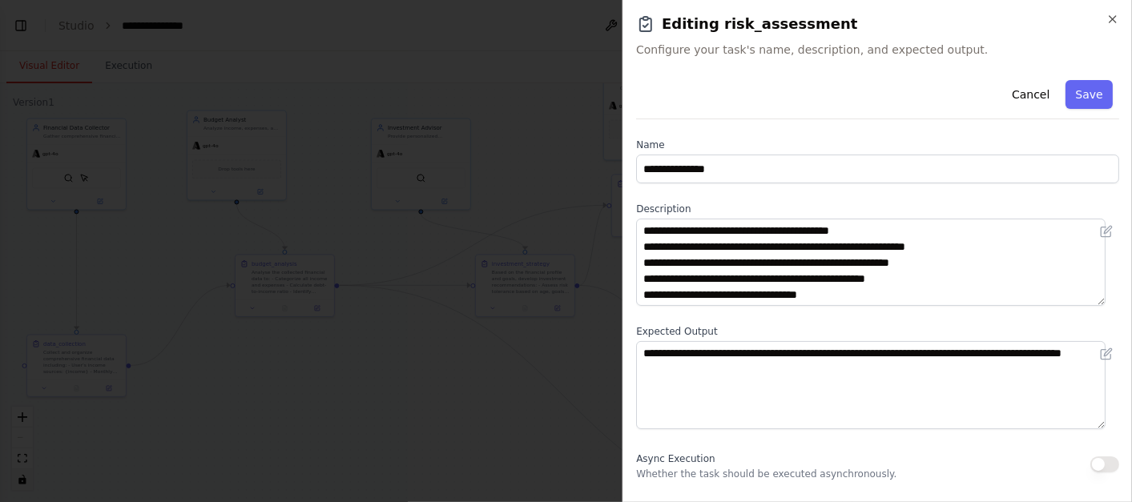
scroll to position [32, 0]
click at [1026, 92] on button "Cancel" at bounding box center [1030, 94] width 57 height 29
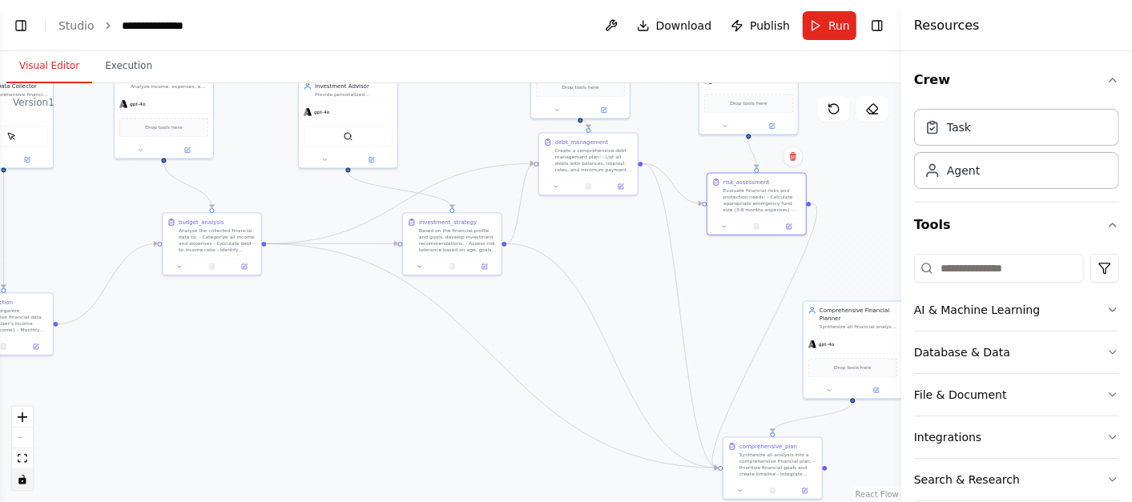
drag, startPoint x: 787, startPoint y: 332, endPoint x: 629, endPoint y: 233, distance: 186.1
click at [629, 233] on div ".deletable-edge-delete-btn { width: 20px; height: 20px; border: 0px solid #ffff…" at bounding box center [450, 292] width 901 height 419
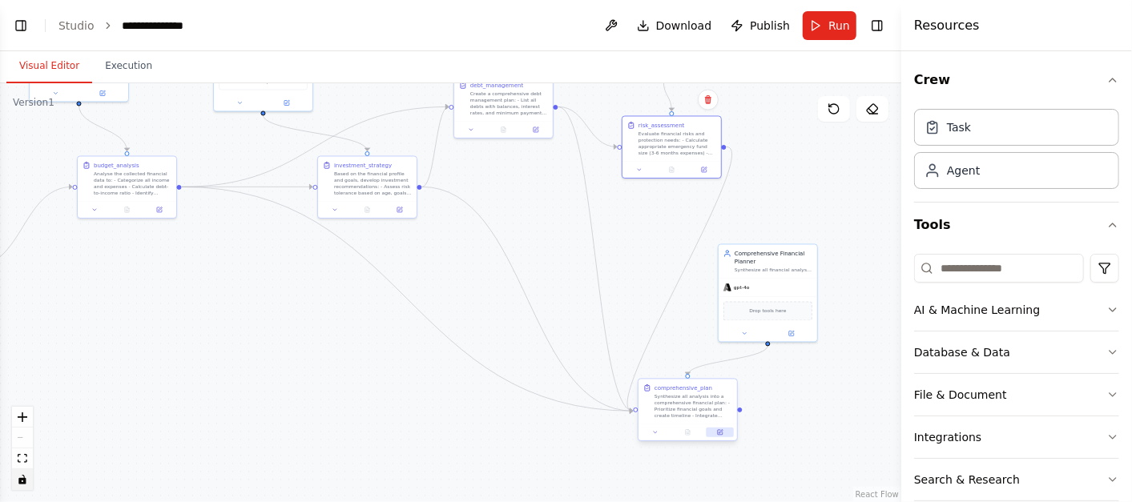
click at [721, 431] on icon at bounding box center [722, 432] width 4 height 4
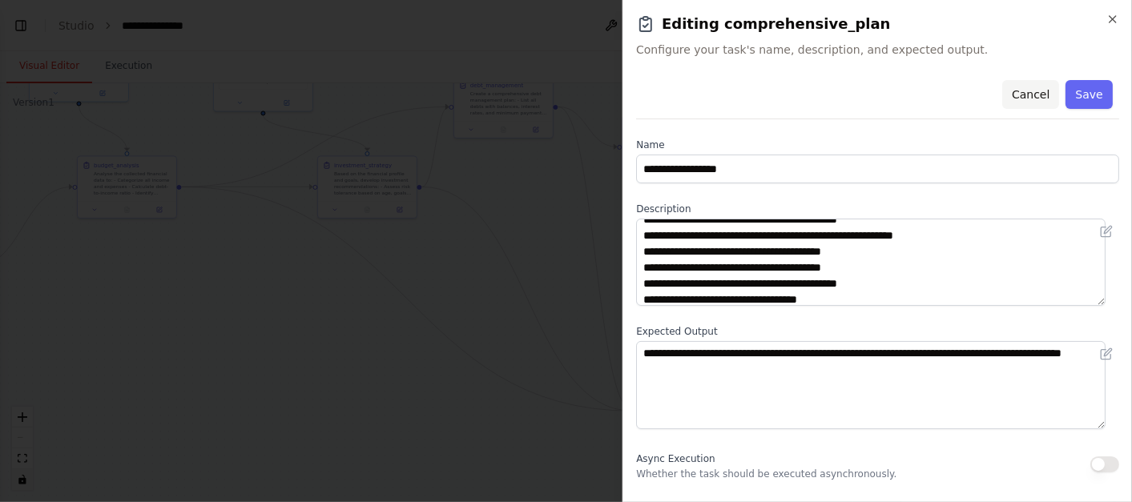
scroll to position [0, 0]
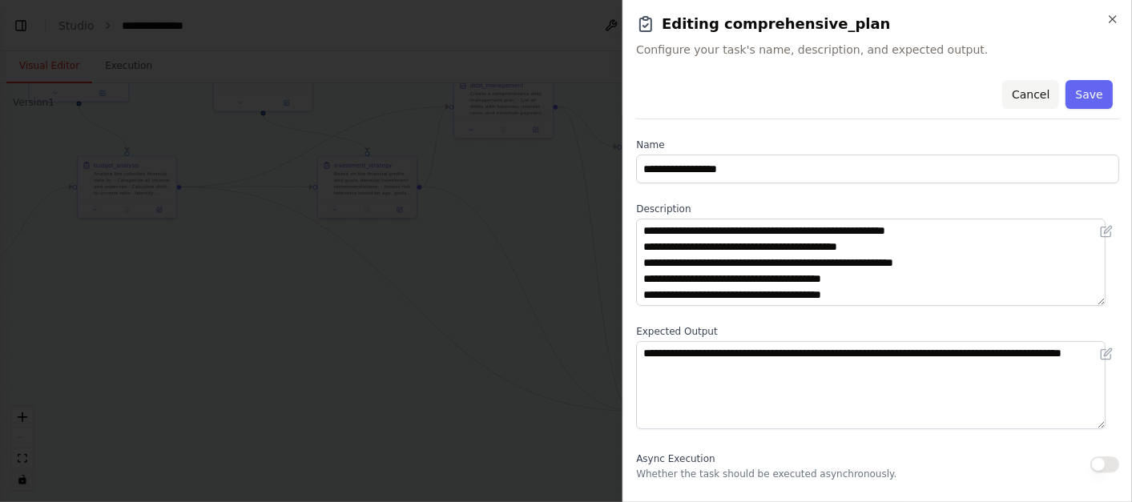
click at [1022, 89] on button "Cancel" at bounding box center [1030, 94] width 57 height 29
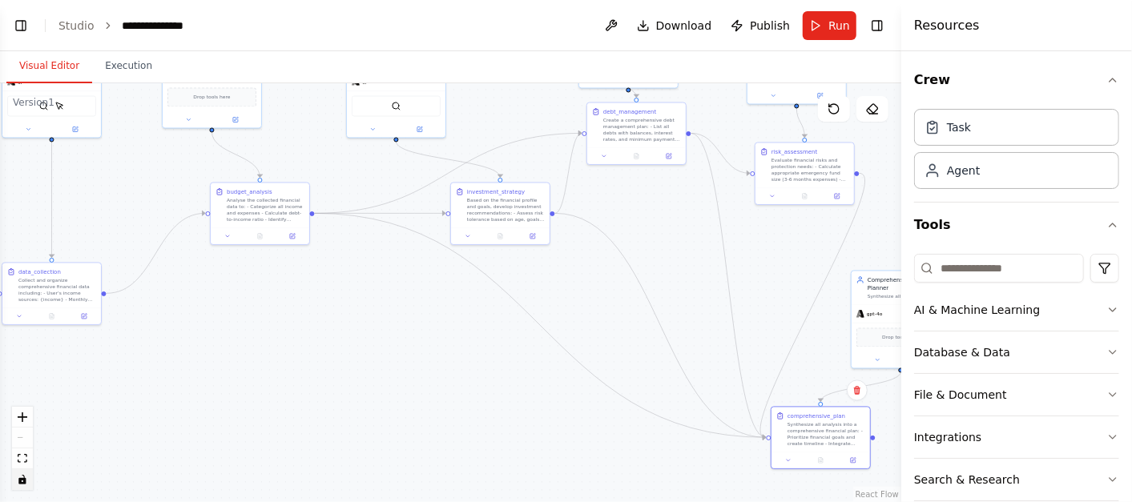
drag, startPoint x: 345, startPoint y: 343, endPoint x: 478, endPoint y: 374, distance: 136.6
click at [478, 374] on div ".deletable-edge-delete-btn { width: 20px; height: 20px; border: 0px solid #ffff…" at bounding box center [450, 292] width 901 height 419
click at [833, 27] on span "Run" at bounding box center [839, 26] width 22 height 16
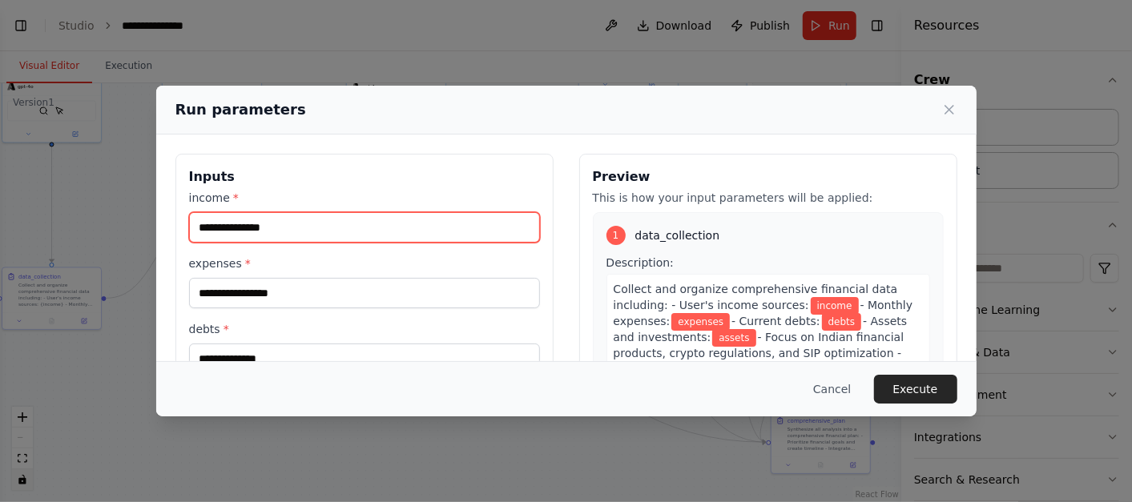
click at [347, 220] on input "income *" at bounding box center [364, 227] width 351 height 30
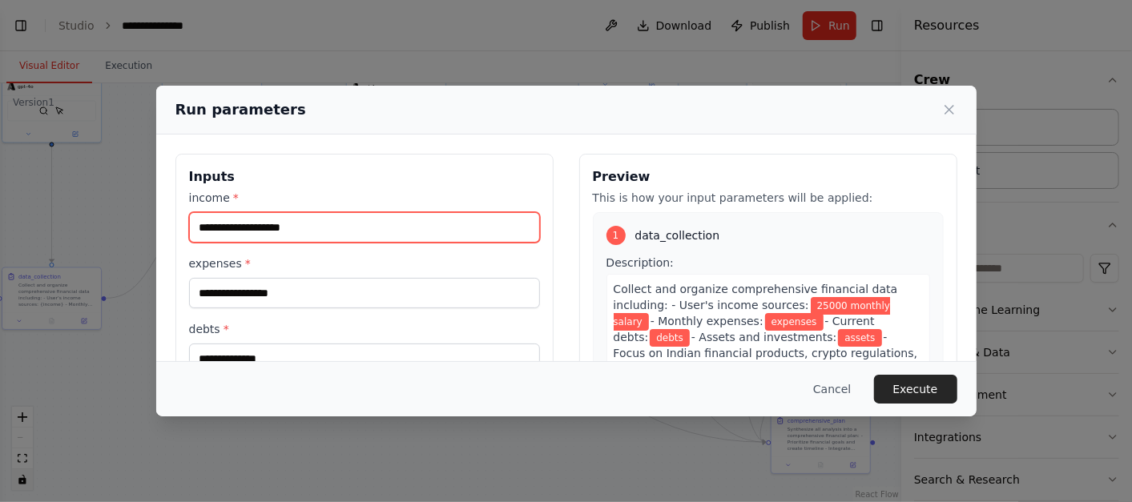
drag, startPoint x: 289, startPoint y: 226, endPoint x: 319, endPoint y: 212, distance: 33.0
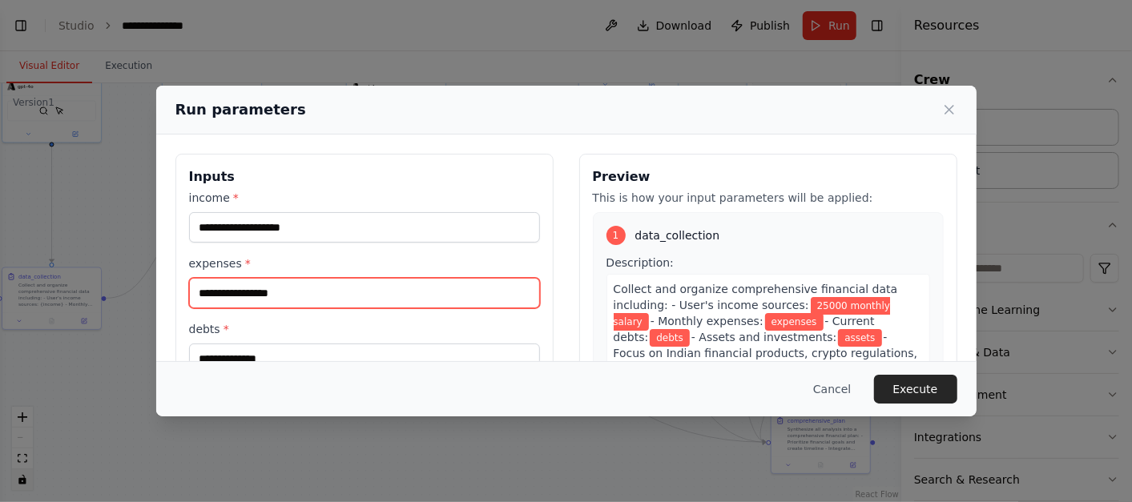
click at [240, 295] on input "expenses *" at bounding box center [364, 293] width 351 height 30
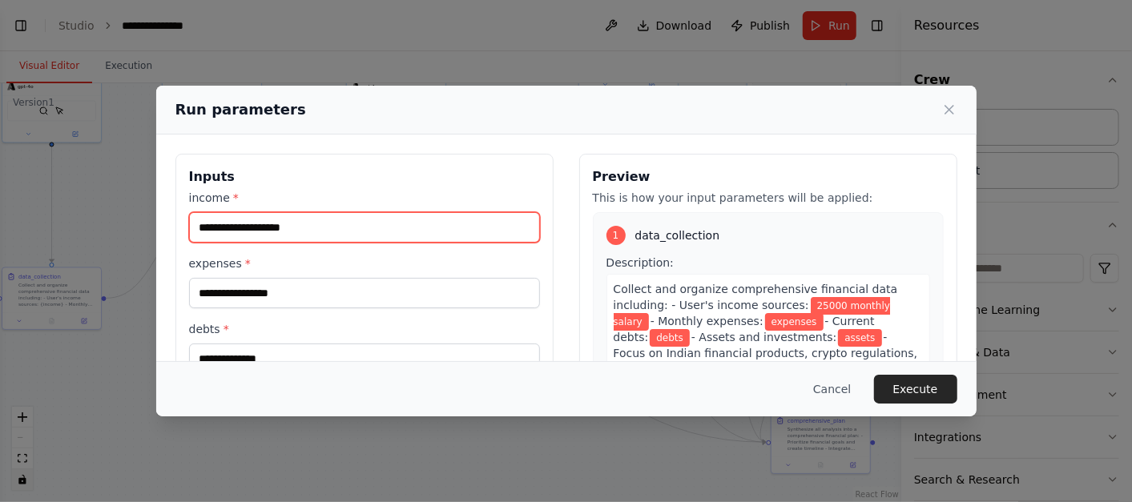
click at [195, 224] on input "**********" at bounding box center [364, 227] width 351 height 30
type input "**********"
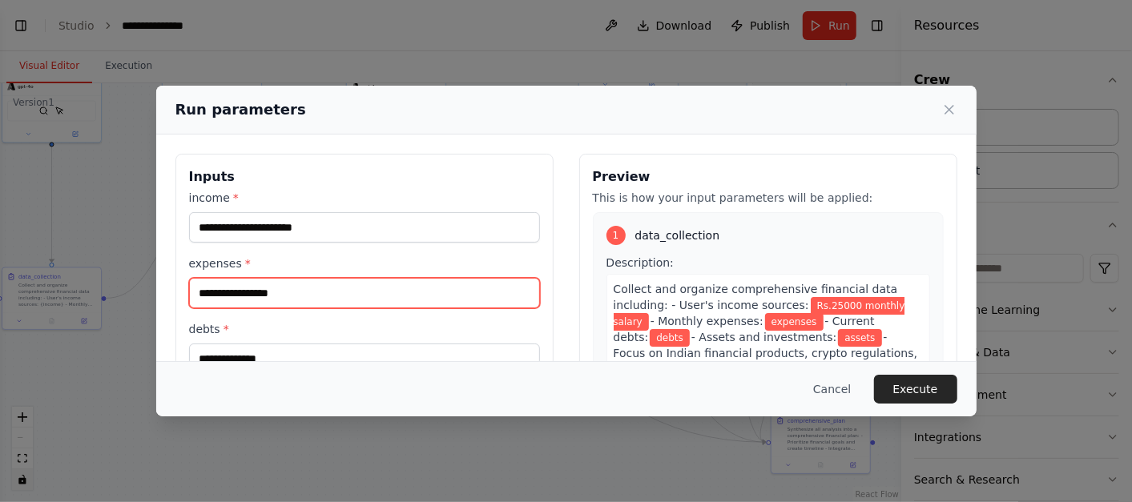
click at [220, 290] on input "expenses *" at bounding box center [364, 293] width 351 height 30
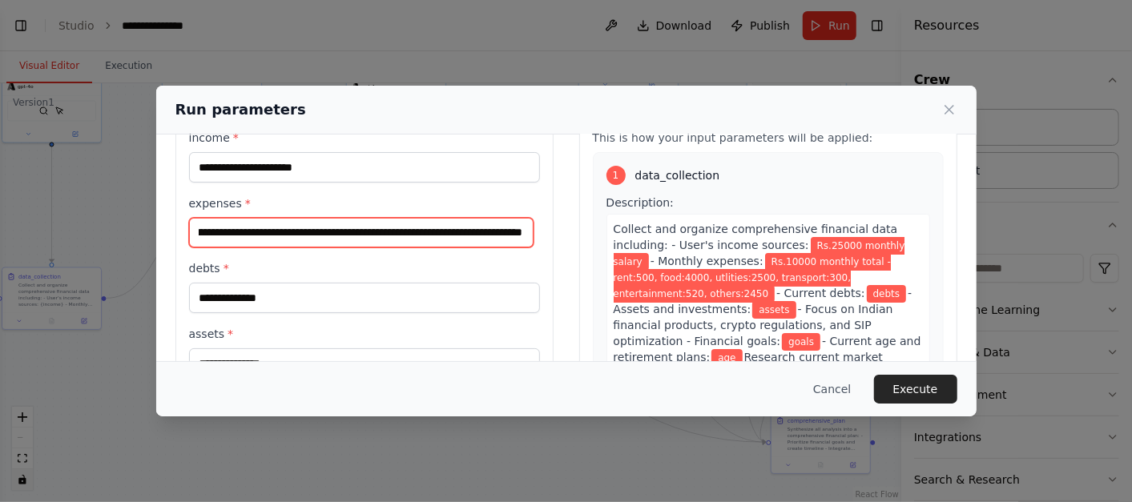
scroll to position [69, 0]
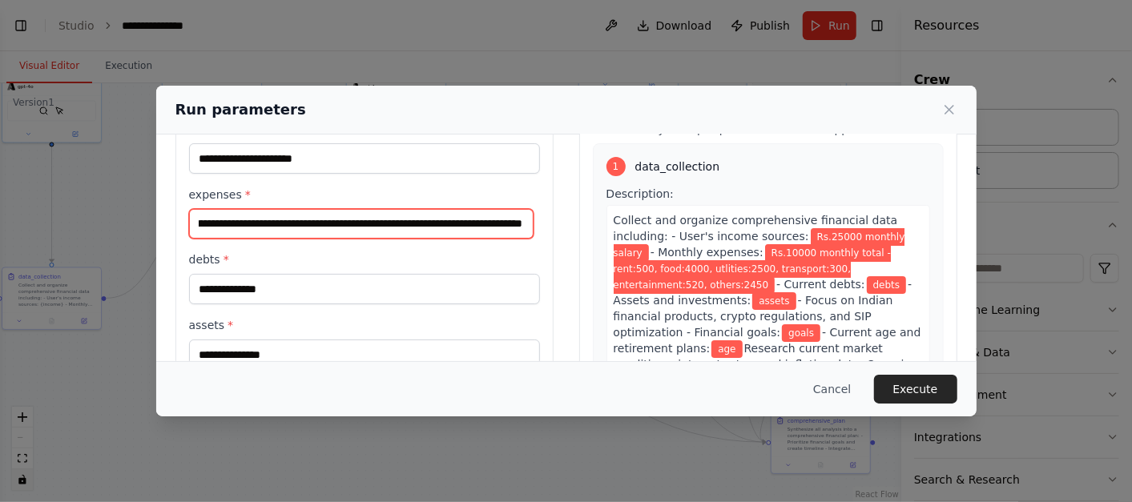
type input "**********"
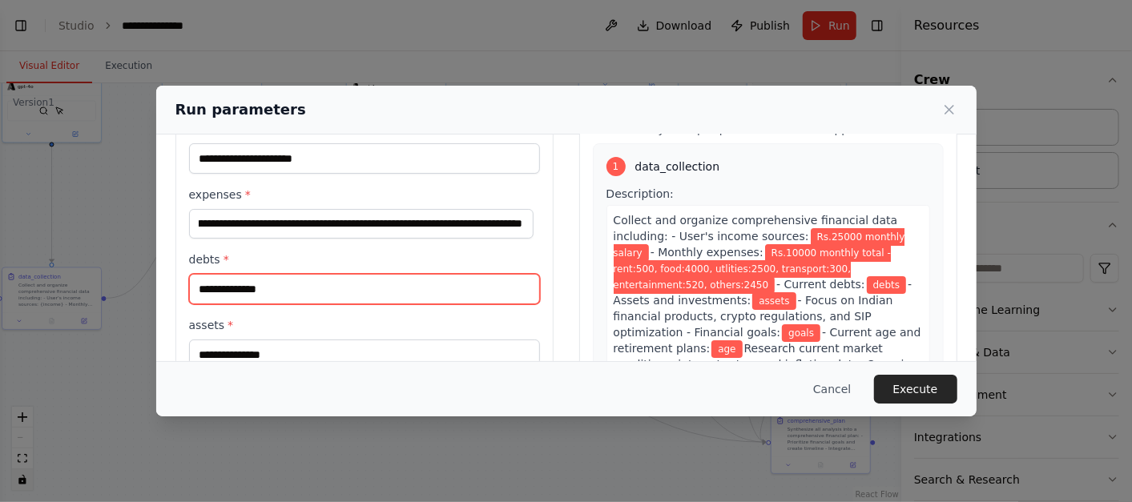
scroll to position [0, 0]
click at [331, 289] on input "debts *" at bounding box center [364, 289] width 351 height 30
type input "****"
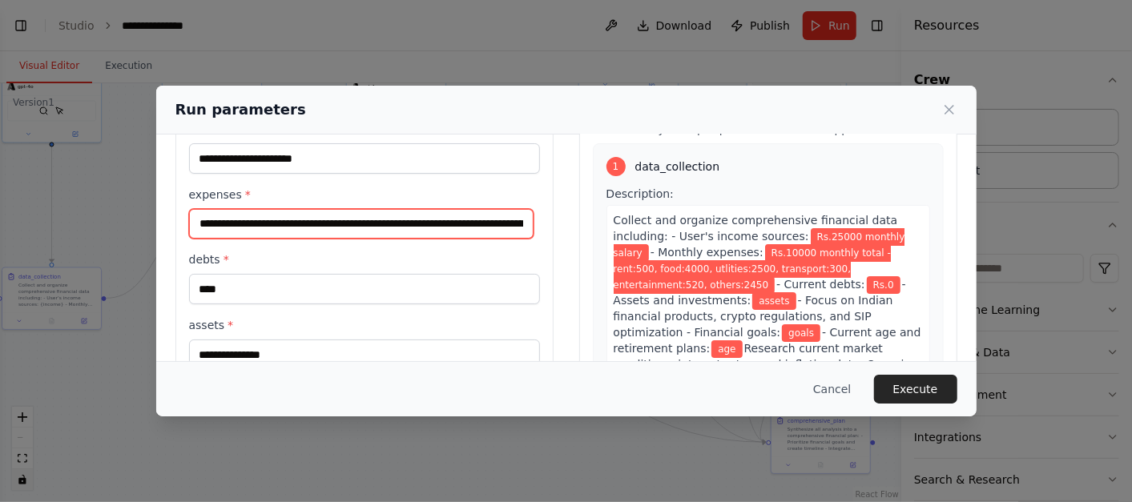
click at [347, 220] on input "**********" at bounding box center [361, 224] width 345 height 30
paste input "***"
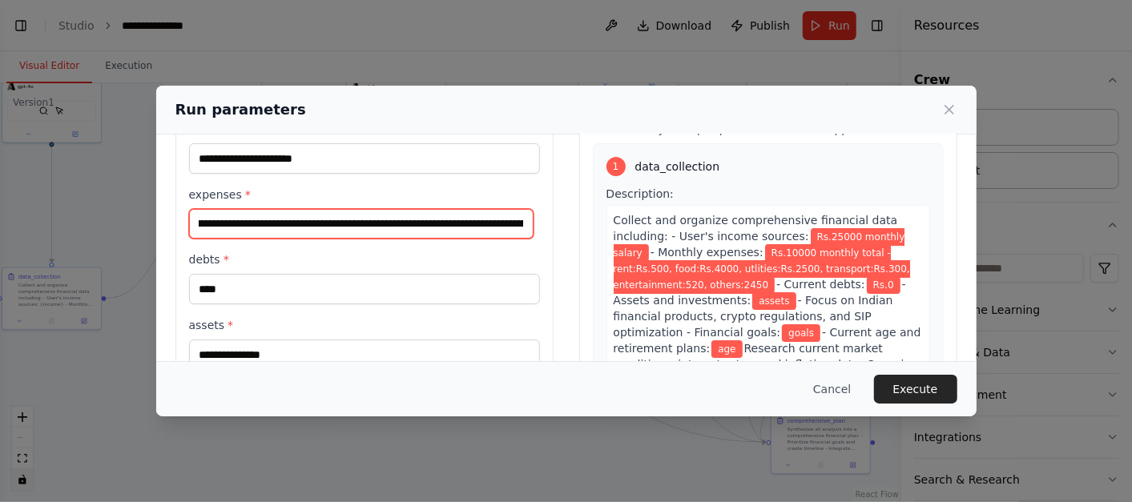
scroll to position [0, 164]
paste input "***"
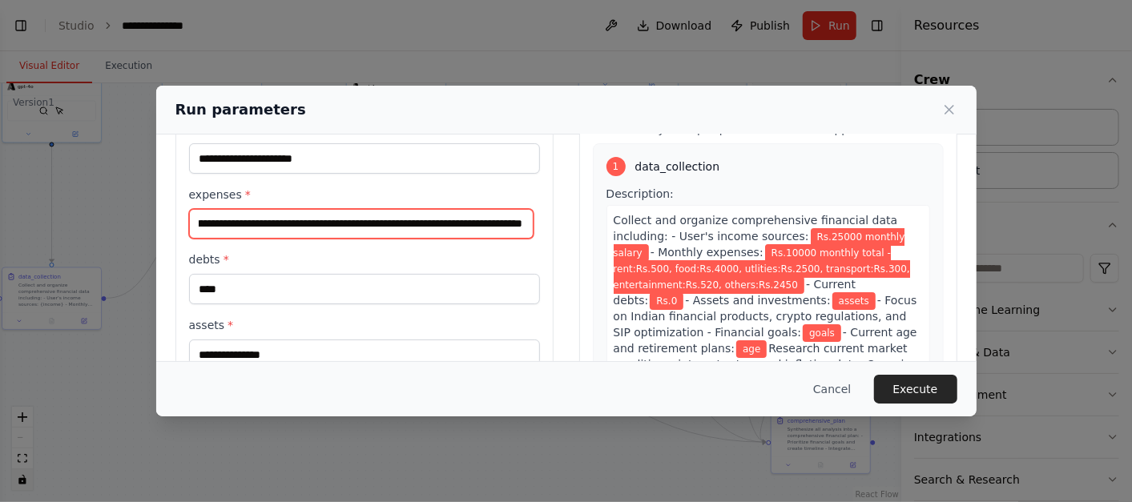
scroll to position [0, 275]
type input "**********"
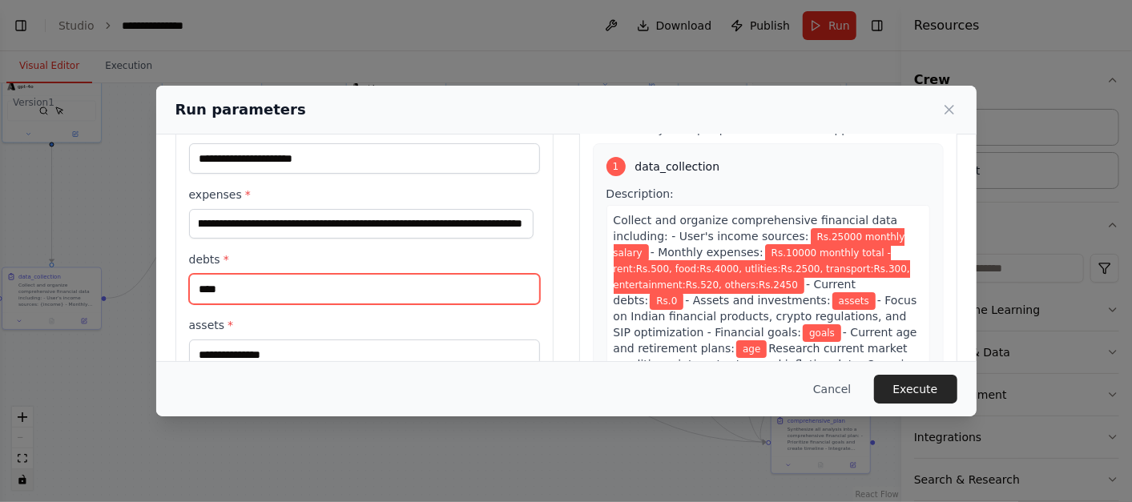
click at [305, 287] on input "****" at bounding box center [364, 289] width 351 height 30
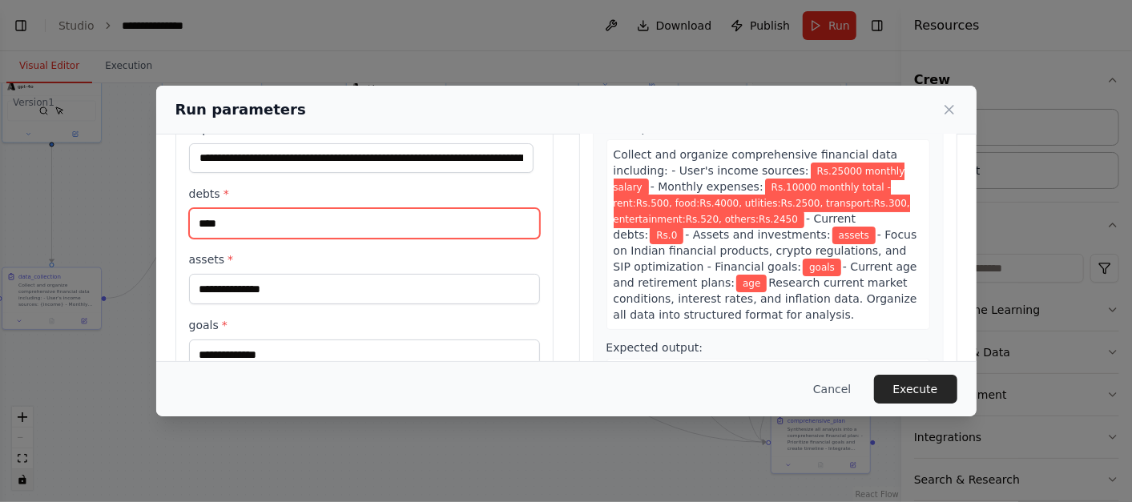
scroll to position [136, 0]
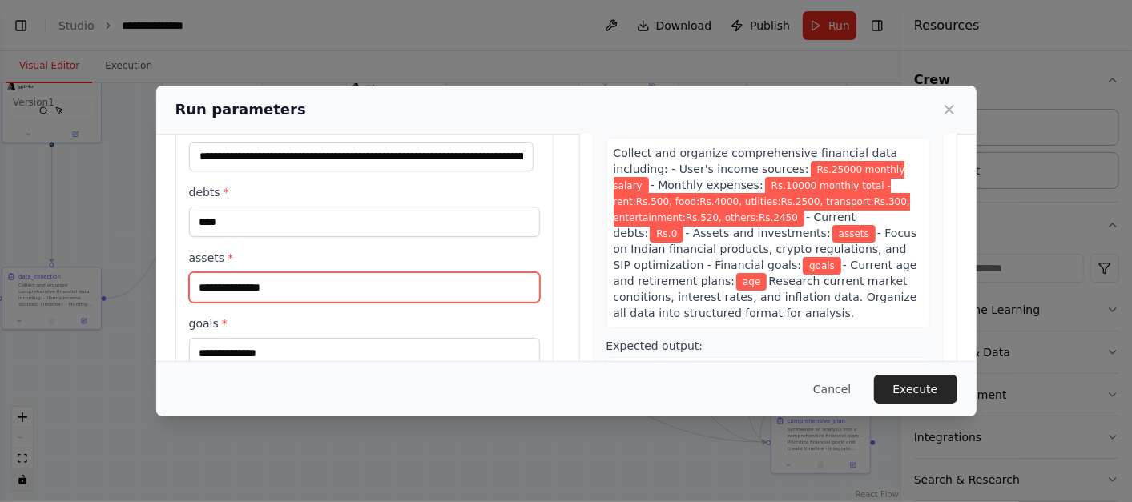
click at [303, 280] on input "assets *" at bounding box center [364, 287] width 351 height 30
click at [279, 287] on input "assets *" at bounding box center [364, 287] width 351 height 30
paste input "***"
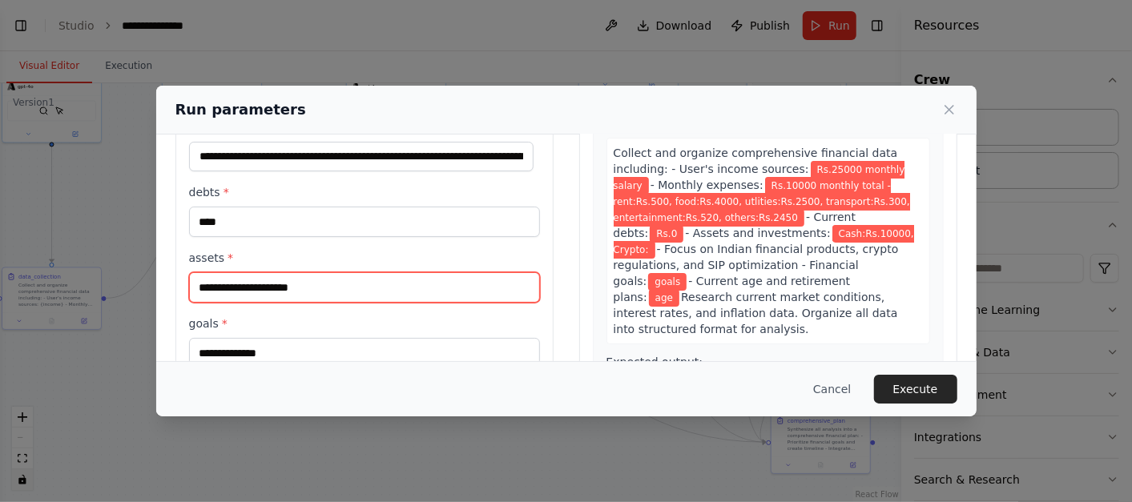
paste input "***"
click at [252, 286] on input "**********" at bounding box center [364, 287] width 351 height 30
click at [329, 282] on input "**********" at bounding box center [364, 287] width 351 height 30
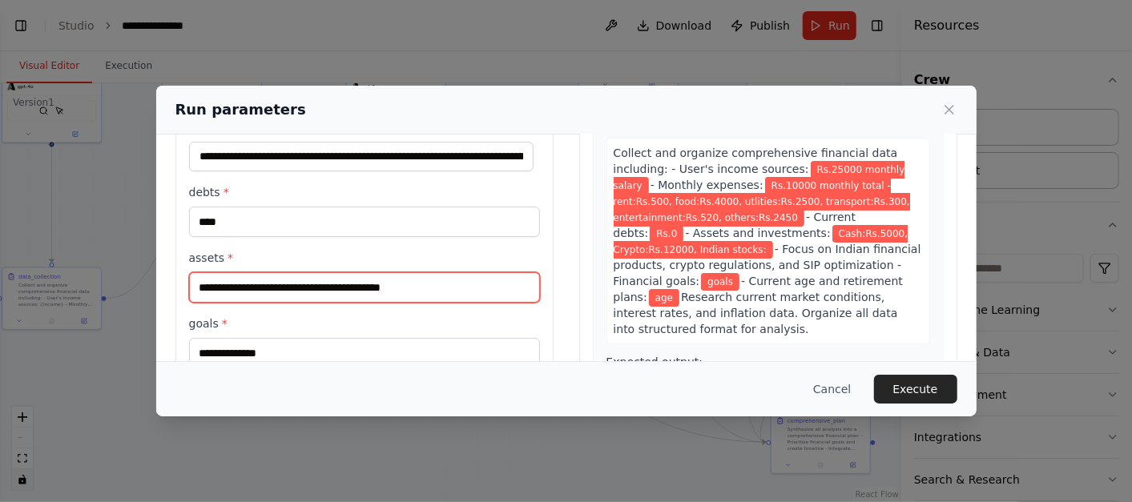
paste input "***"
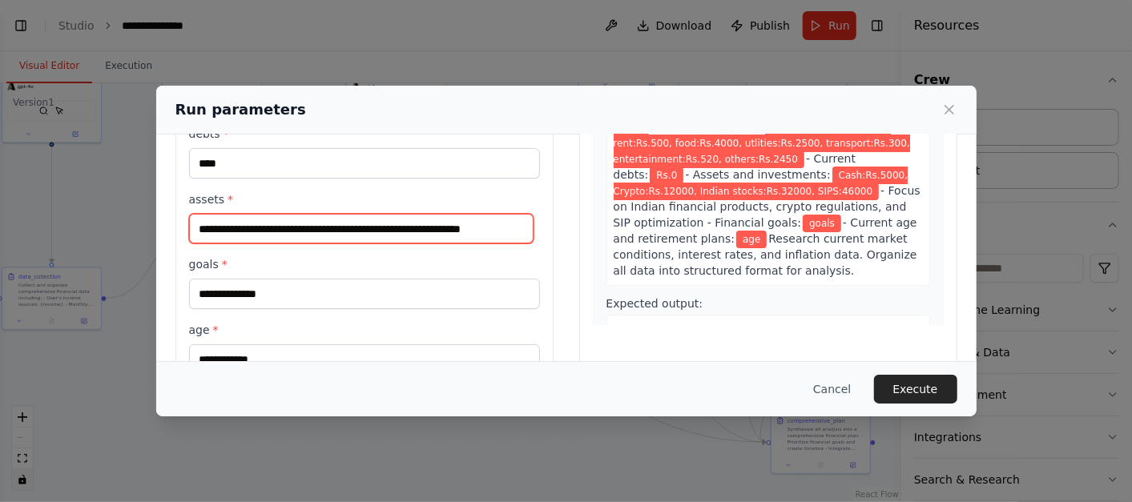
scroll to position [208, 0]
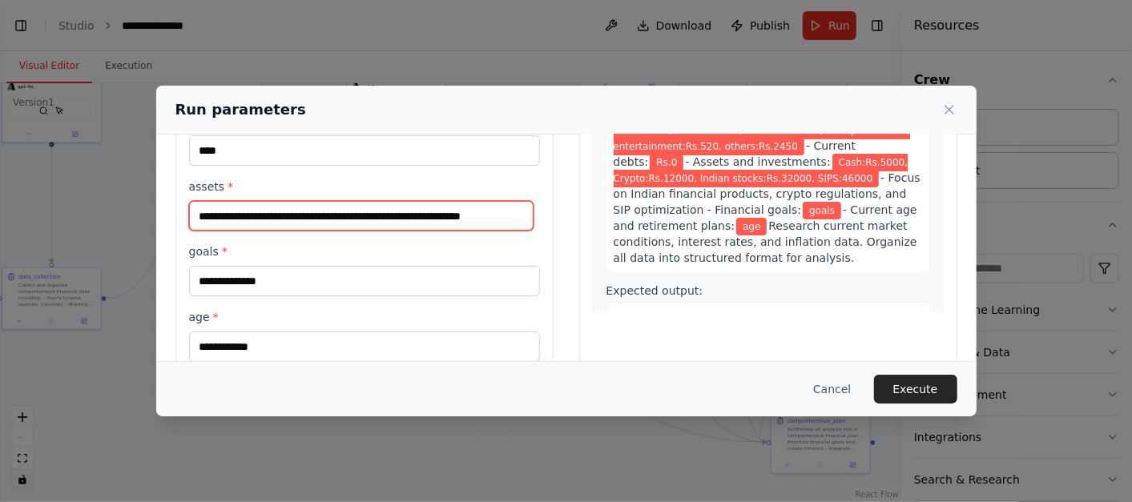
type input "**********"
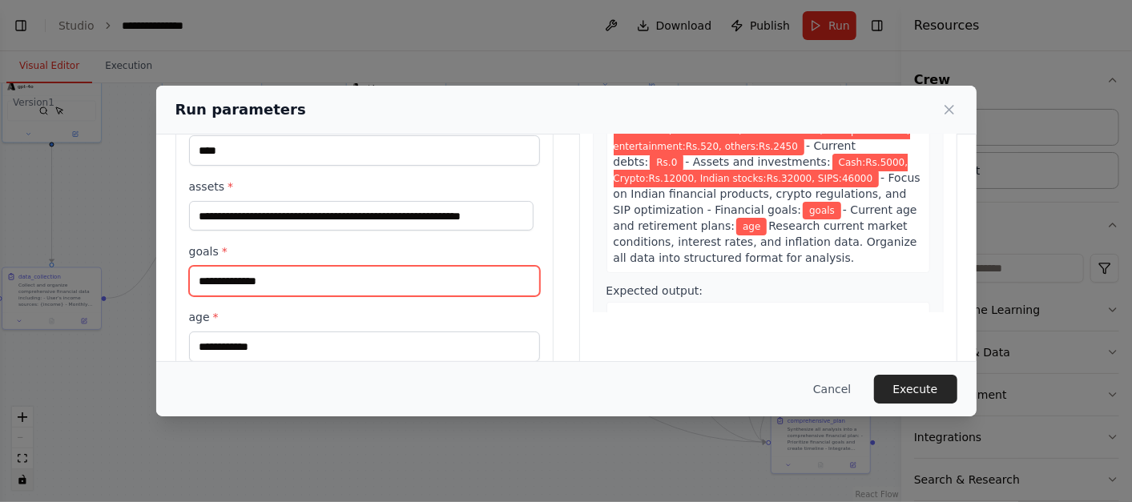
click at [325, 281] on input "goals *" at bounding box center [364, 281] width 351 height 30
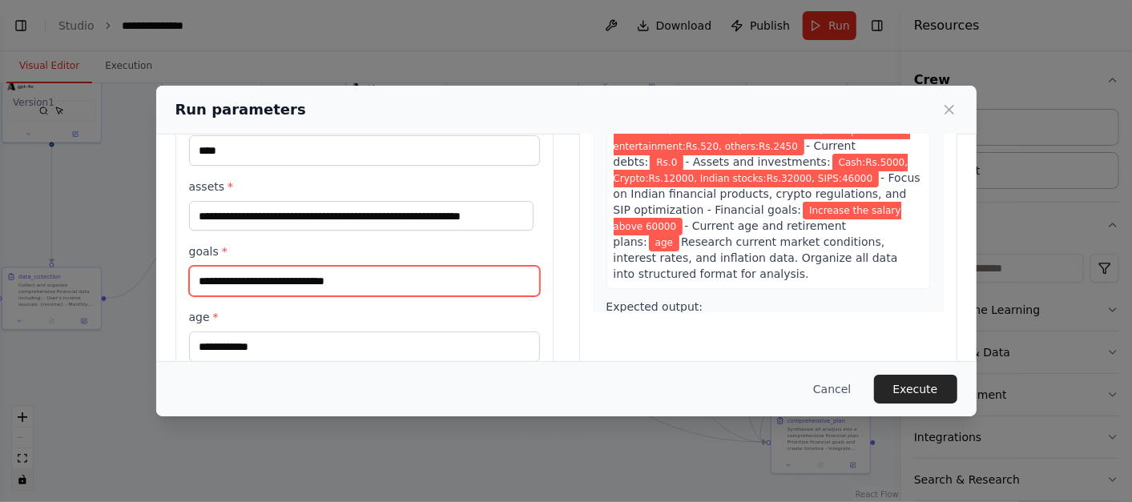
paste input "***"
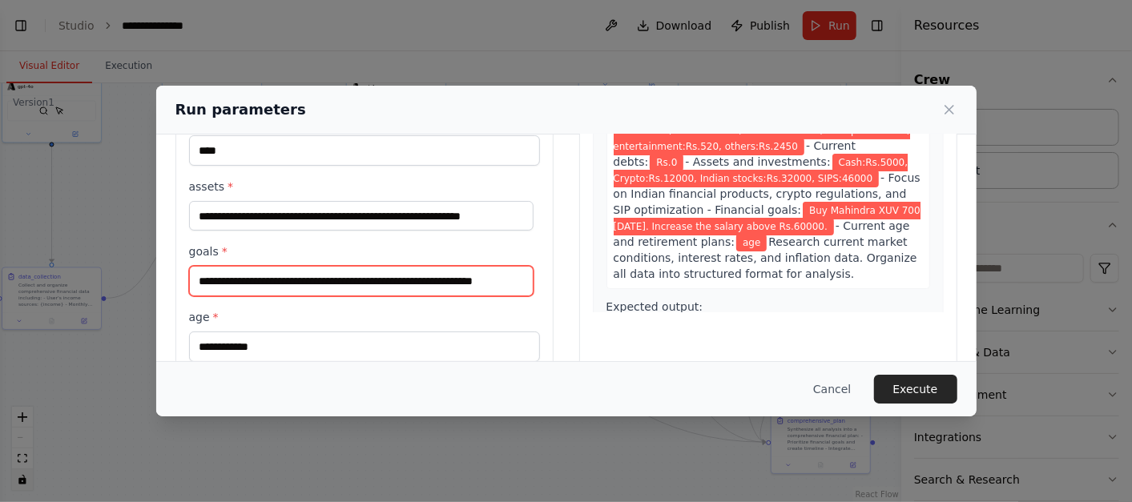
scroll to position [238, 0]
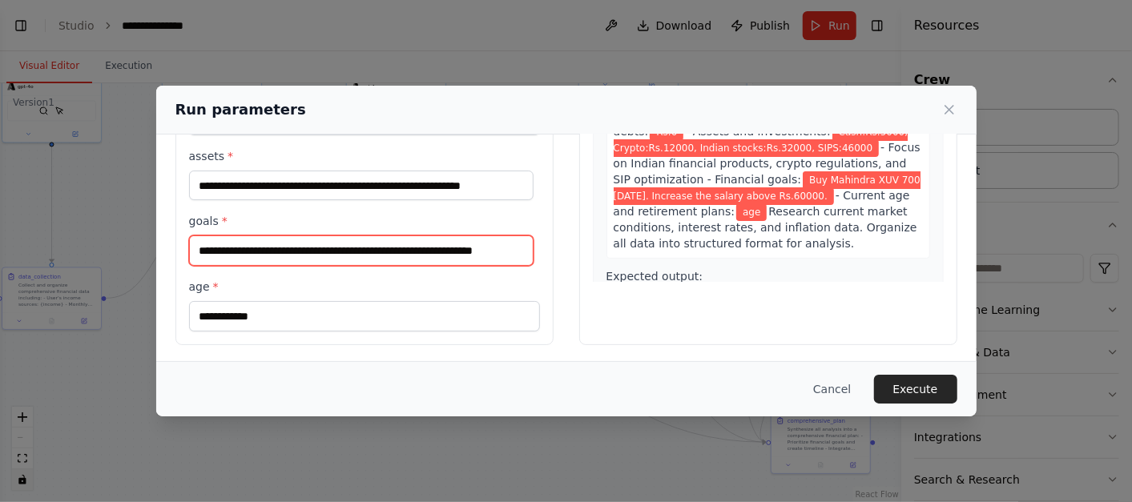
type input "**********"
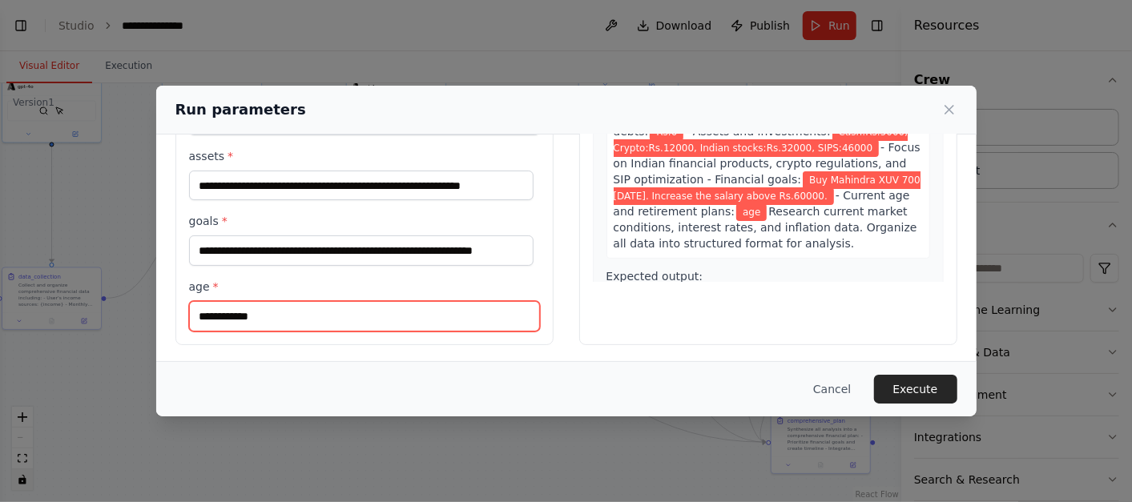
scroll to position [0, 0]
click at [311, 314] on input "age *" at bounding box center [364, 316] width 351 height 30
type input "*"
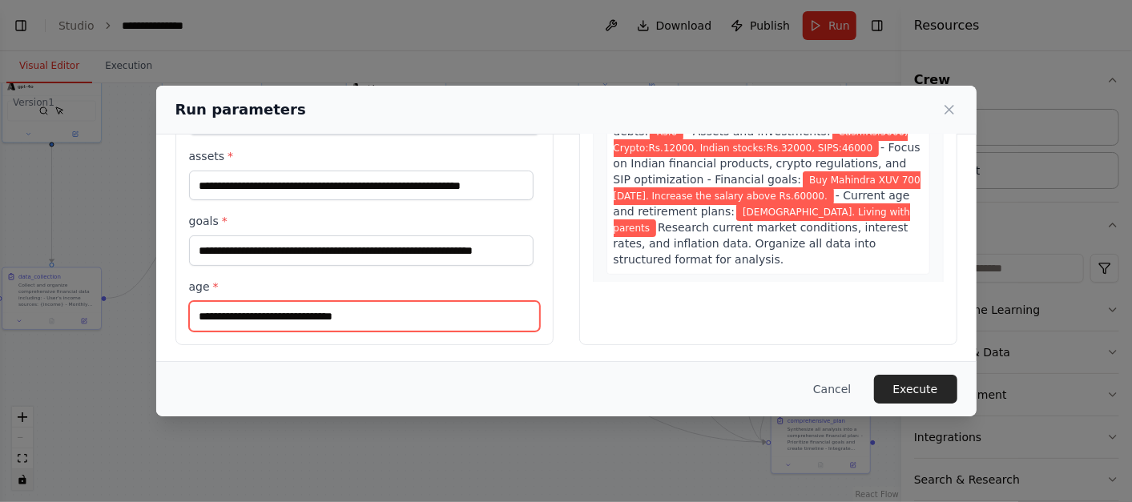
type input "**********"
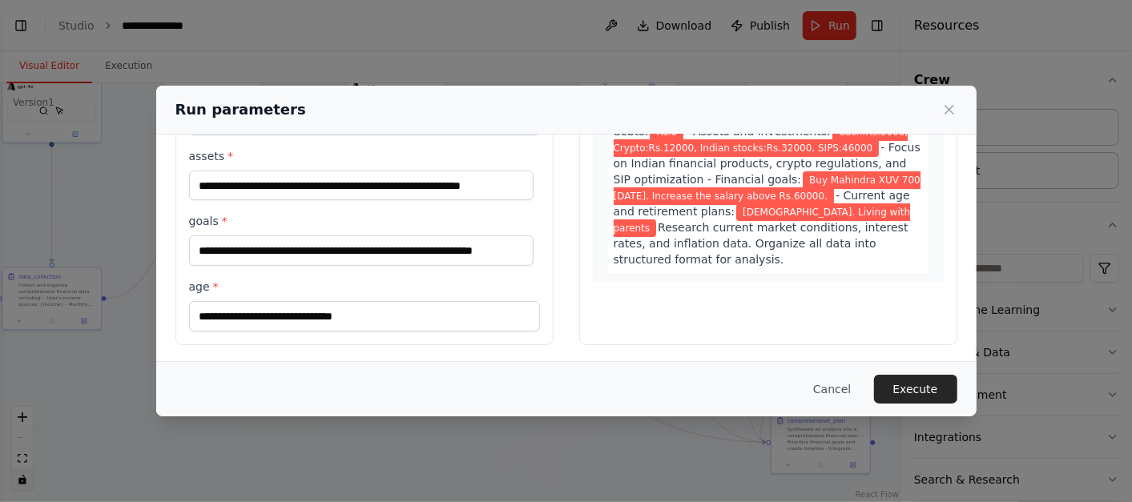
click at [348, 280] on label "age *" at bounding box center [364, 287] width 351 height 16
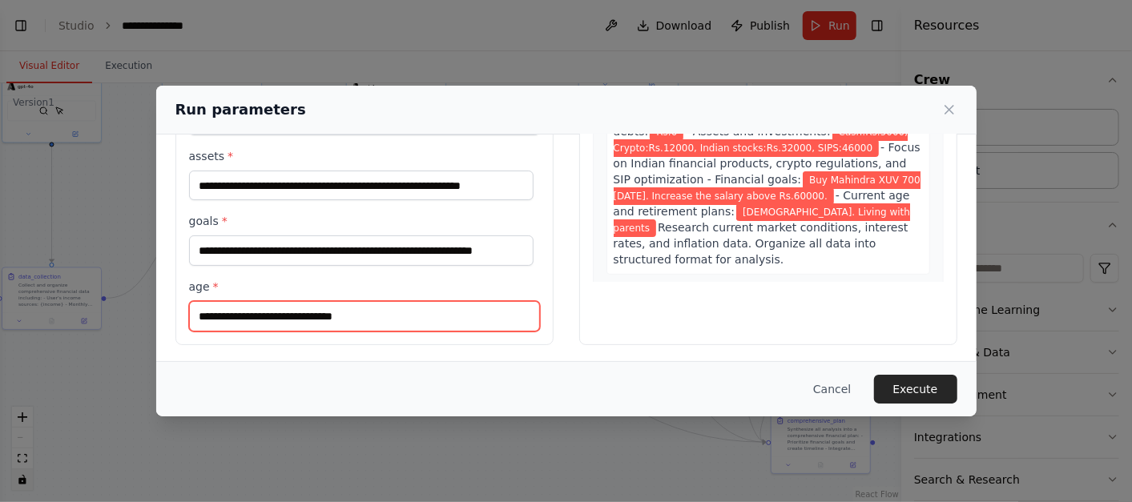
click at [348, 301] on input "**********" at bounding box center [364, 316] width 351 height 30
click at [382, 320] on input "**********" at bounding box center [364, 316] width 351 height 30
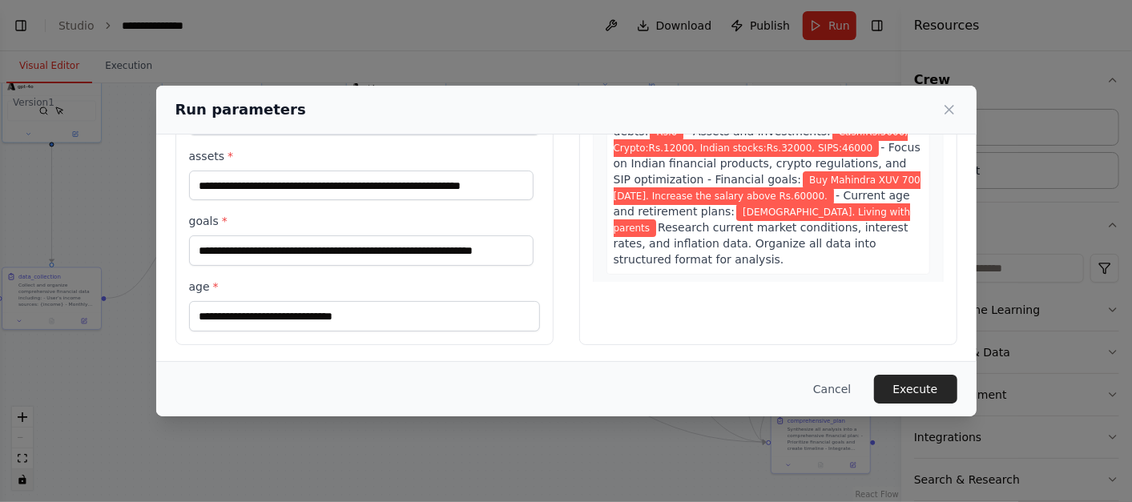
click at [544, 274] on div "**********" at bounding box center [364, 130] width 378 height 429
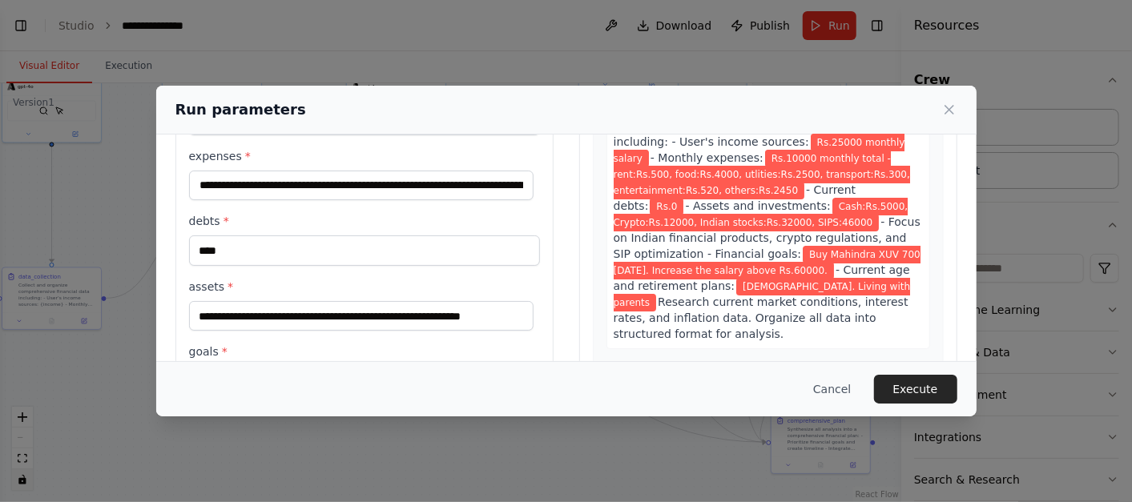
scroll to position [57, 0]
click at [909, 393] on button "Execute" at bounding box center [915, 389] width 83 height 29
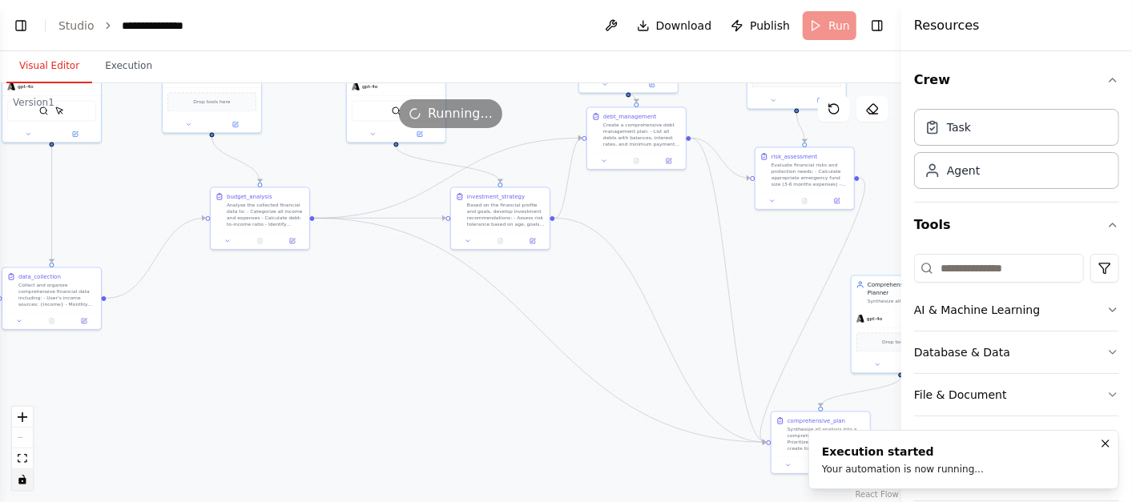
click at [57, 69] on button "Visual Editor" at bounding box center [49, 67] width 86 height 34
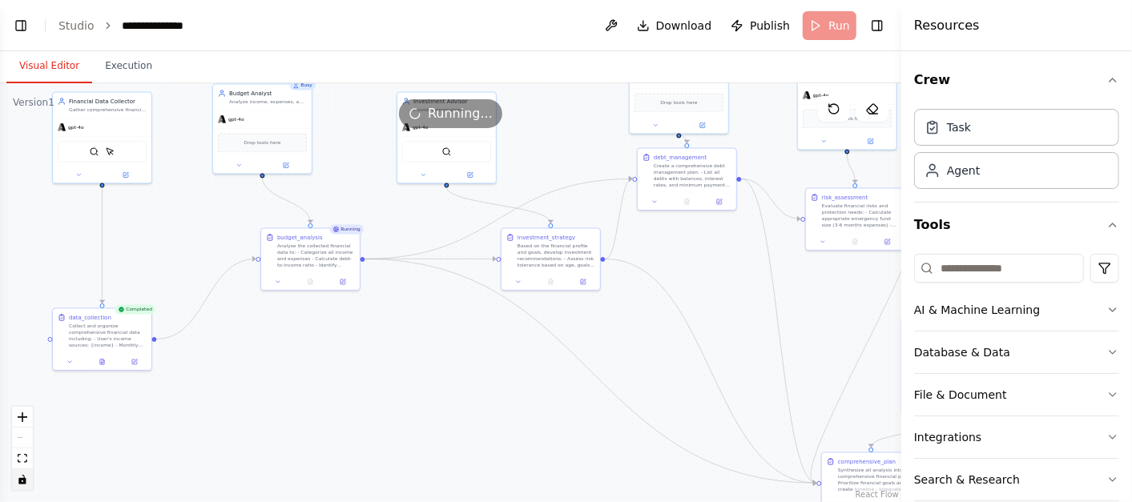
drag, startPoint x: 291, startPoint y: 360, endPoint x: 341, endPoint y: 402, distance: 66.0
click at [341, 402] on div ".deletable-edge-delete-btn { width: 20px; height: 20px; border: 0px solid #ffff…" at bounding box center [450, 292] width 901 height 419
click at [100, 364] on icon at bounding box center [102, 363] width 4 height 6
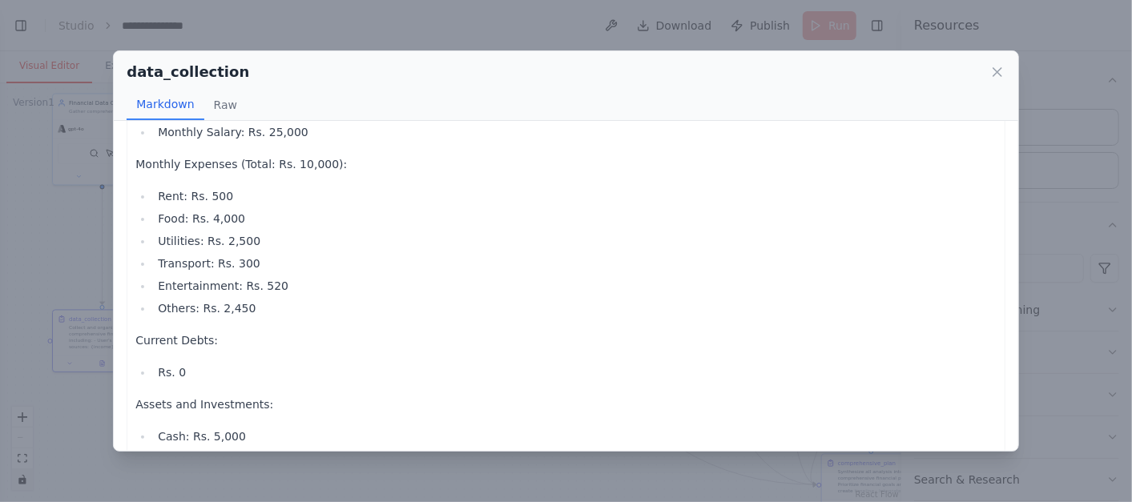
scroll to position [0, 0]
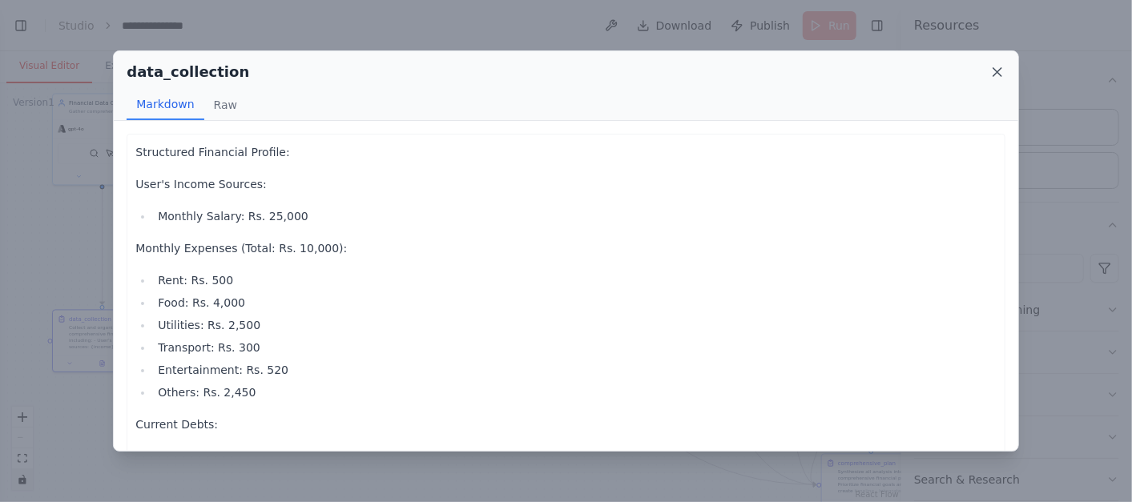
click at [999, 71] on icon at bounding box center [998, 72] width 16 height 16
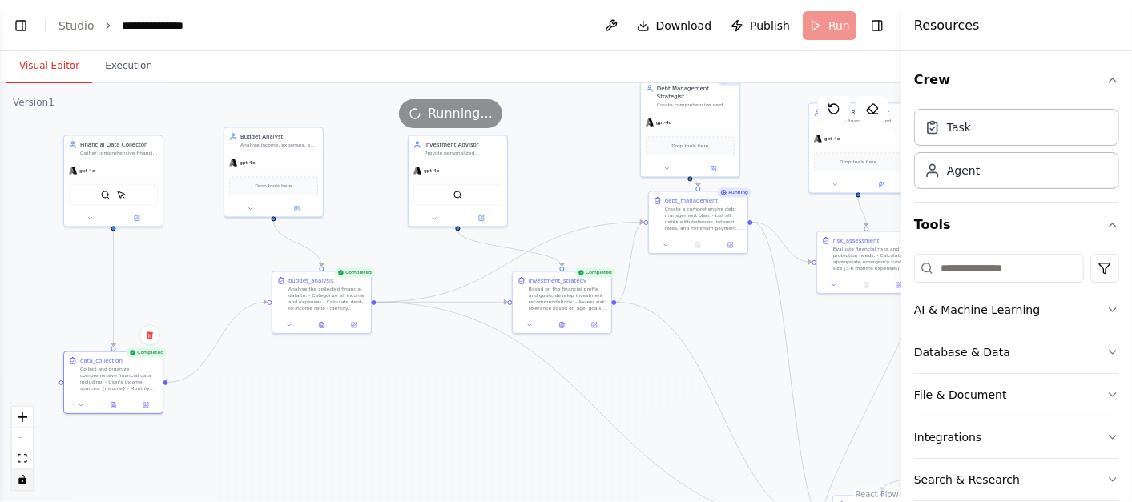
drag, startPoint x: 399, startPoint y: 367, endPoint x: 409, endPoint y: 409, distance: 42.9
click at [409, 409] on div ".deletable-edge-delete-btn { width: 20px; height: 20px; border: 0px solid #ffff…" at bounding box center [450, 292] width 901 height 419
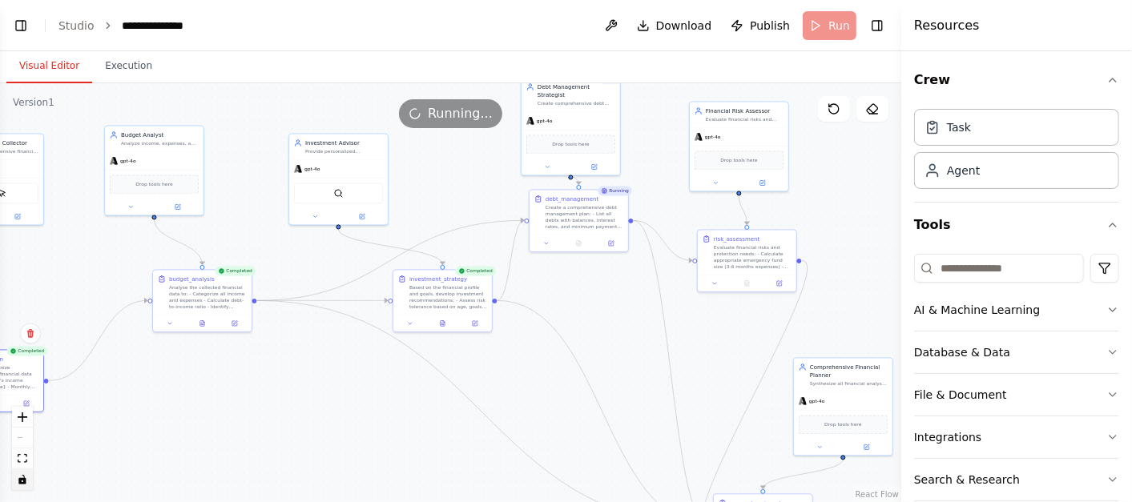
drag, startPoint x: 409, startPoint y: 409, endPoint x: 290, endPoint y: 407, distance: 119.4
click at [290, 407] on div ".deletable-edge-delete-btn { width: 20px; height: 20px; border: 0px solid #ffff…" at bounding box center [450, 292] width 901 height 419
click at [237, 325] on icon at bounding box center [235, 322] width 6 height 6
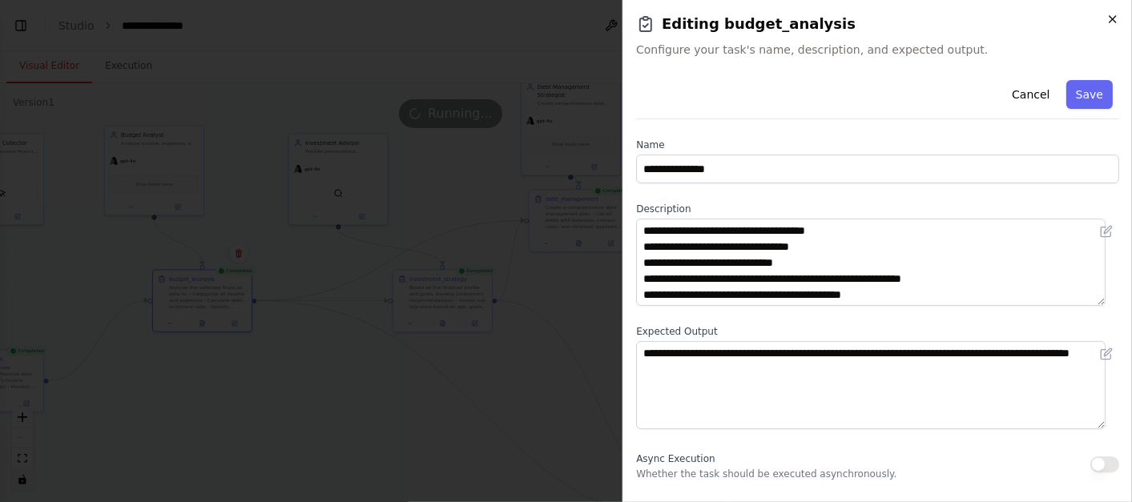
click at [1115, 16] on icon "button" at bounding box center [1113, 19] width 6 height 6
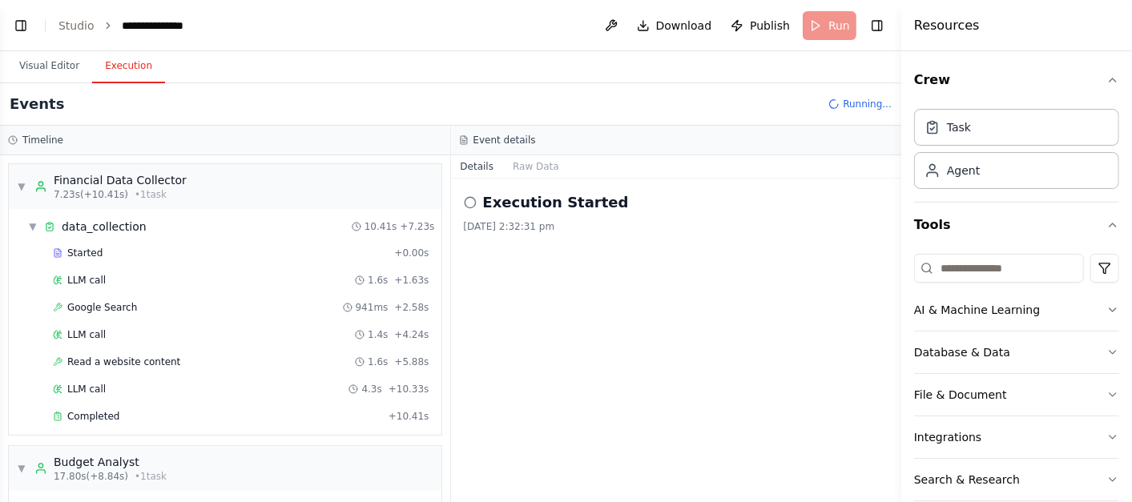
click at [111, 60] on button "Execution" at bounding box center [128, 67] width 73 height 34
click at [118, 312] on div "Google Search 941ms + 2.58s" at bounding box center [241, 308] width 388 height 24
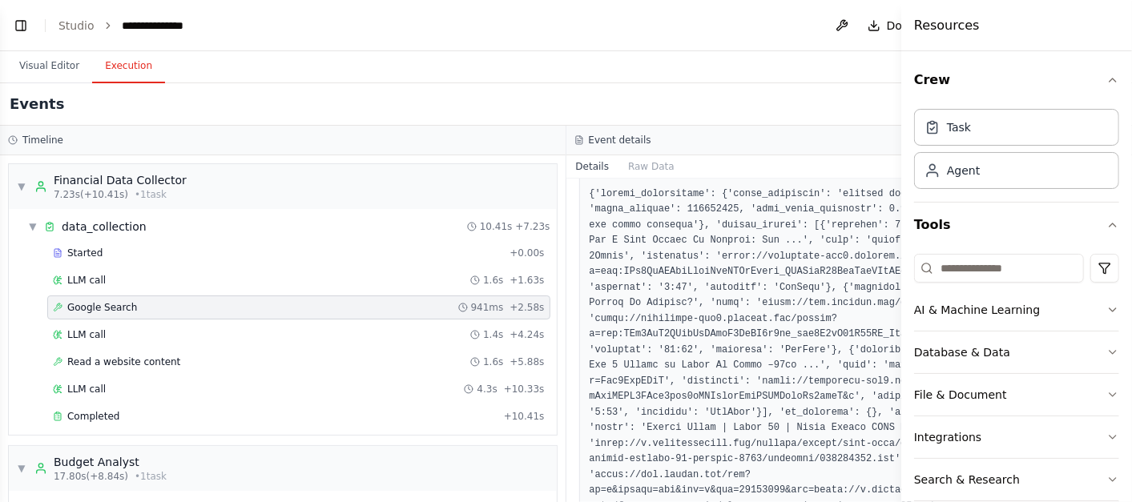
scroll to position [171, 0]
click at [183, 359] on div "Read a website content 1.6s + 5.88s" at bounding box center [299, 362] width 492 height 13
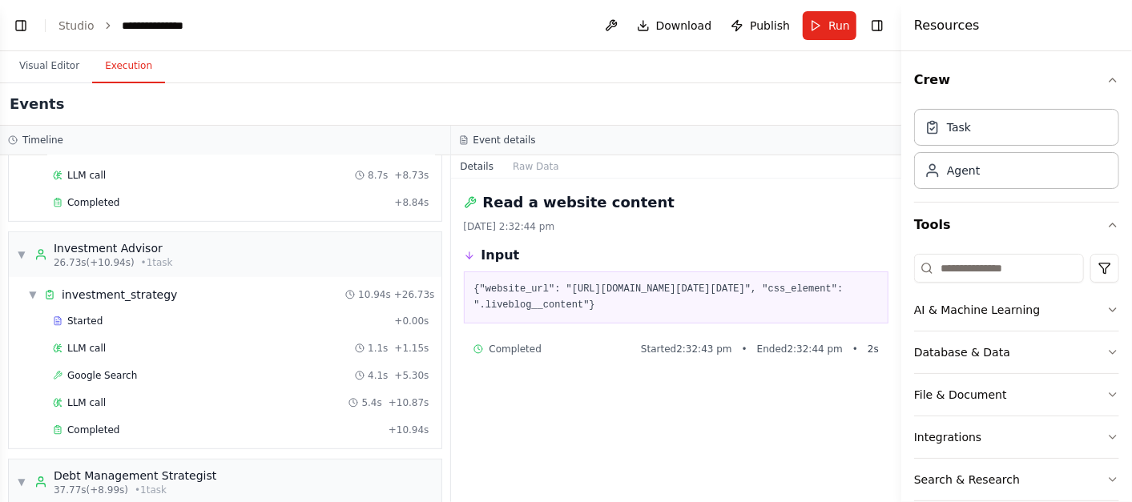
scroll to position [411, 0]
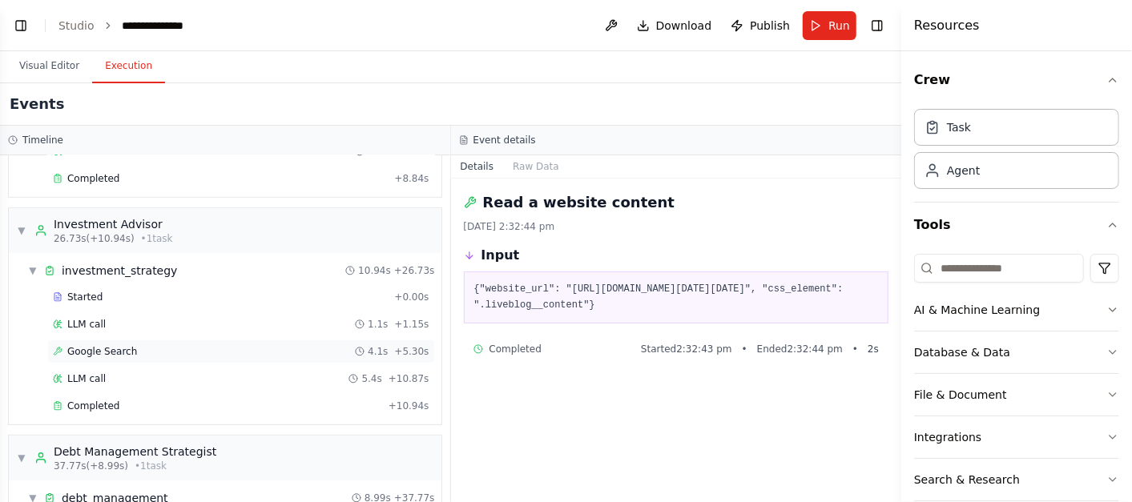
click at [235, 345] on div "Google Search 4.1s + 5.30s" at bounding box center [241, 351] width 377 height 13
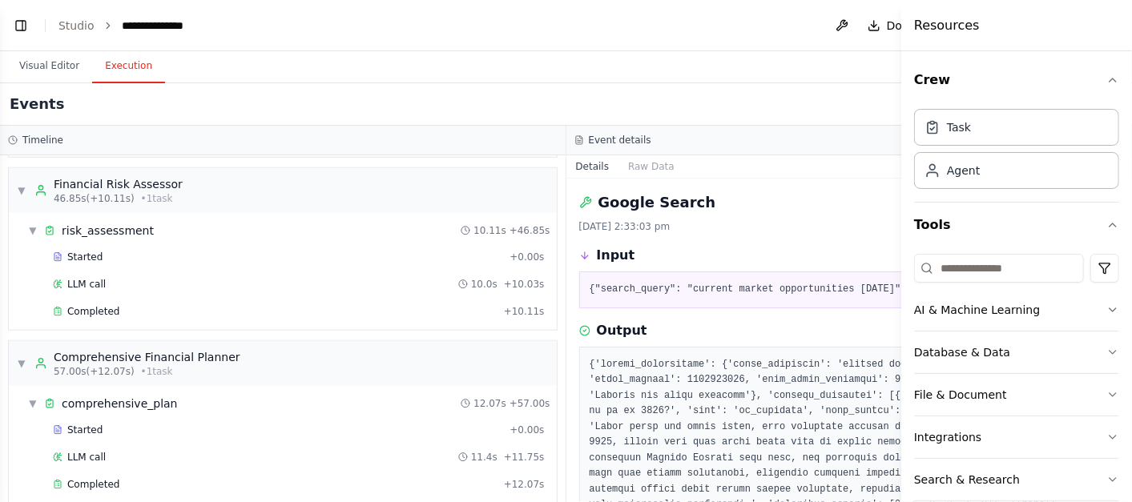
scroll to position [857, 0]
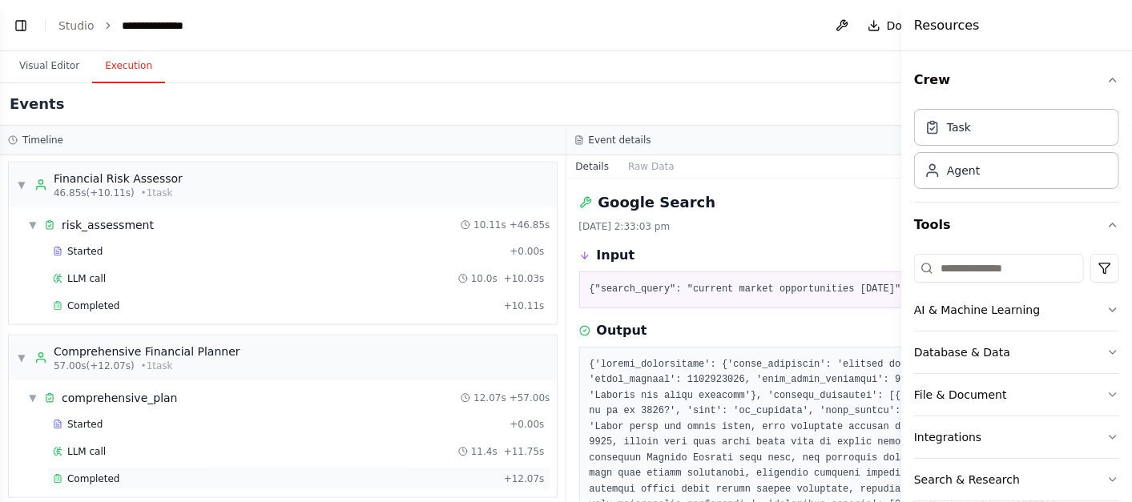
click at [153, 473] on div "Completed" at bounding box center [275, 479] width 445 height 13
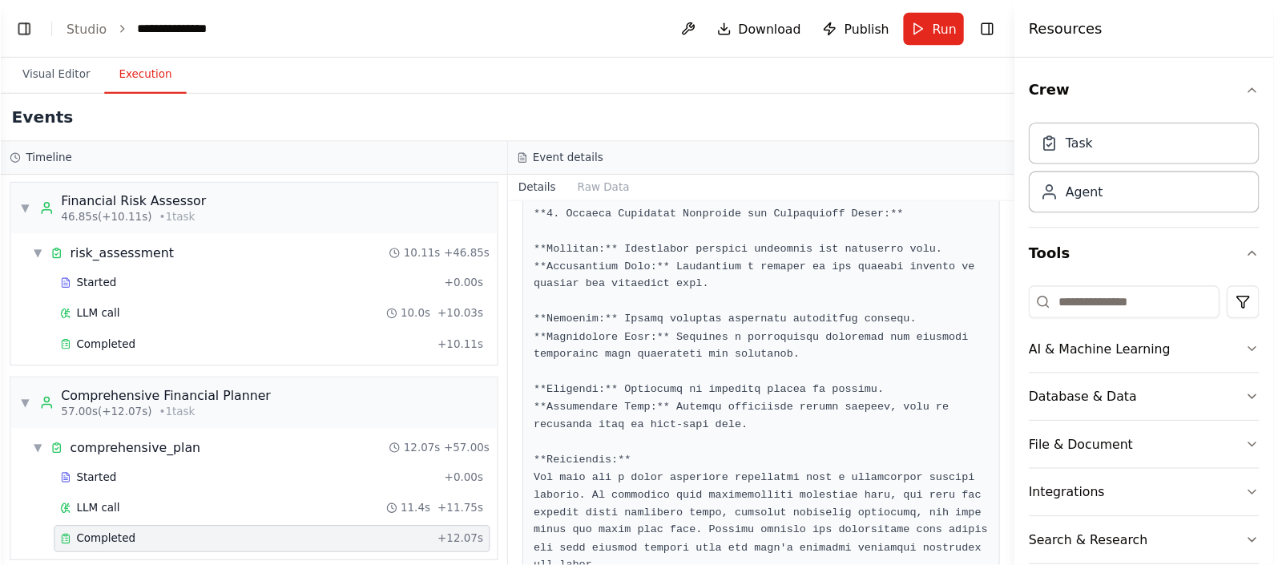
scroll to position [2135, 0]
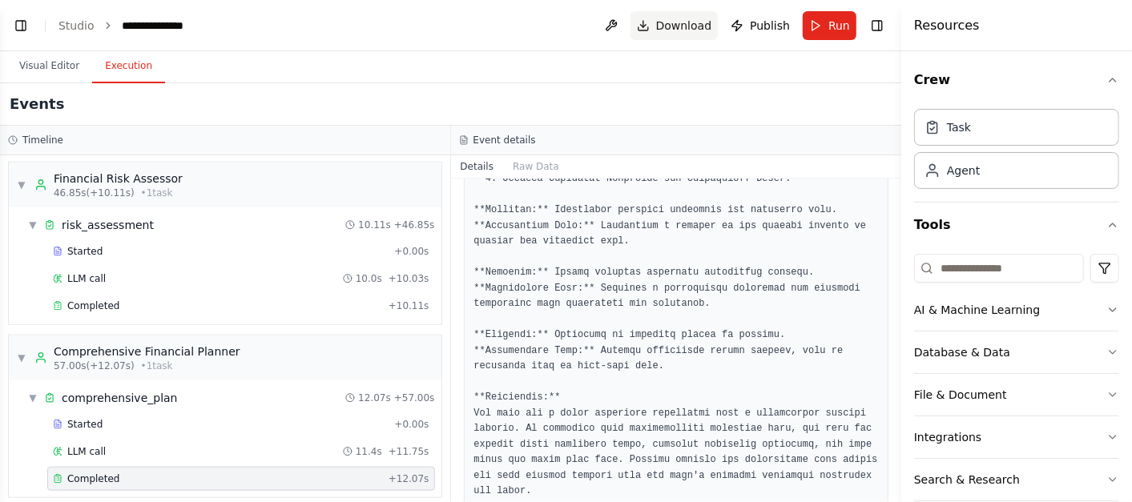
click at [684, 20] on span "Download" at bounding box center [684, 26] width 56 height 16
click at [764, 25] on span "Publish" at bounding box center [770, 26] width 40 height 16
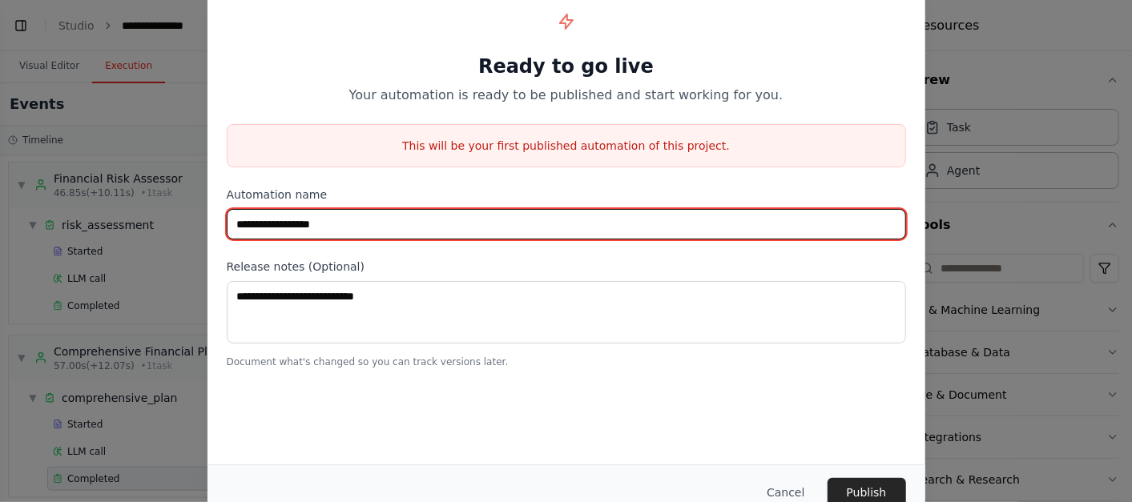
click at [382, 220] on input "**********" at bounding box center [566, 224] width 679 height 30
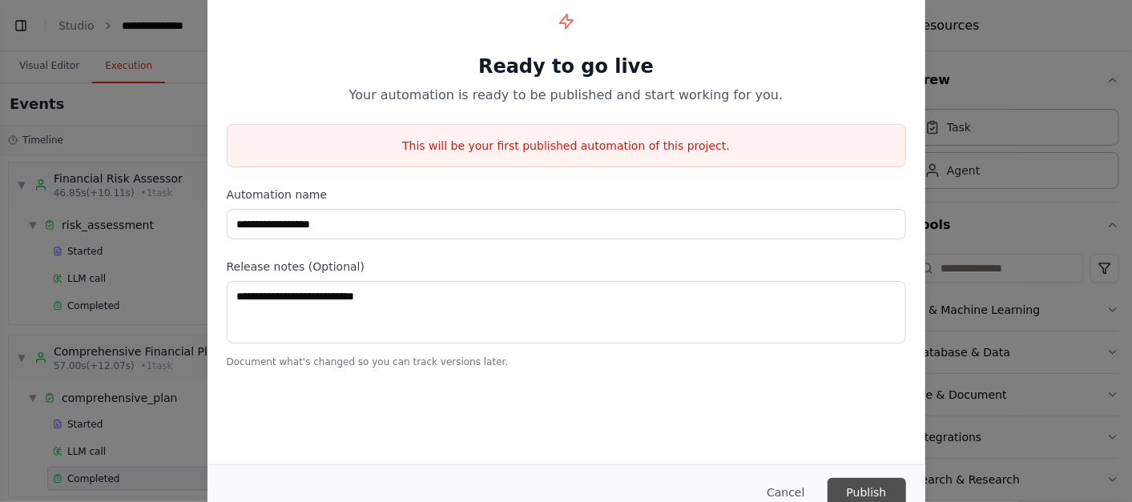
click at [879, 492] on button "Publish" at bounding box center [867, 492] width 79 height 29
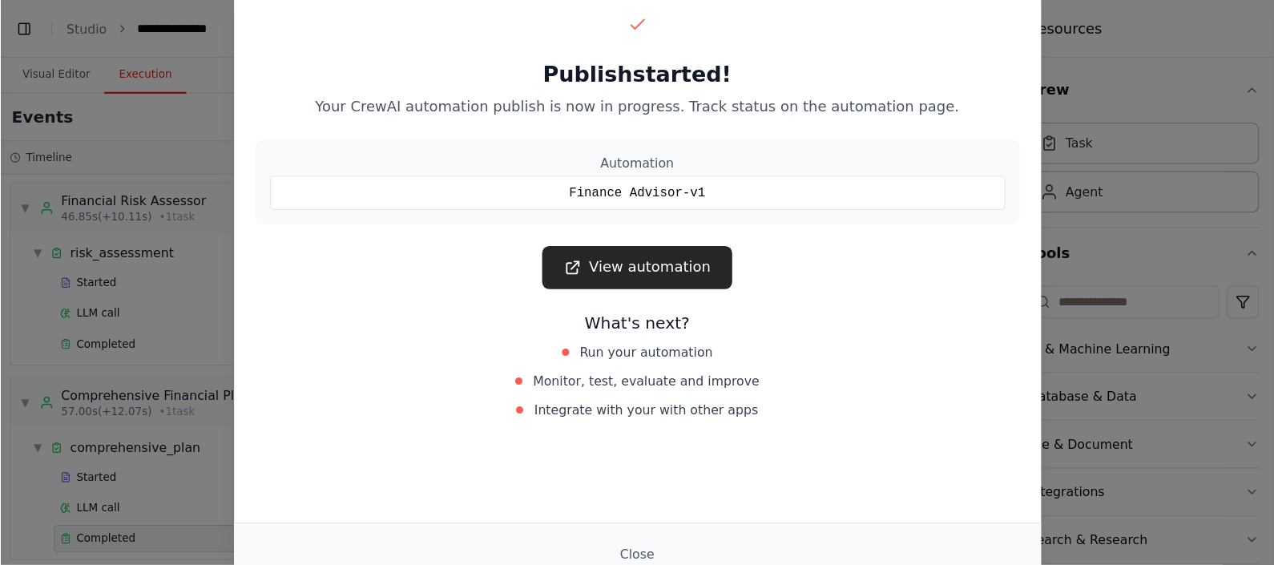
scroll to position [1980, 0]
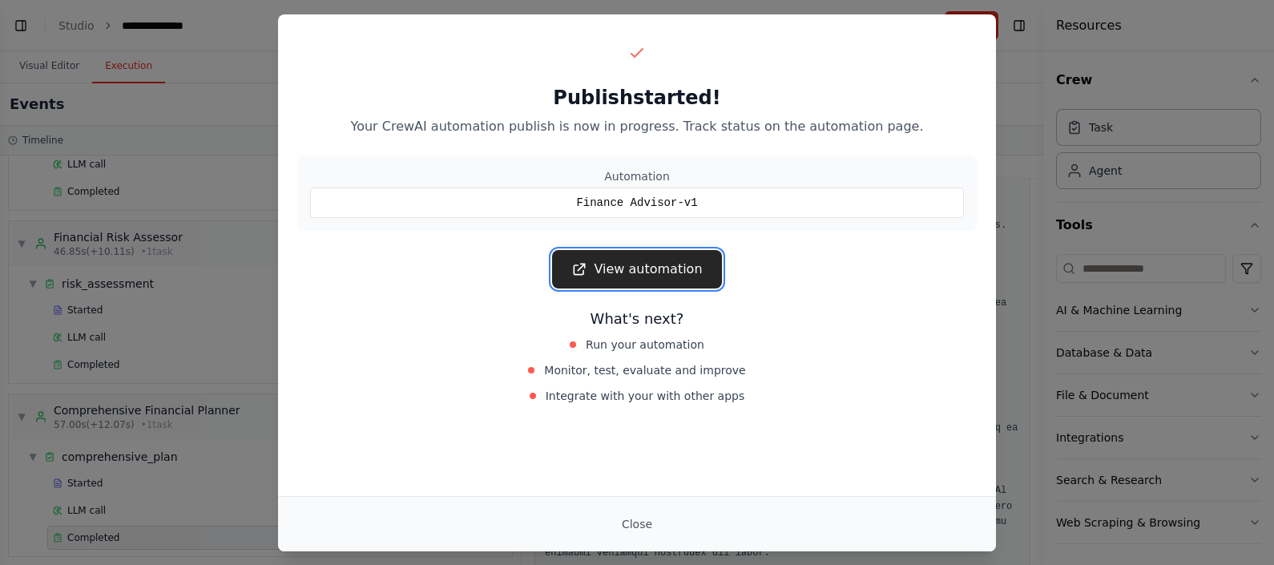
click at [641, 272] on link "View automation" at bounding box center [636, 269] width 169 height 38
click at [632, 261] on link "View automation" at bounding box center [636, 269] width 169 height 38
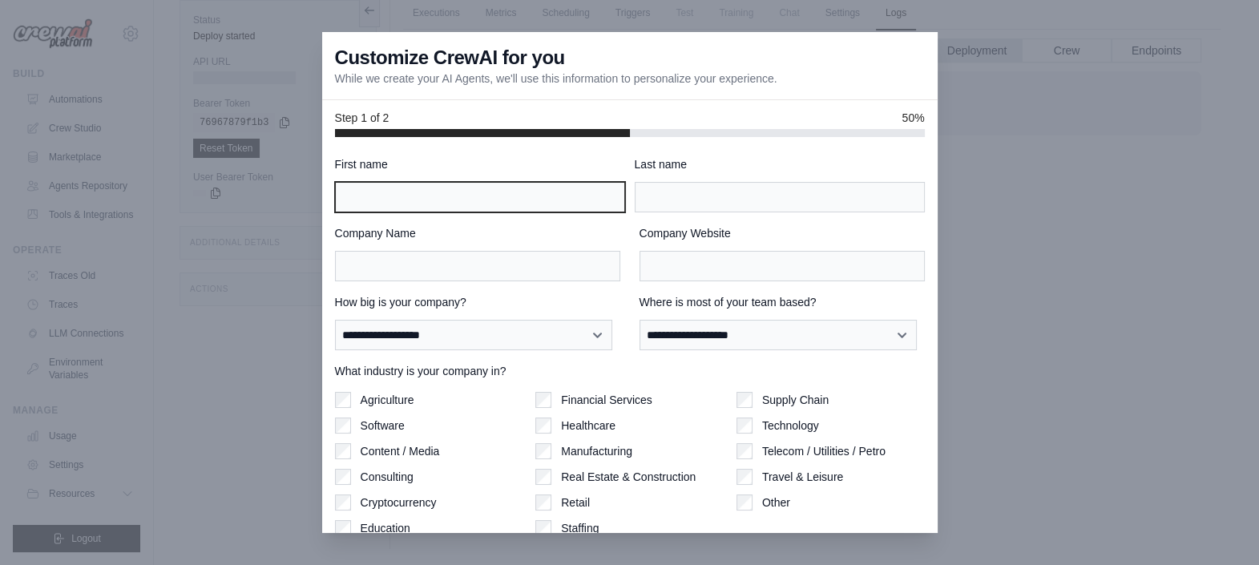
click at [506, 196] on input "First name" at bounding box center [480, 197] width 290 height 30
type input "*******"
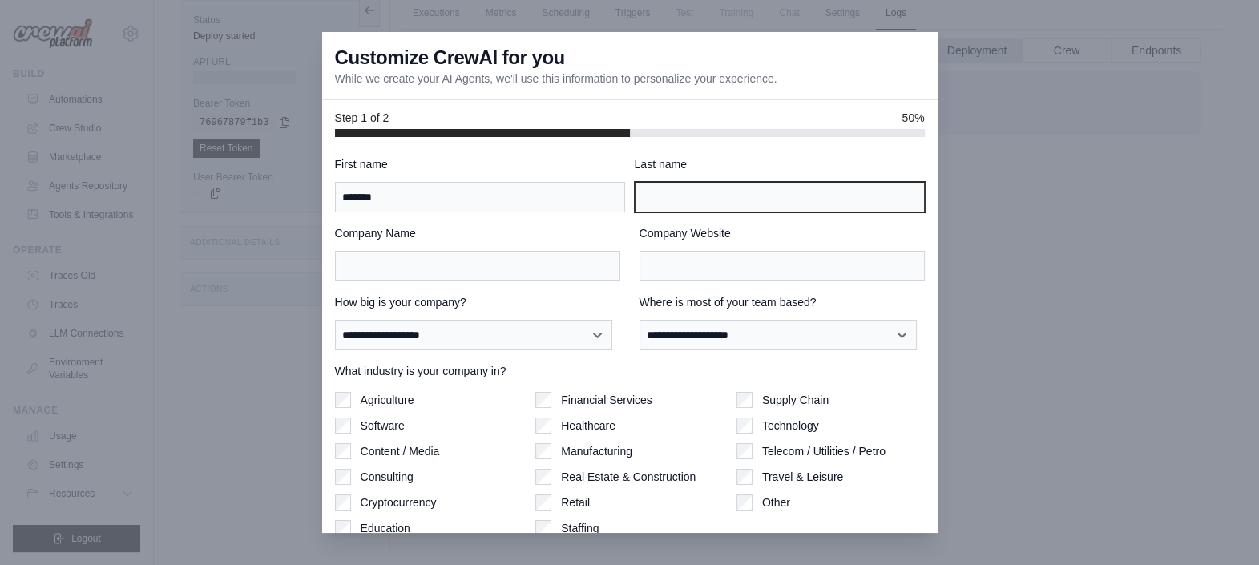
type input "*****"
type input "*********"
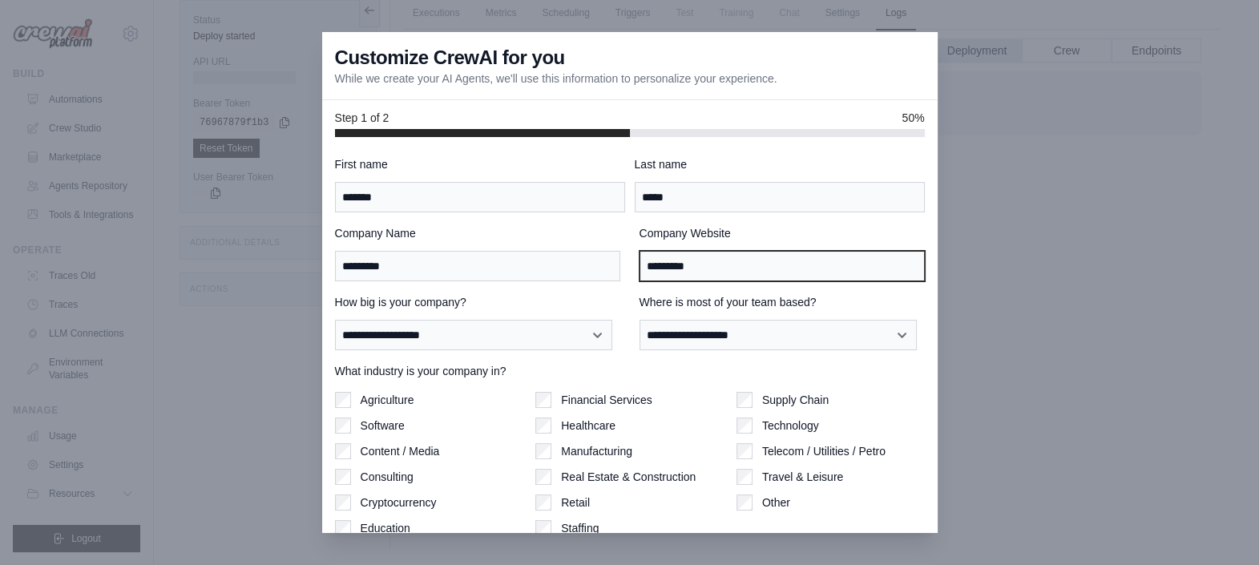
click at [701, 268] on input "*********" at bounding box center [781, 266] width 285 height 30
type input "**********"
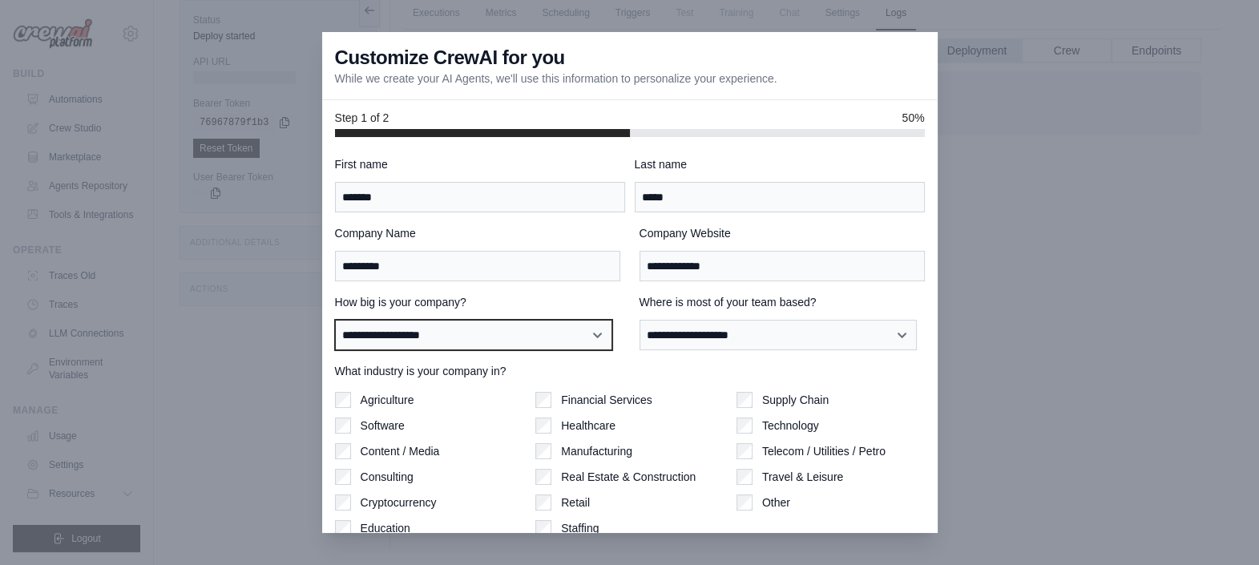
click at [556, 333] on select "**********" at bounding box center [473, 335] width 277 height 30
select select "**********"
click at [335, 320] on select "**********" at bounding box center [473, 335] width 277 height 30
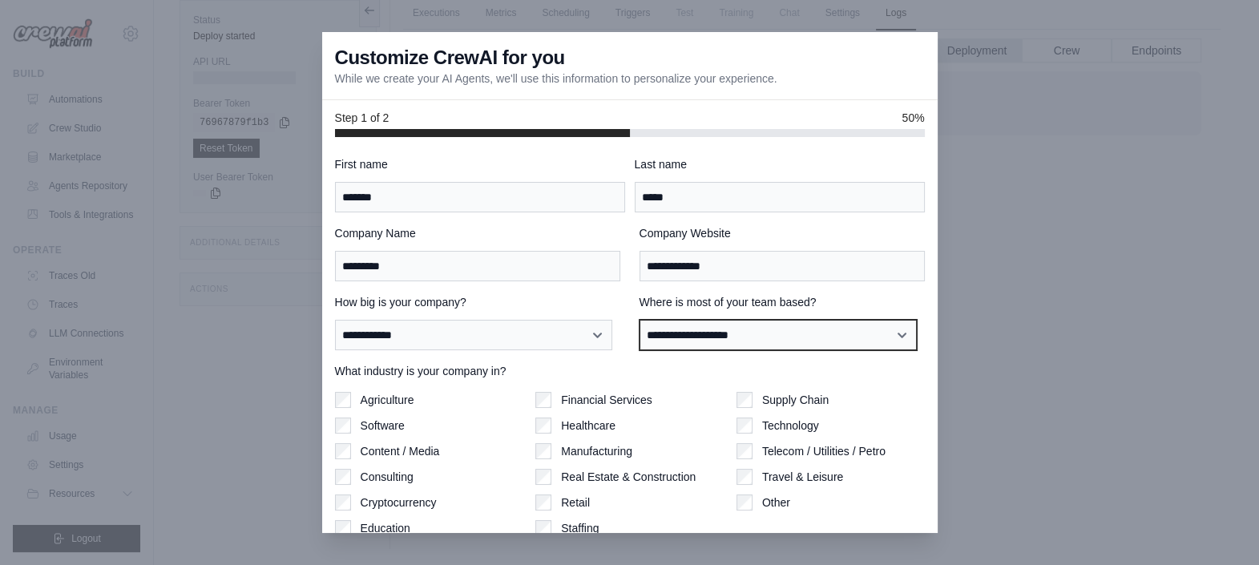
click at [736, 340] on select "**********" at bounding box center [777, 335] width 277 height 30
select select "**********"
click at [639, 320] on select "**********" at bounding box center [777, 335] width 277 height 30
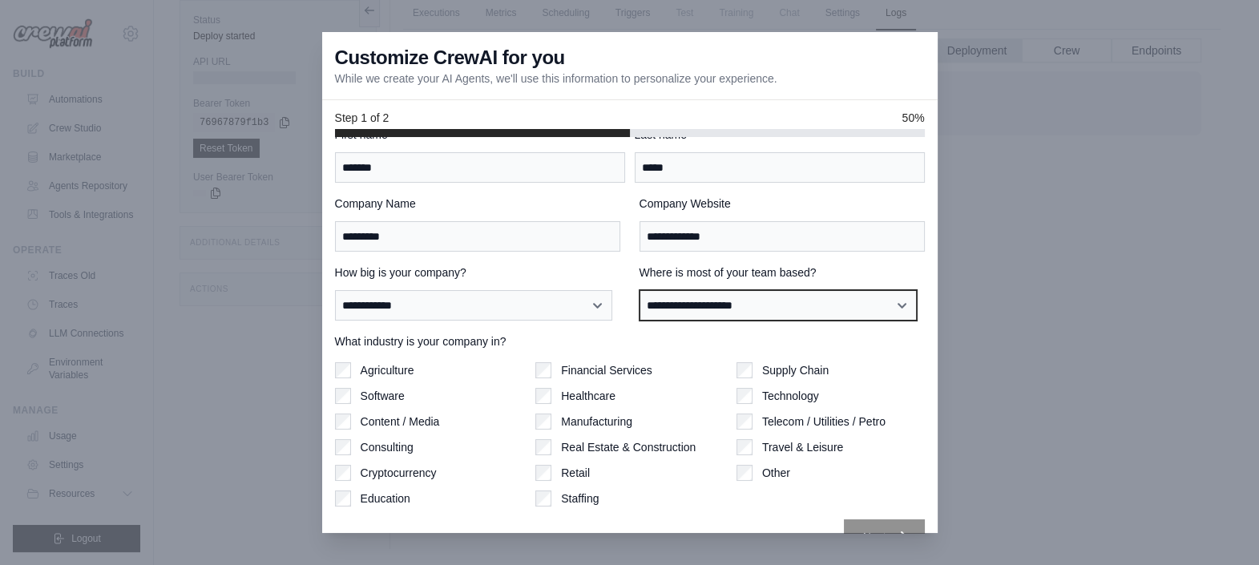
scroll to position [63, 0]
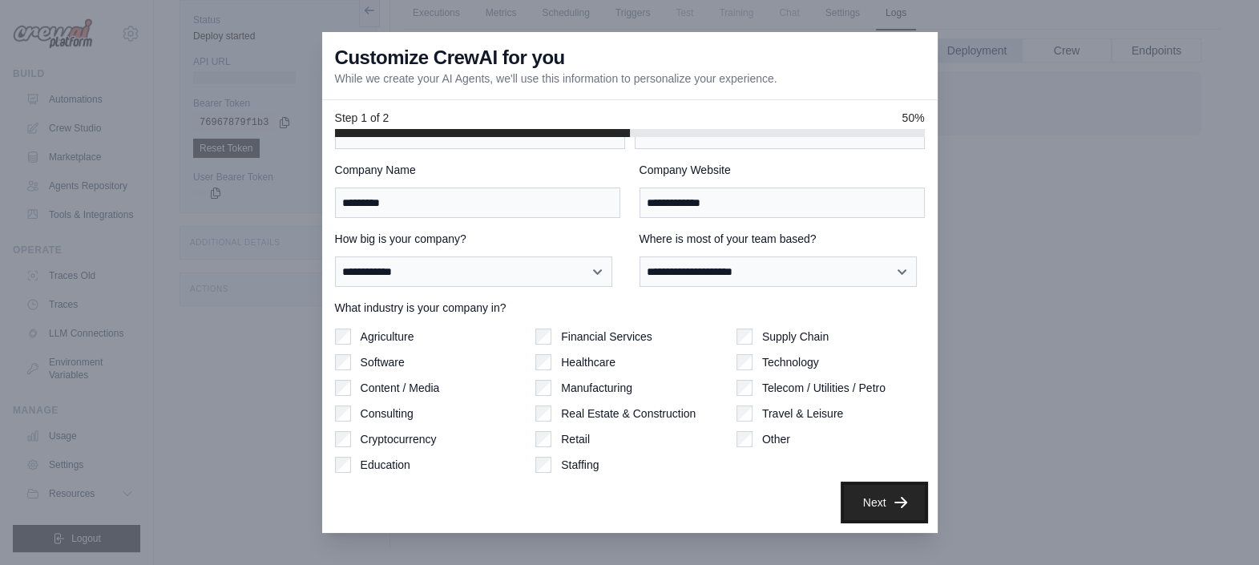
click at [850, 506] on button "Next" at bounding box center [884, 502] width 81 height 35
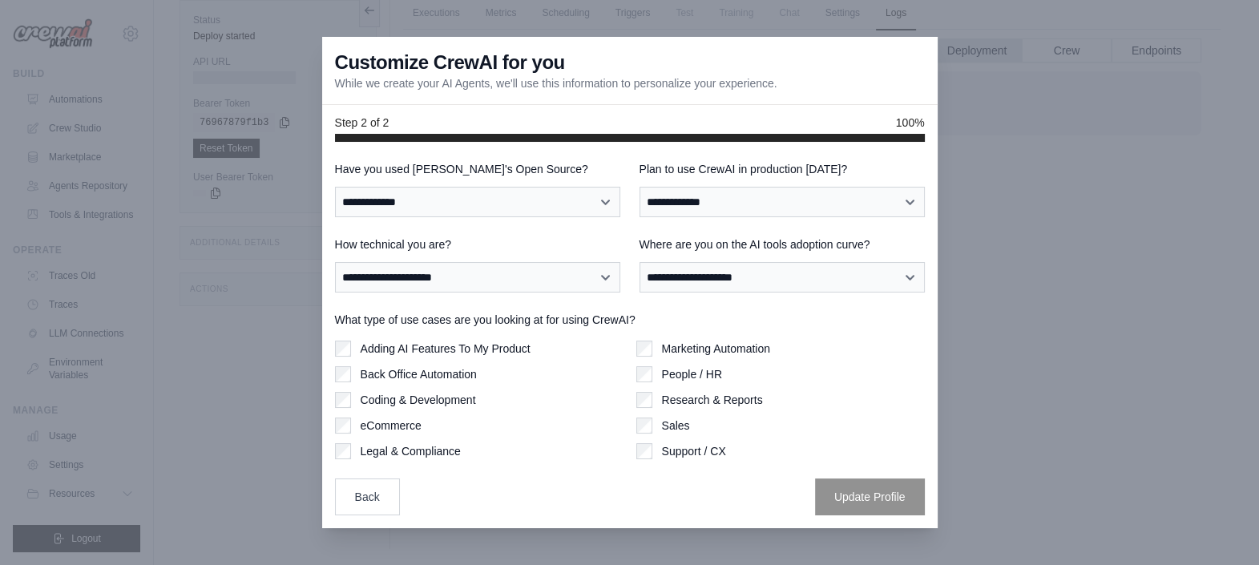
scroll to position [0, 0]
click at [599, 212] on select "**********" at bounding box center [477, 202] width 285 height 30
select select "**"
click at [335, 187] on select "**********" at bounding box center [477, 202] width 285 height 30
click at [732, 202] on select "**********" at bounding box center [781, 202] width 285 height 30
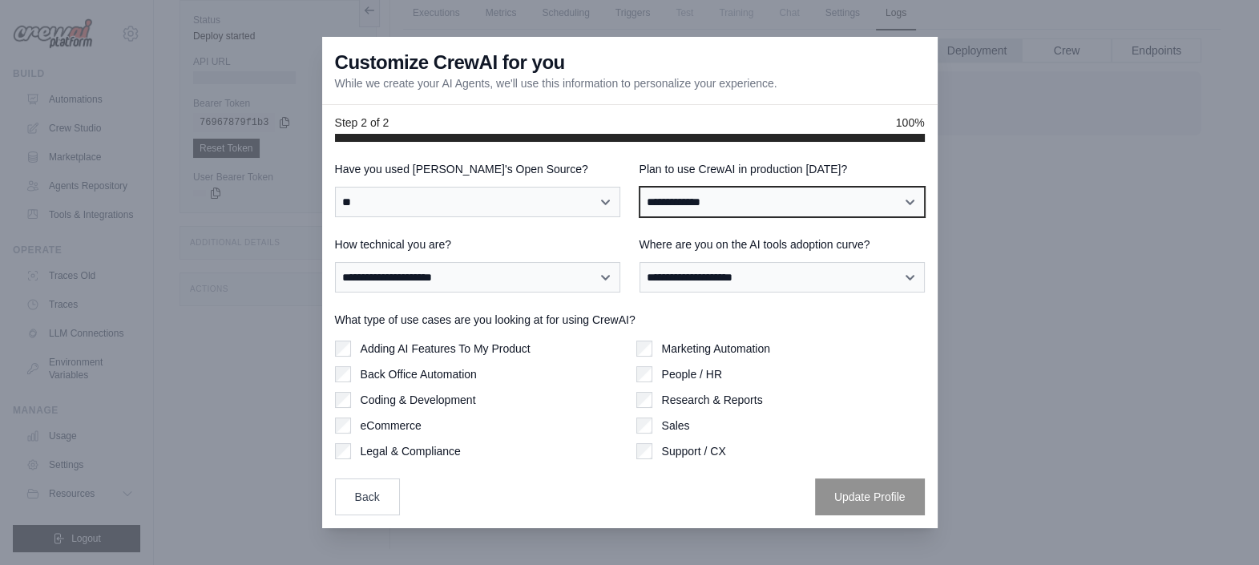
select select "*****"
click at [639, 187] on select "**********" at bounding box center [781, 202] width 285 height 30
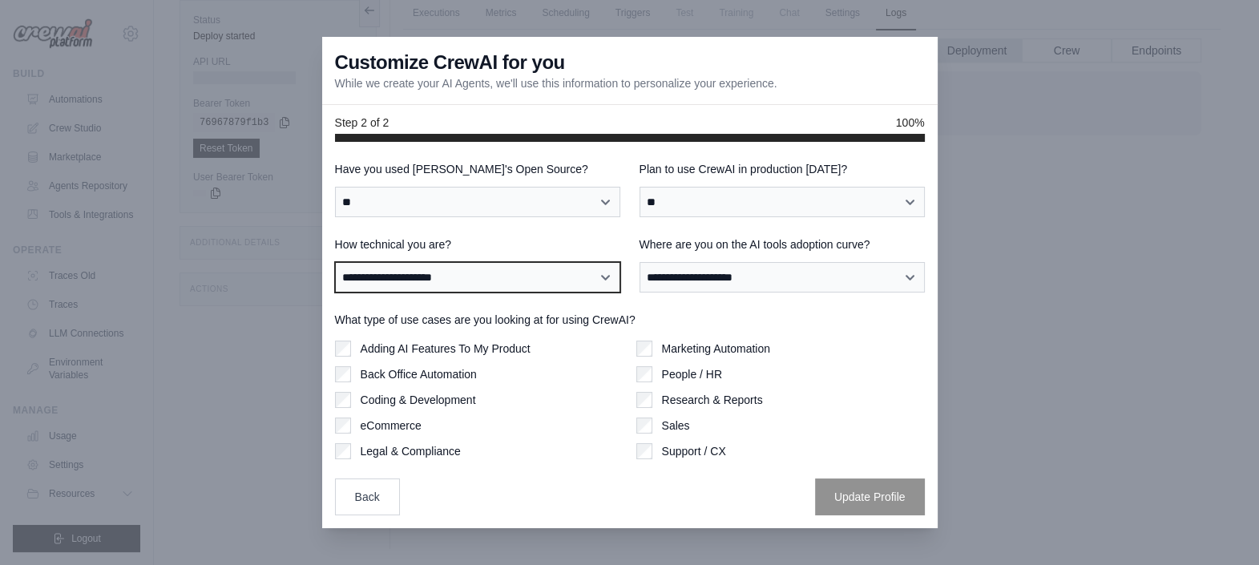
click at [586, 282] on select "**********" at bounding box center [477, 277] width 285 height 30
select select "**********"
click at [335, 262] on select "**********" at bounding box center [477, 277] width 285 height 30
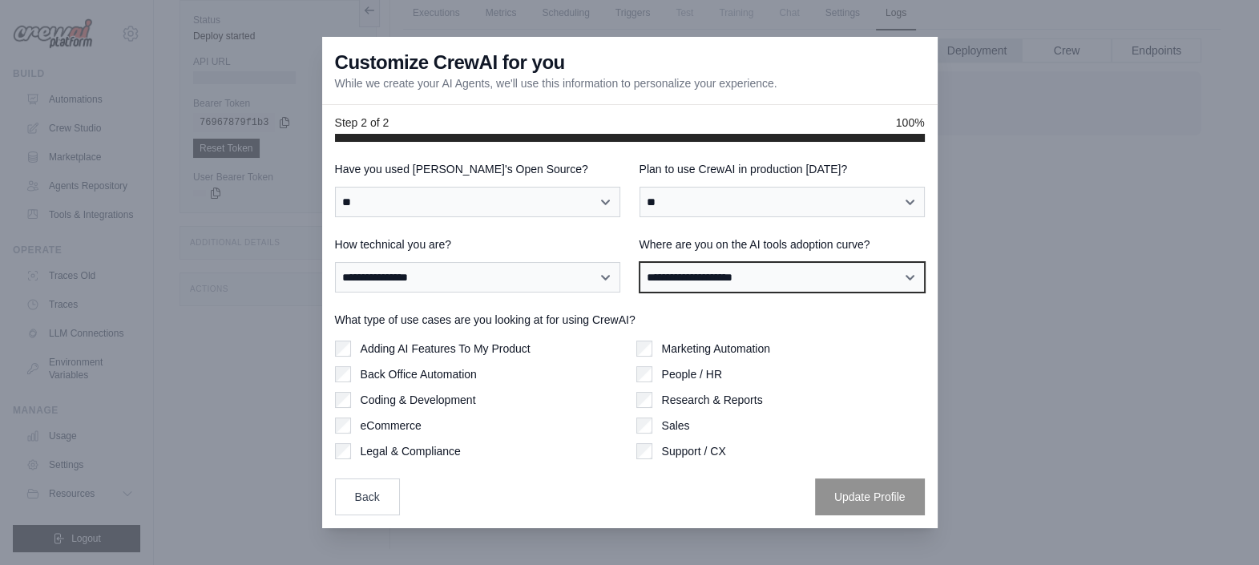
click at [766, 276] on select "**********" at bounding box center [781, 277] width 285 height 30
select select "**********"
click at [639, 262] on select "**********" at bounding box center [781, 277] width 285 height 30
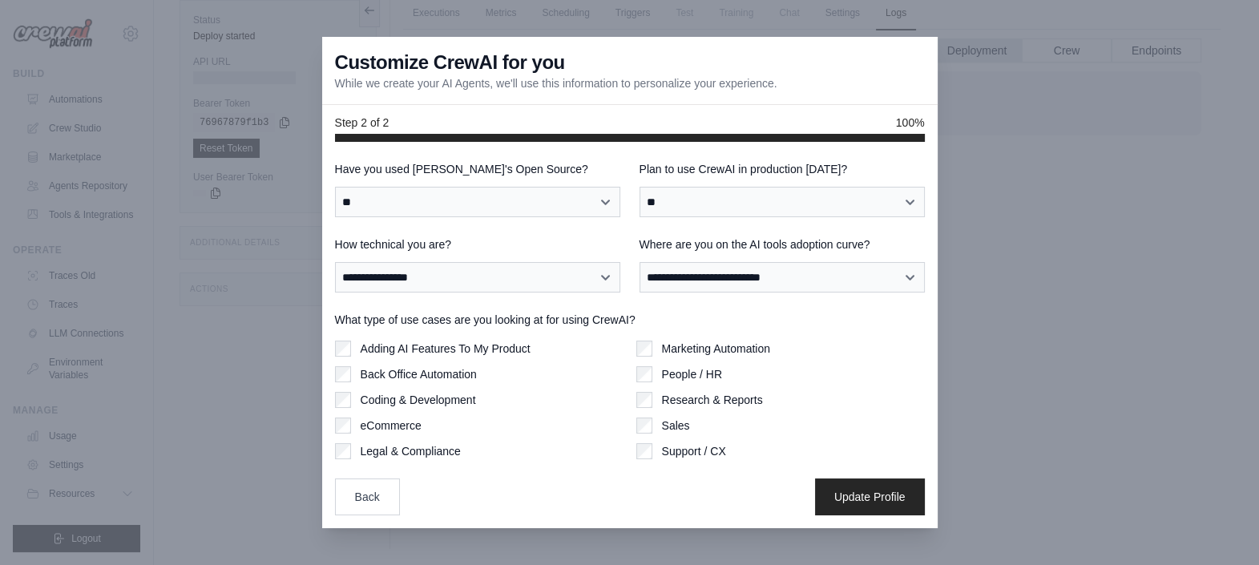
click at [489, 344] on label "Adding AI Features To My Product" at bounding box center [446, 349] width 170 height 16
click at [859, 489] on button "Update Profile" at bounding box center [870, 496] width 110 height 37
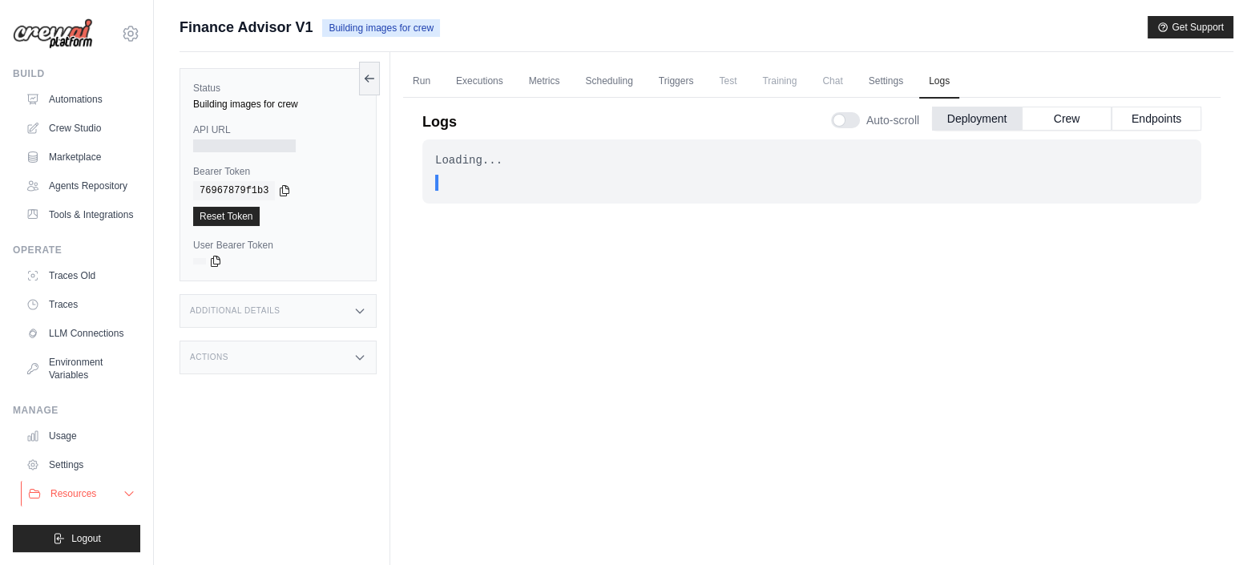
click at [128, 491] on icon at bounding box center [129, 493] width 13 height 13
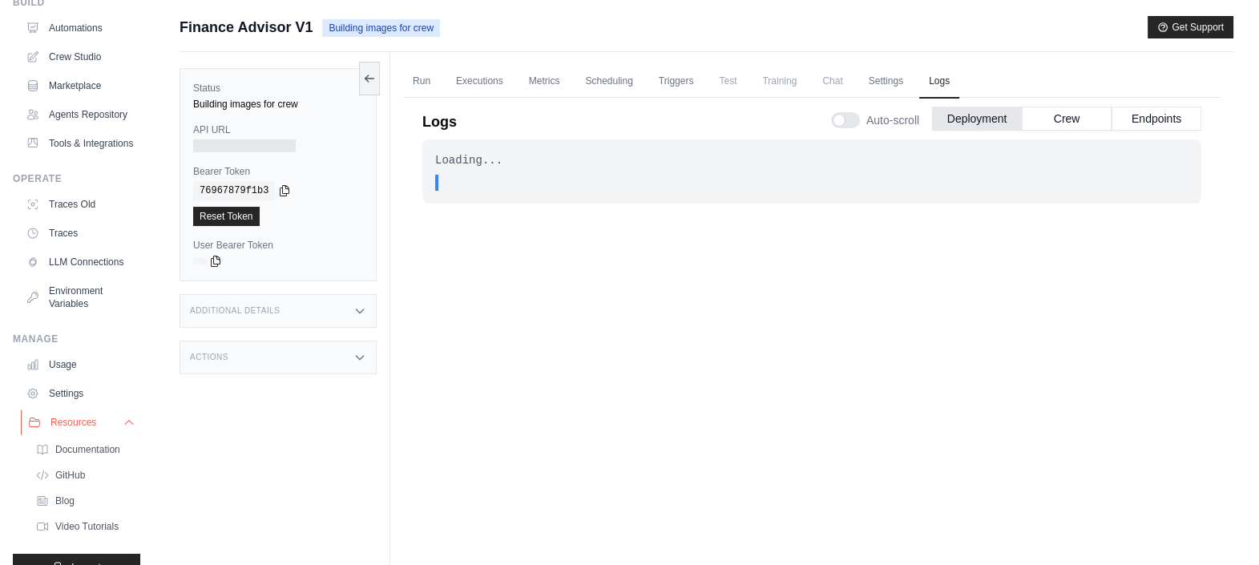
scroll to position [138, 0]
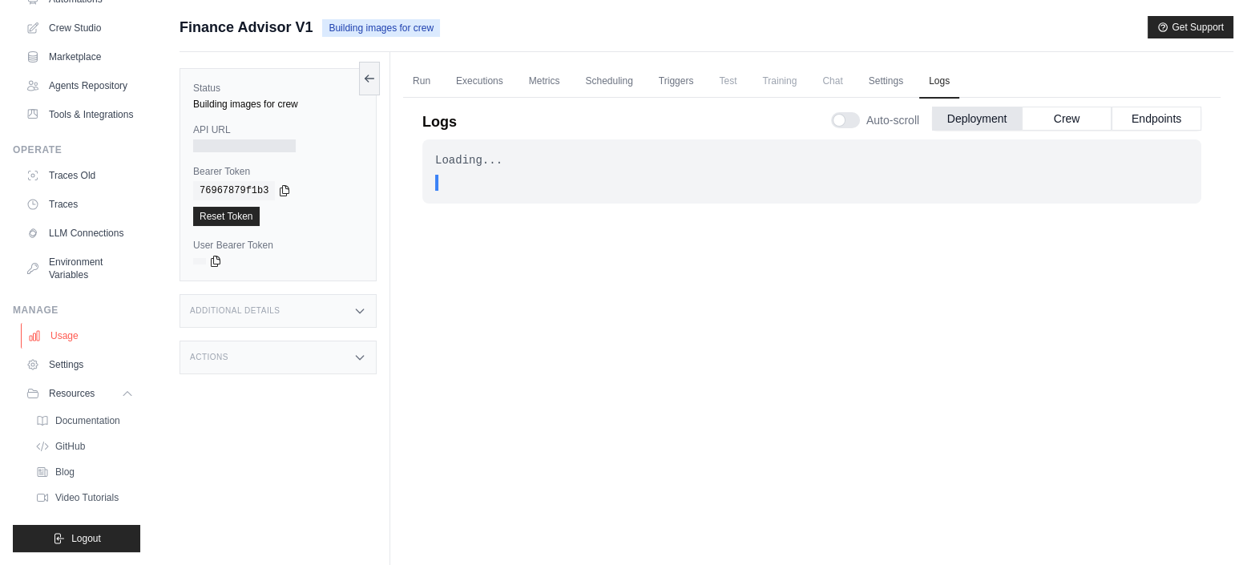
click at [61, 345] on link "Usage" at bounding box center [81, 336] width 121 height 26
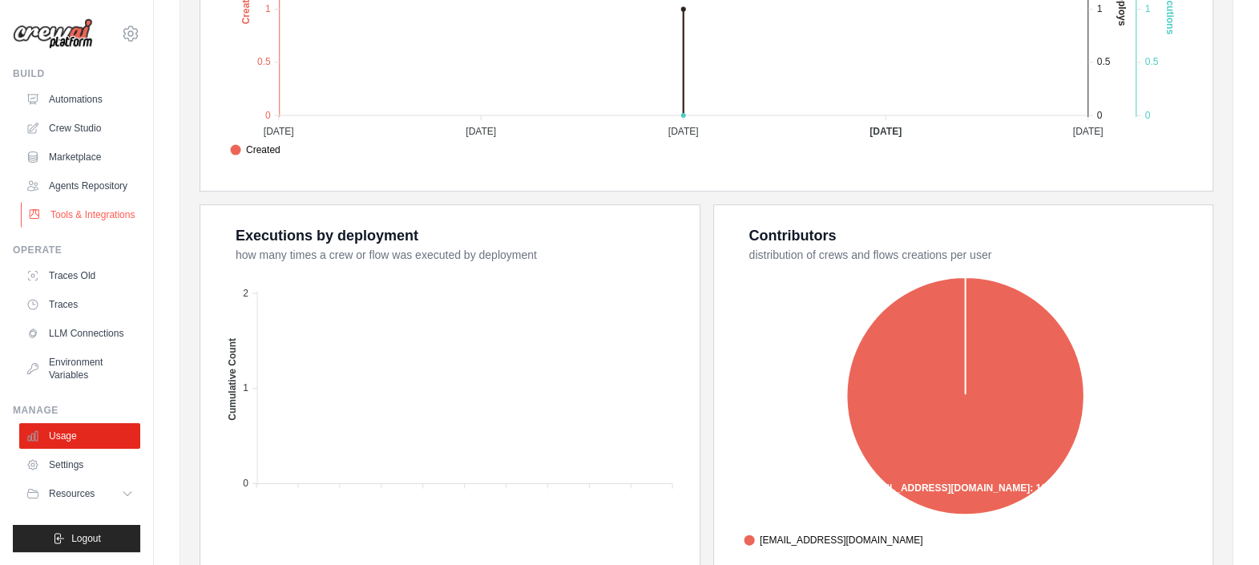
scroll to position [561, 0]
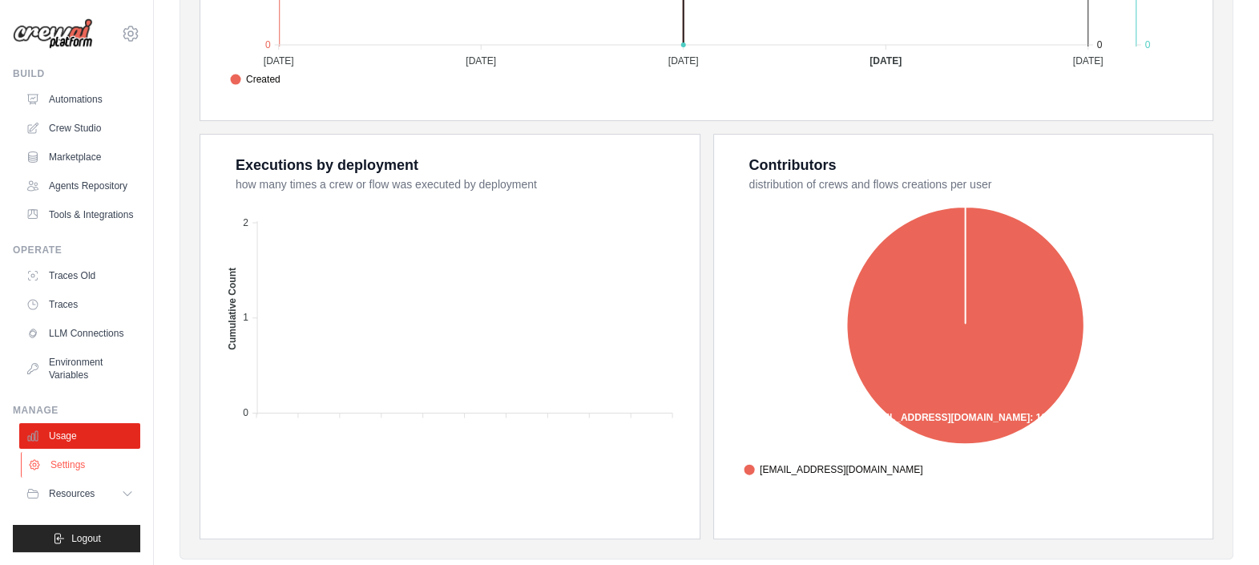
click at [68, 461] on link "Settings" at bounding box center [81, 465] width 121 height 26
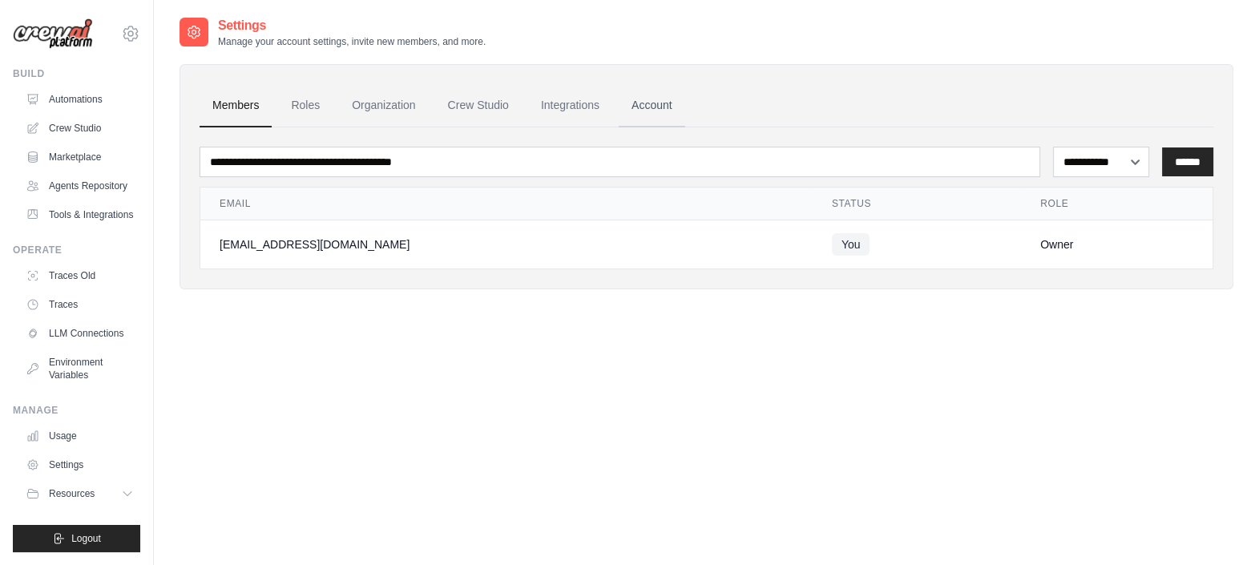
click at [647, 104] on link "Account" at bounding box center [652, 105] width 67 height 43
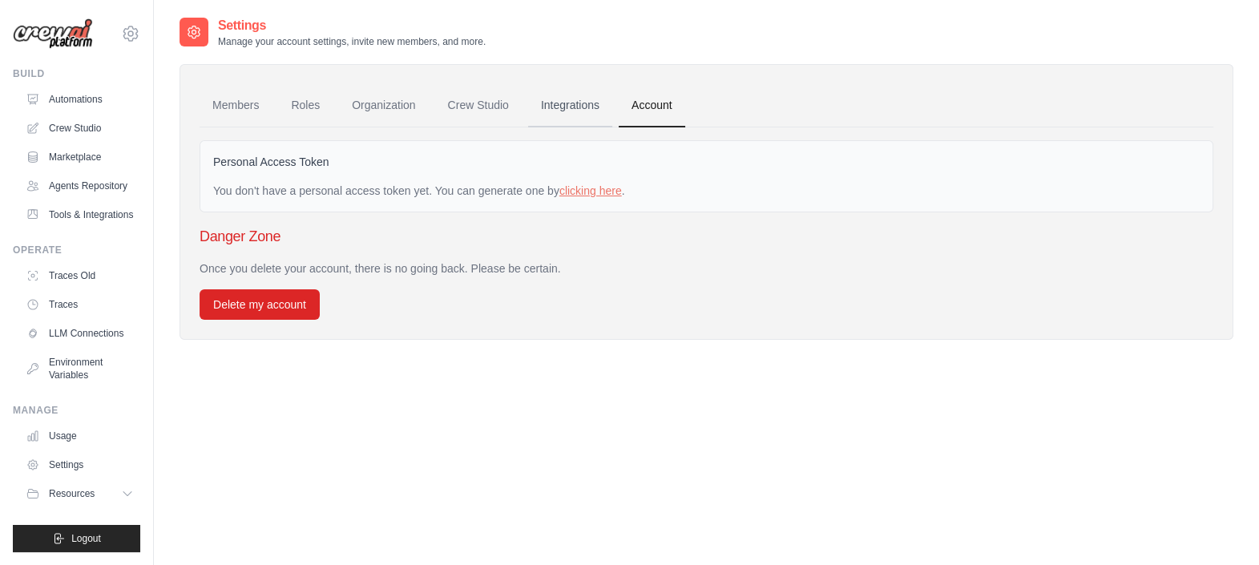
click at [554, 104] on link "Integrations" at bounding box center [570, 105] width 84 height 43
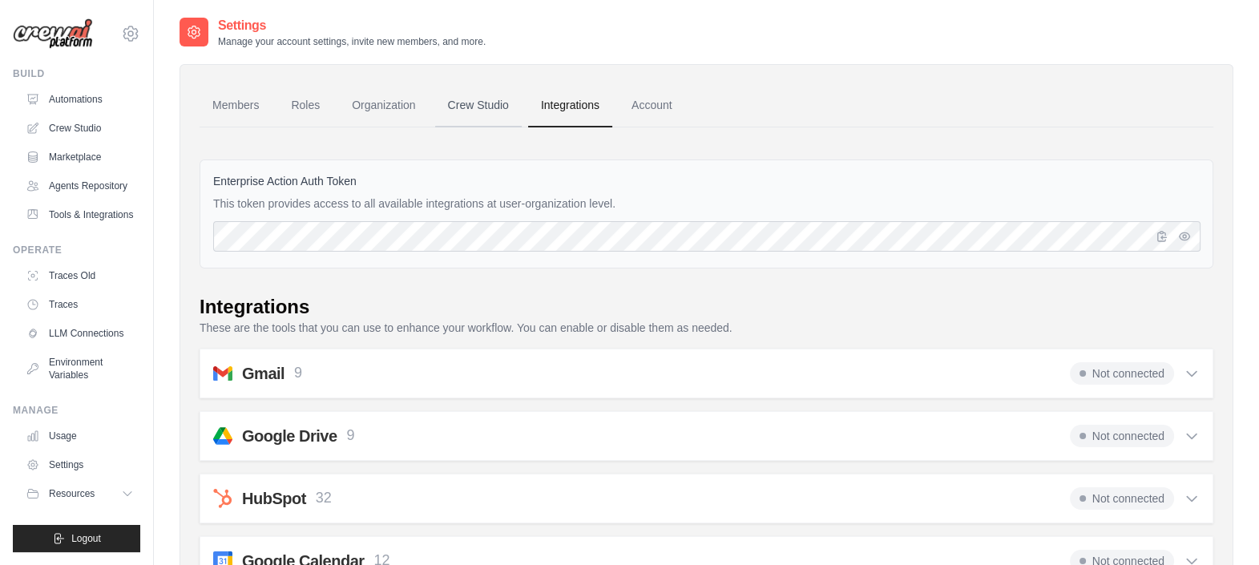
click at [485, 99] on link "Crew Studio" at bounding box center [478, 105] width 87 height 43
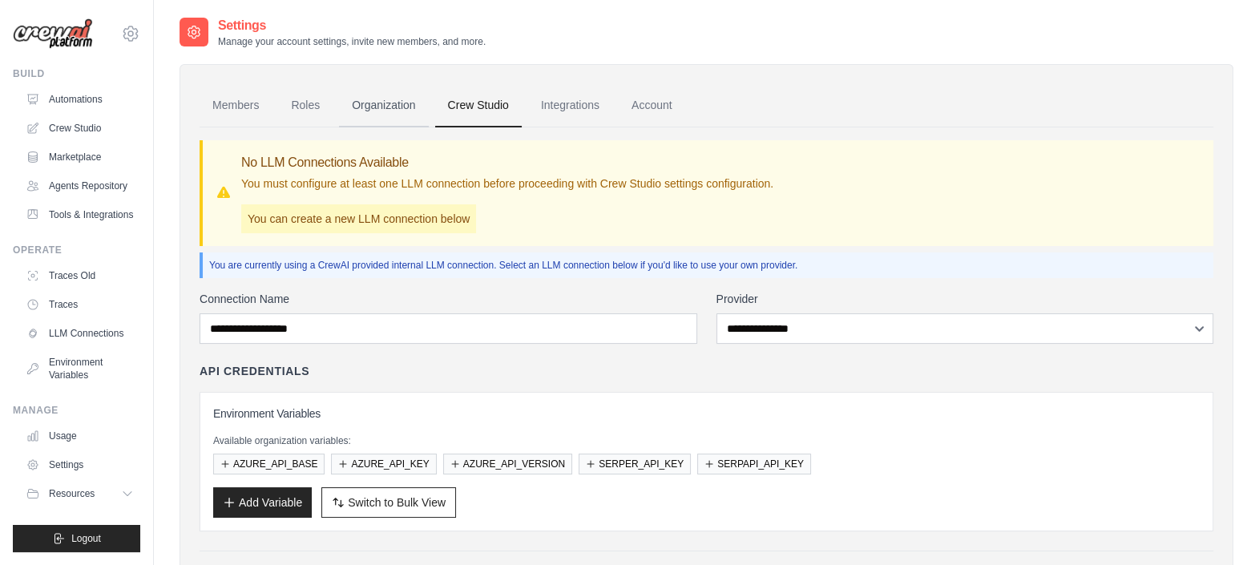
click at [393, 106] on link "Organization" at bounding box center [383, 105] width 89 height 43
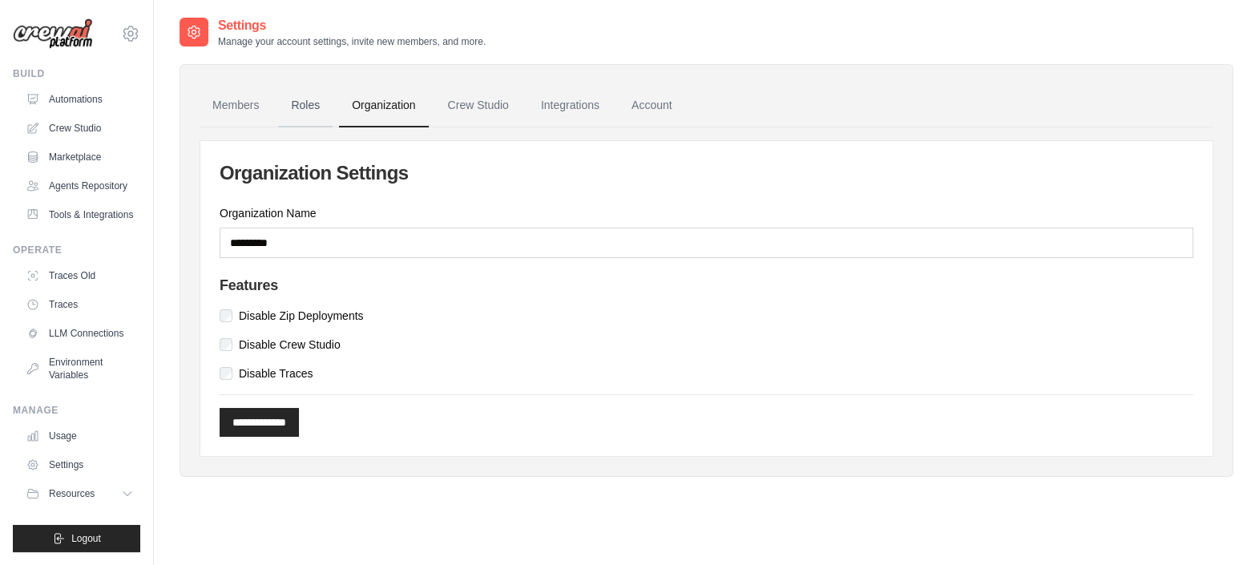
click at [307, 105] on link "Roles" at bounding box center [305, 105] width 54 height 43
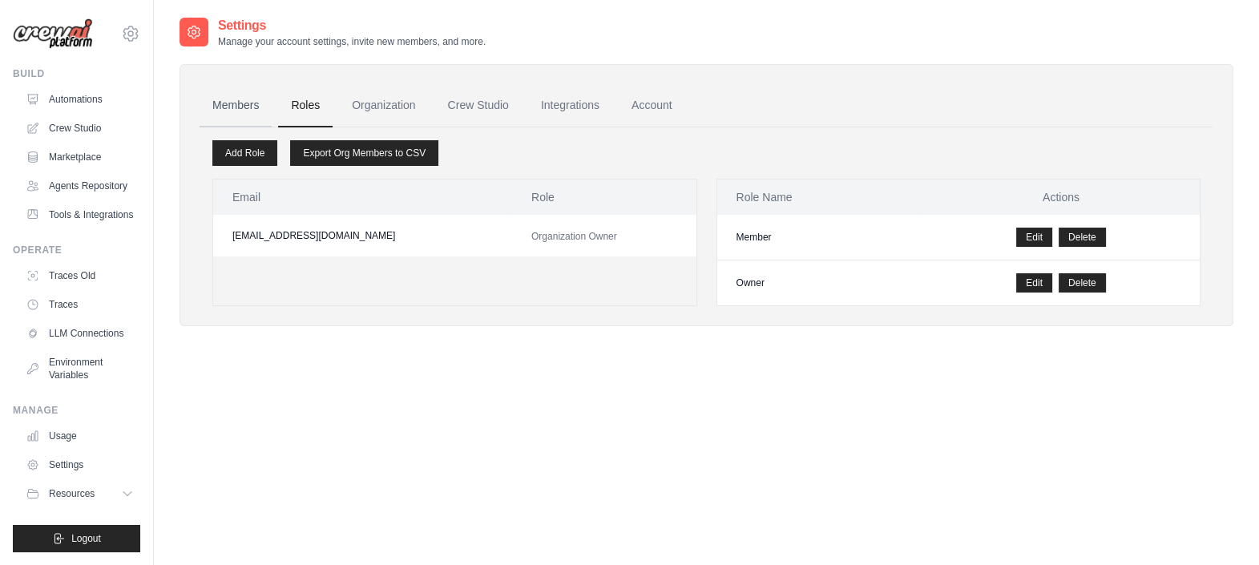
click at [239, 106] on link "Members" at bounding box center [236, 105] width 72 height 43
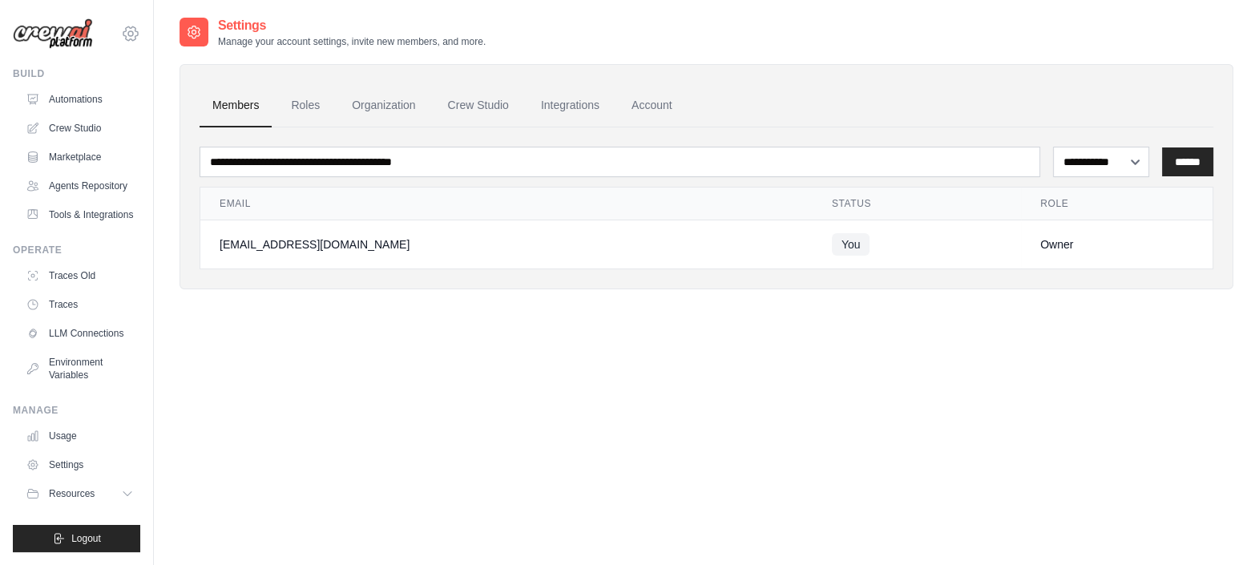
click at [132, 34] on icon at bounding box center [130, 33] width 5 height 5
click at [171, 103] on span "Settings" at bounding box center [198, 99] width 127 height 16
click at [75, 212] on link "Tools & Integrations" at bounding box center [81, 215] width 121 height 26
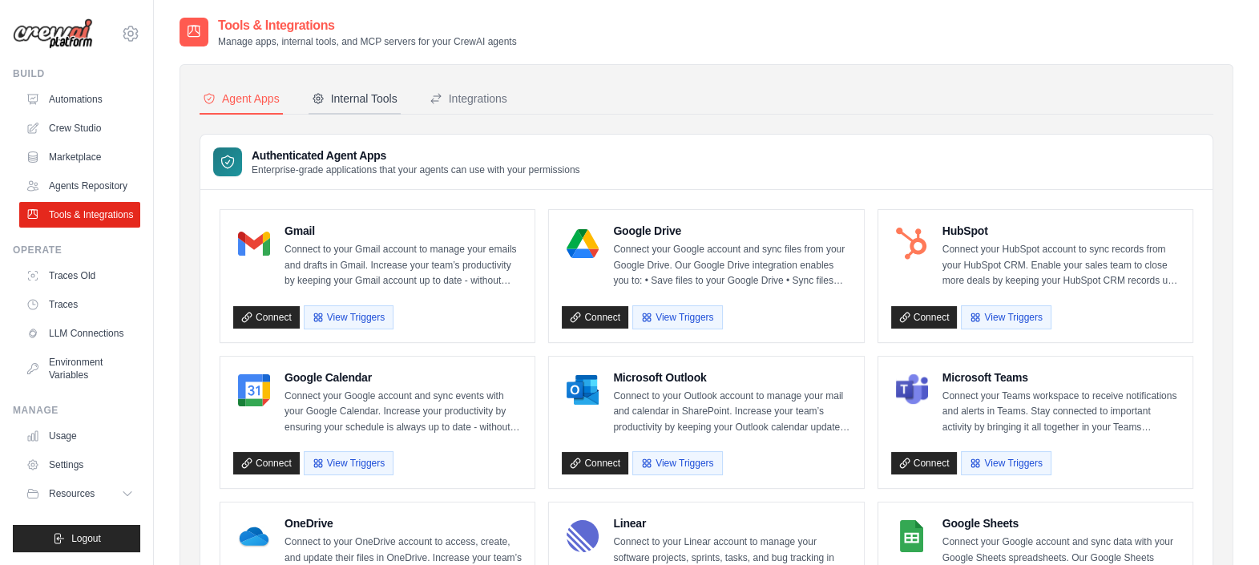
click at [346, 107] on button "Internal Tools" at bounding box center [354, 99] width 92 height 30
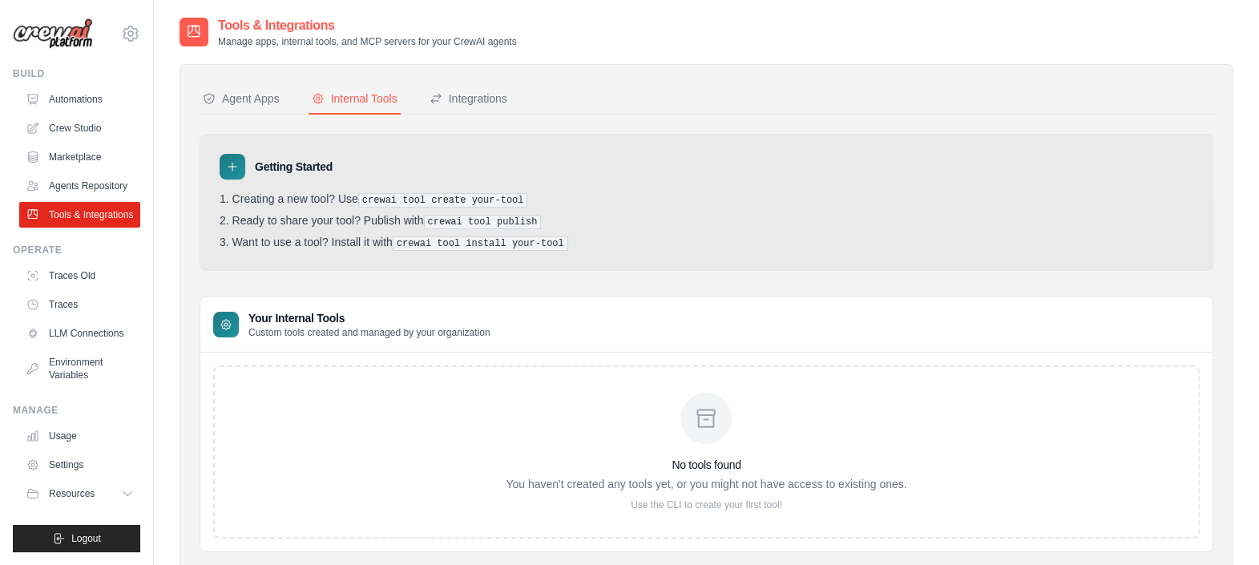
scroll to position [43, 0]
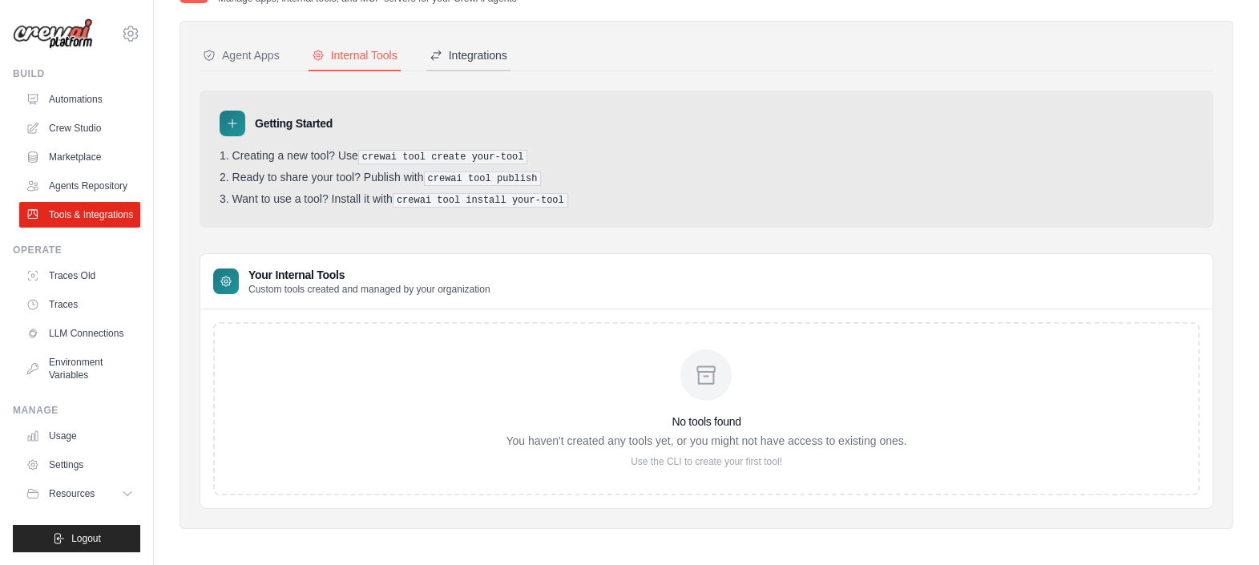
click at [462, 52] on div "Integrations" at bounding box center [468, 55] width 78 height 16
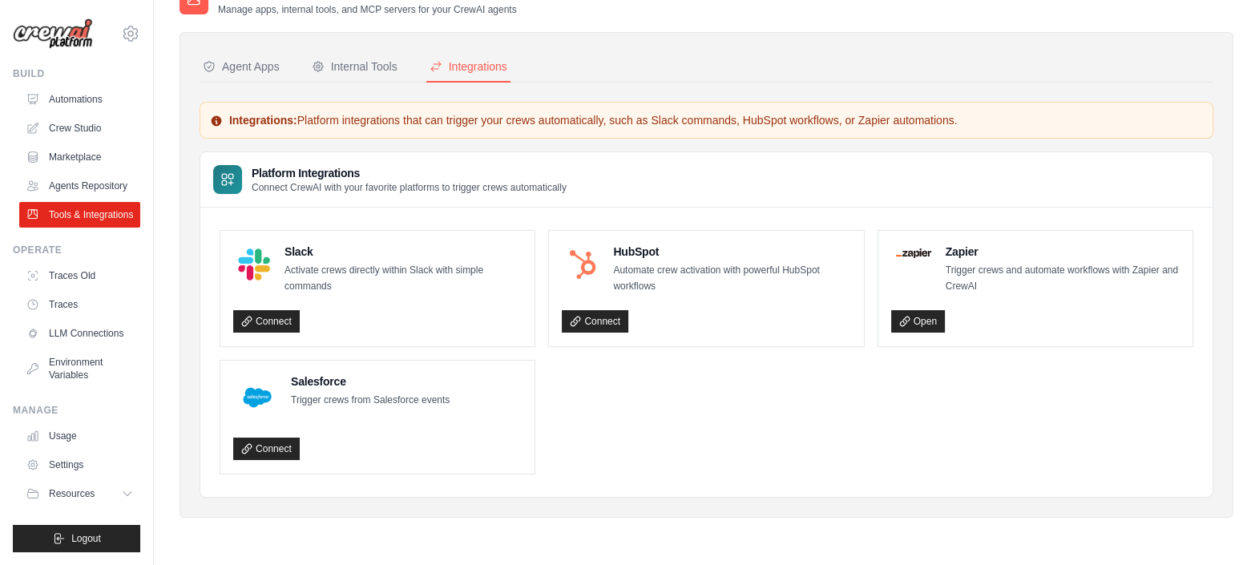
scroll to position [32, 0]
click at [1160, 49] on div "Agent Apps Internal Tools Integrations Authenticated Agent Apps Enterprise-grad…" at bounding box center [706, 275] width 1054 height 486
click at [0, 216] on html "sarveshpawar06@gmail.com Settings Build Automations Resources" at bounding box center [629, 266] width 1259 height 597
drag, startPoint x: -1, startPoint y: 216, endPoint x: 179, endPoint y: 236, distance: 181.4
click at [179, 236] on div "Agent Apps Internal Tools Integrations Authenticated Agent Apps Enterprise-grad…" at bounding box center [706, 275] width 1054 height 486
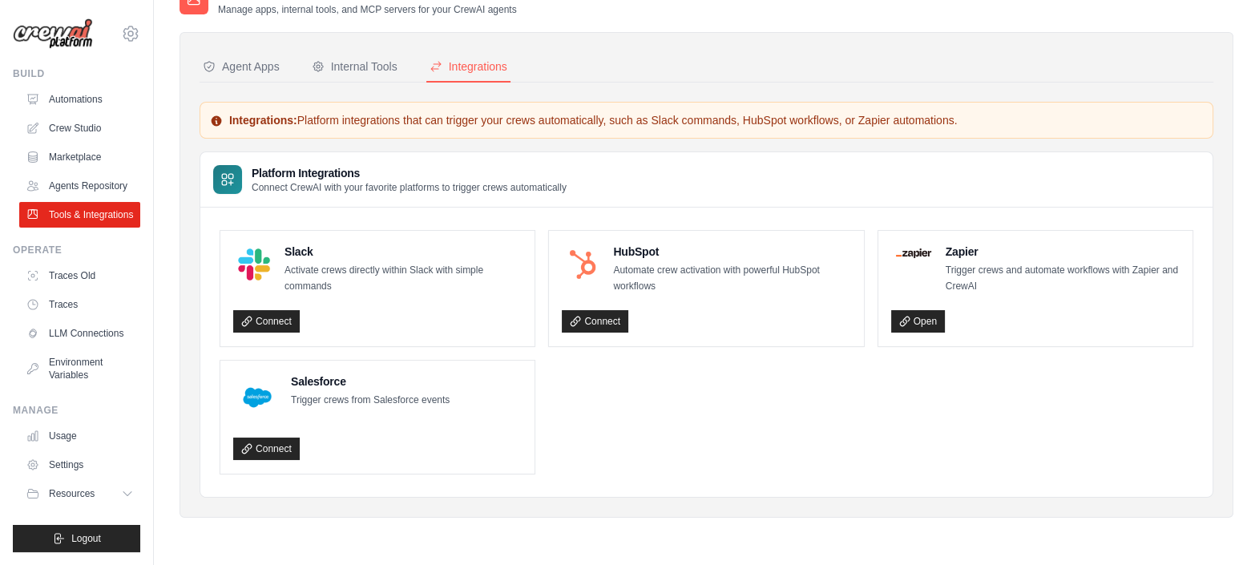
click at [183, 225] on div "Agent Apps Internal Tools Integrations Authenticated Agent Apps Enterprise-grad…" at bounding box center [706, 275] width 1054 height 486
click at [169, 231] on div "Tools & Integrations Manage apps, internal tools, and MCP servers for your Crew…" at bounding box center [706, 266] width 1105 height 565
click at [76, 100] on link "Automations" at bounding box center [81, 100] width 121 height 26
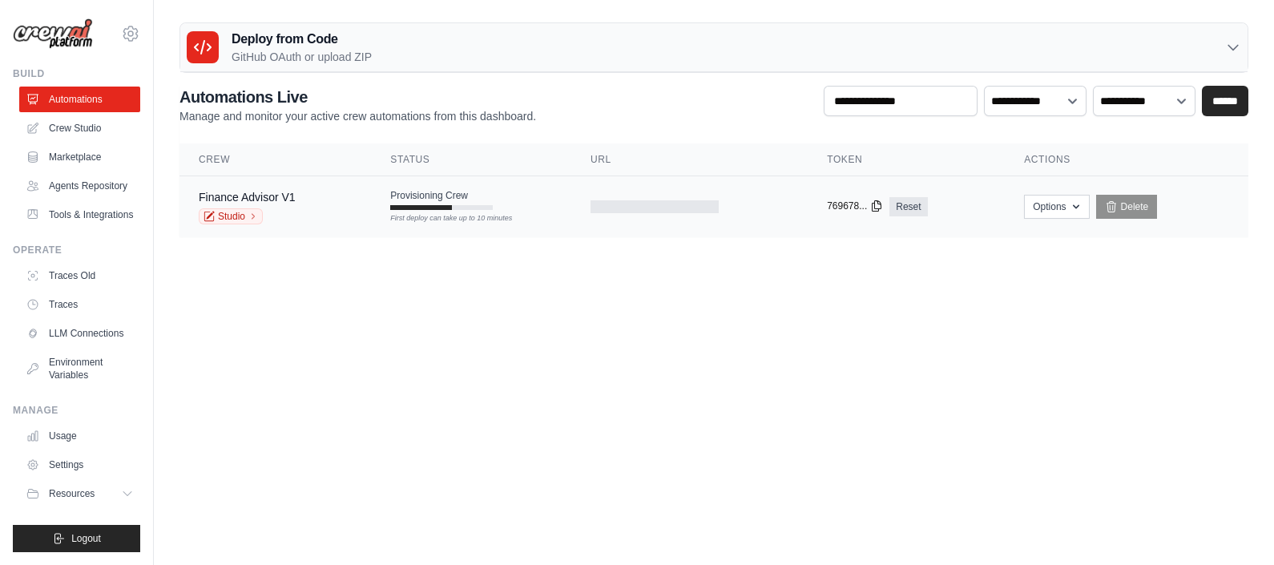
click at [877, 207] on icon at bounding box center [876, 206] width 13 height 13
click at [1232, 48] on icon at bounding box center [1233, 48] width 10 height 5
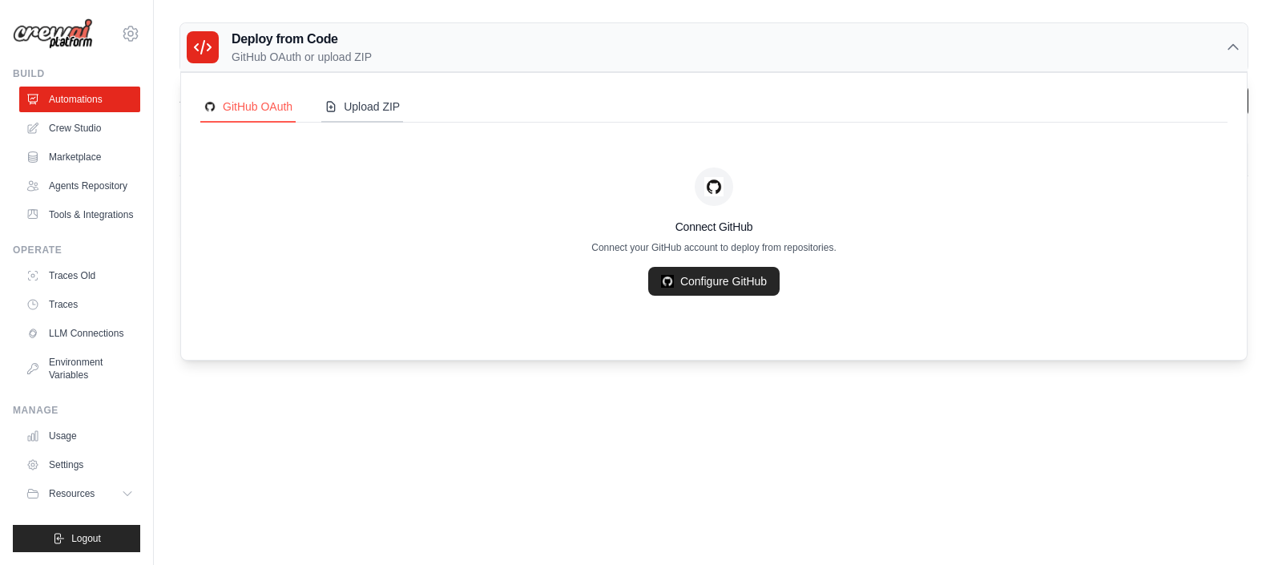
click at [375, 108] on div "Upload ZIP" at bounding box center [362, 107] width 75 height 16
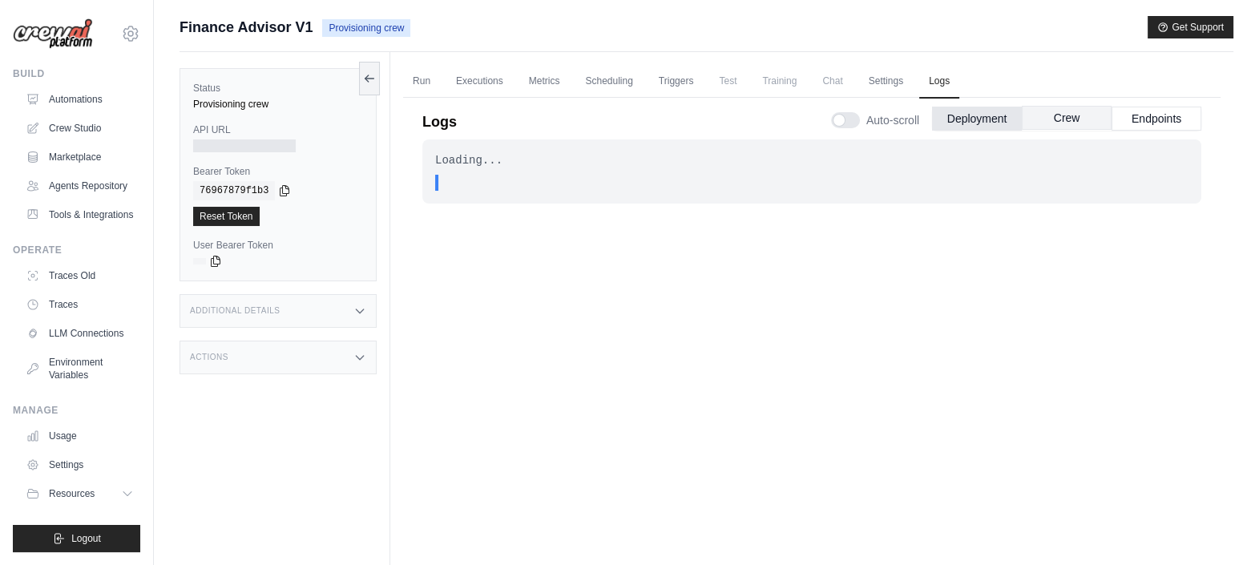
click at [1058, 109] on button "Crew" at bounding box center [1067, 118] width 90 height 24
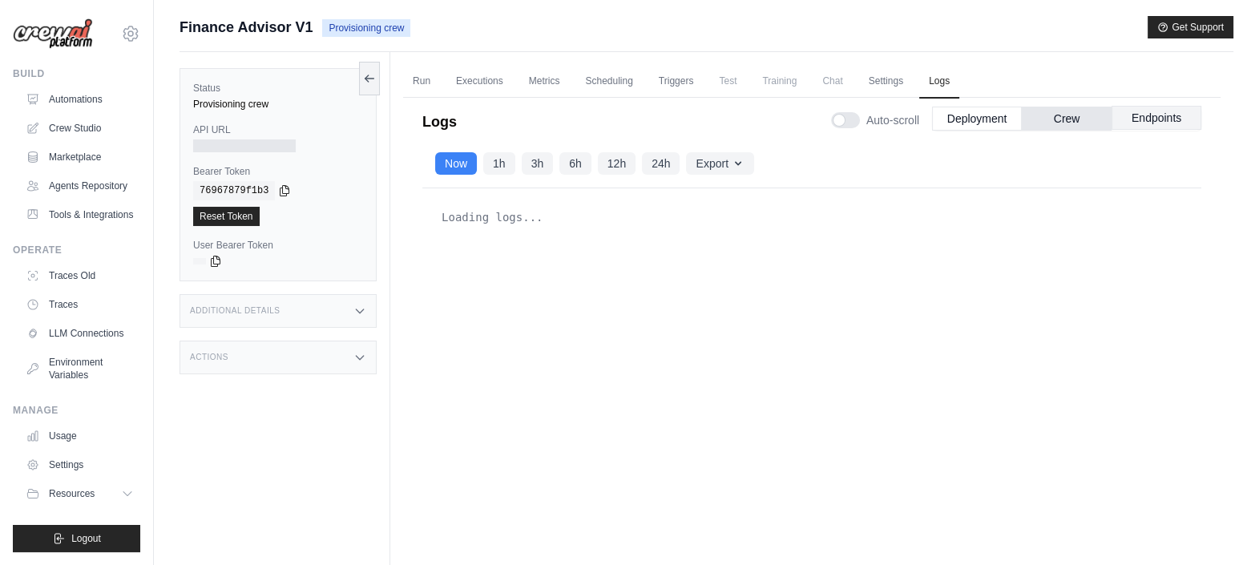
click at [1142, 124] on button "Endpoints" at bounding box center [1156, 118] width 90 height 24
click at [977, 112] on button "Deployment" at bounding box center [977, 118] width 90 height 24
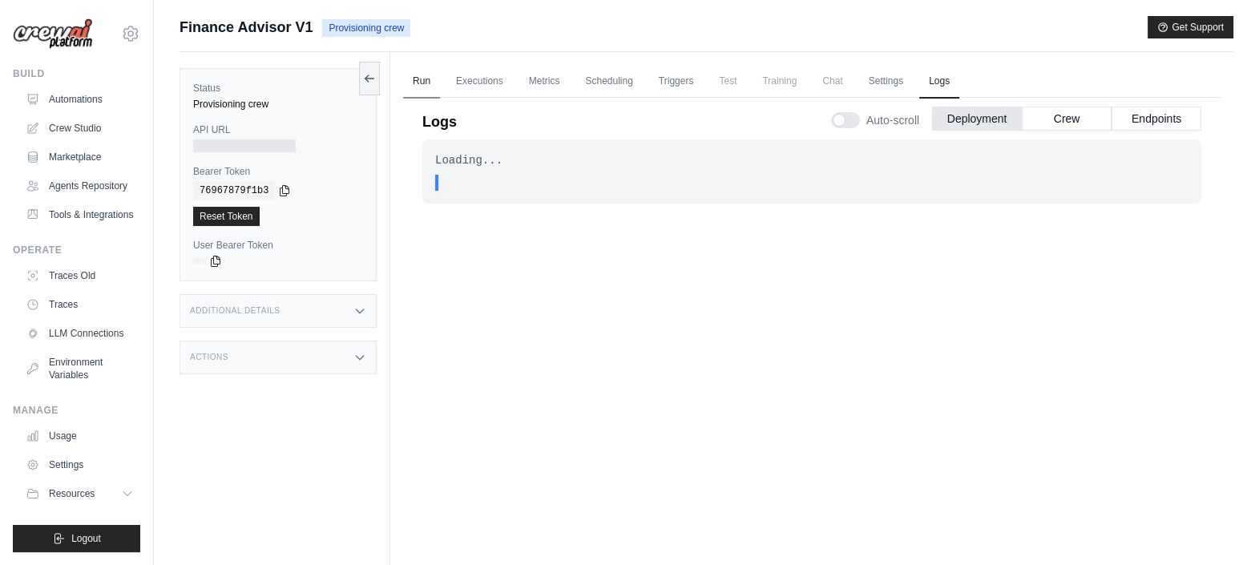
click at [428, 81] on link "Run" at bounding box center [421, 82] width 37 height 34
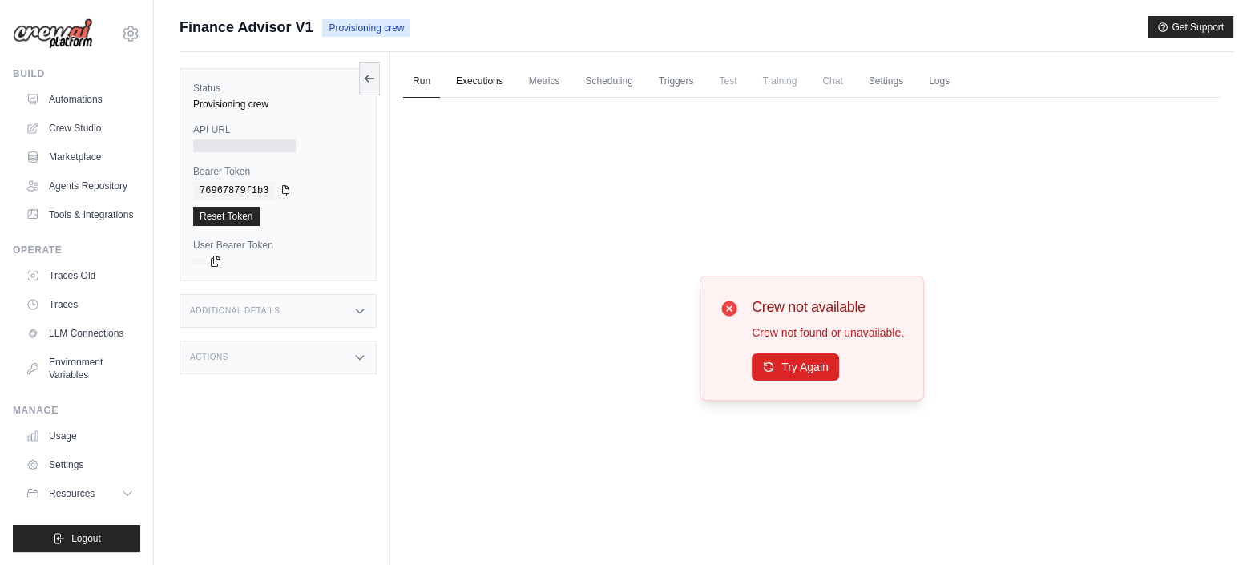
click at [488, 75] on link "Executions" at bounding box center [479, 82] width 67 height 34
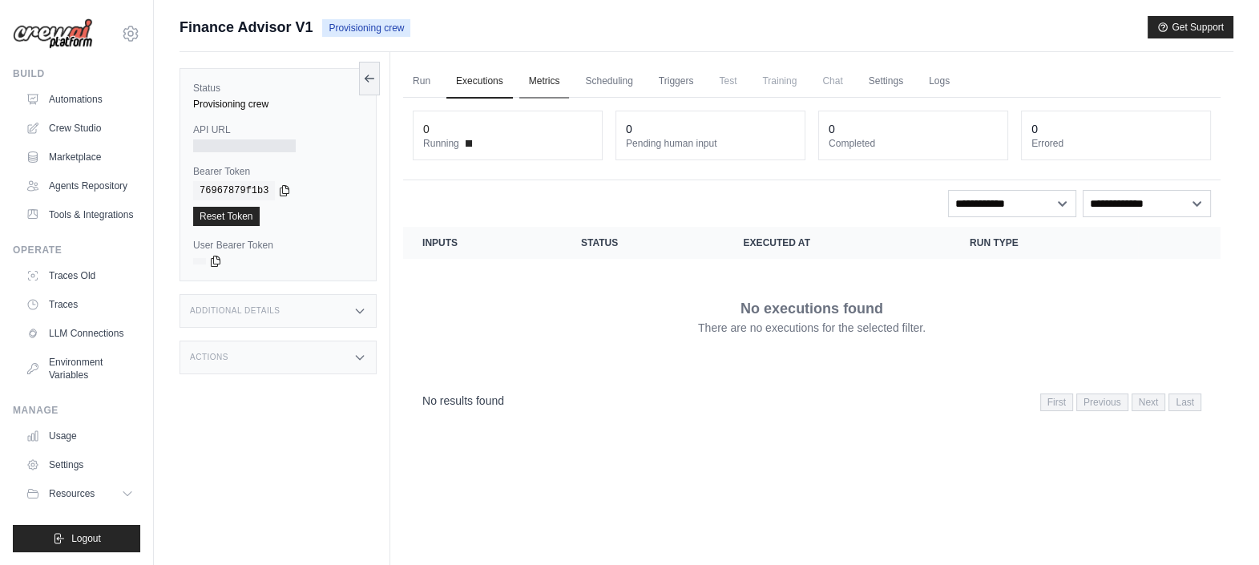
click at [551, 75] on link "Metrics" at bounding box center [544, 82] width 50 height 34
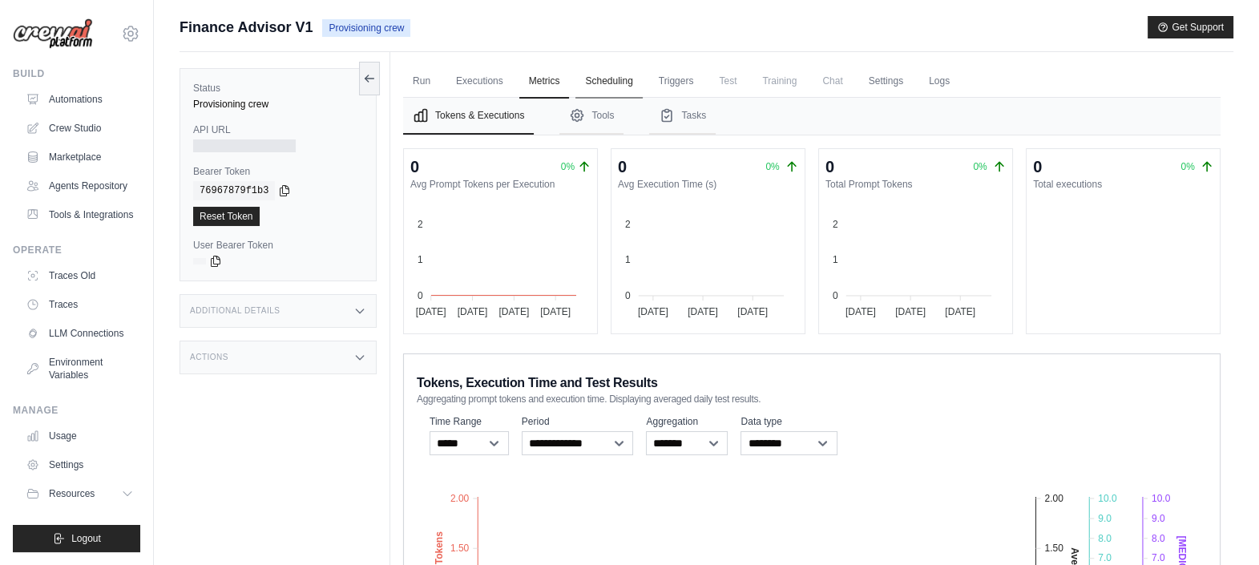
click at [627, 82] on link "Scheduling" at bounding box center [608, 82] width 67 height 34
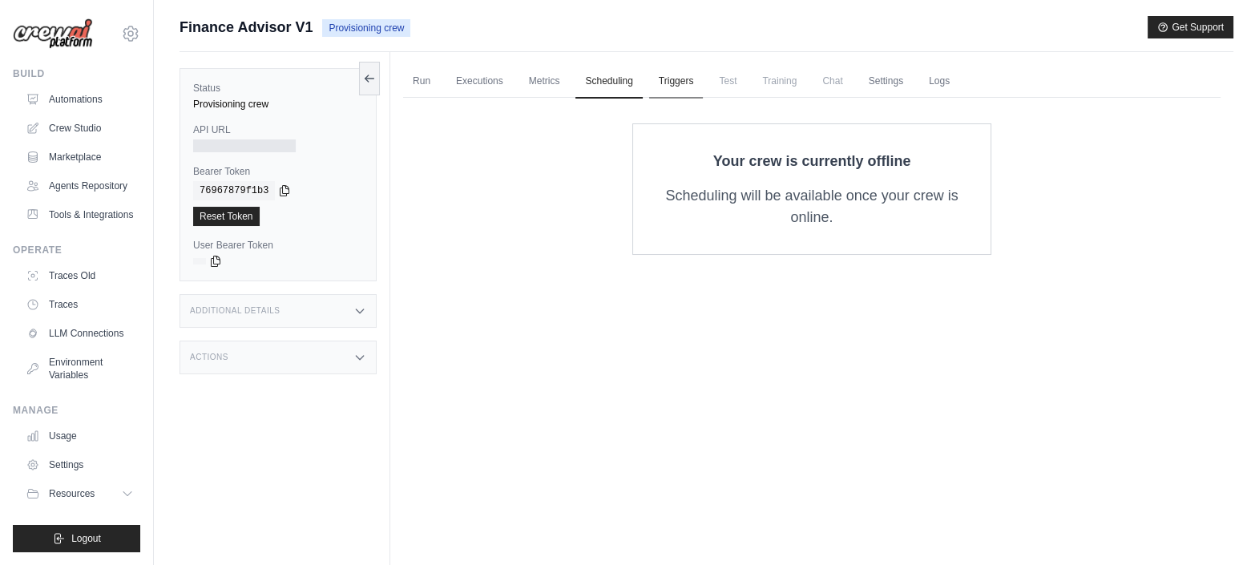
click at [673, 77] on link "Triggers" at bounding box center [676, 82] width 54 height 34
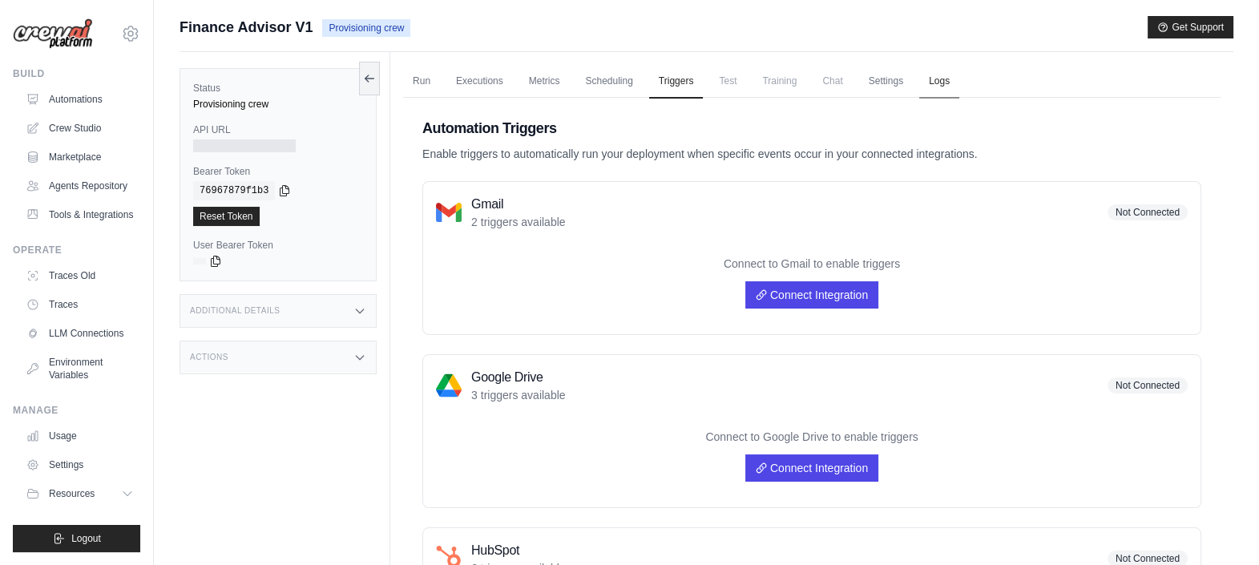
click at [932, 75] on link "Logs" at bounding box center [939, 82] width 40 height 34
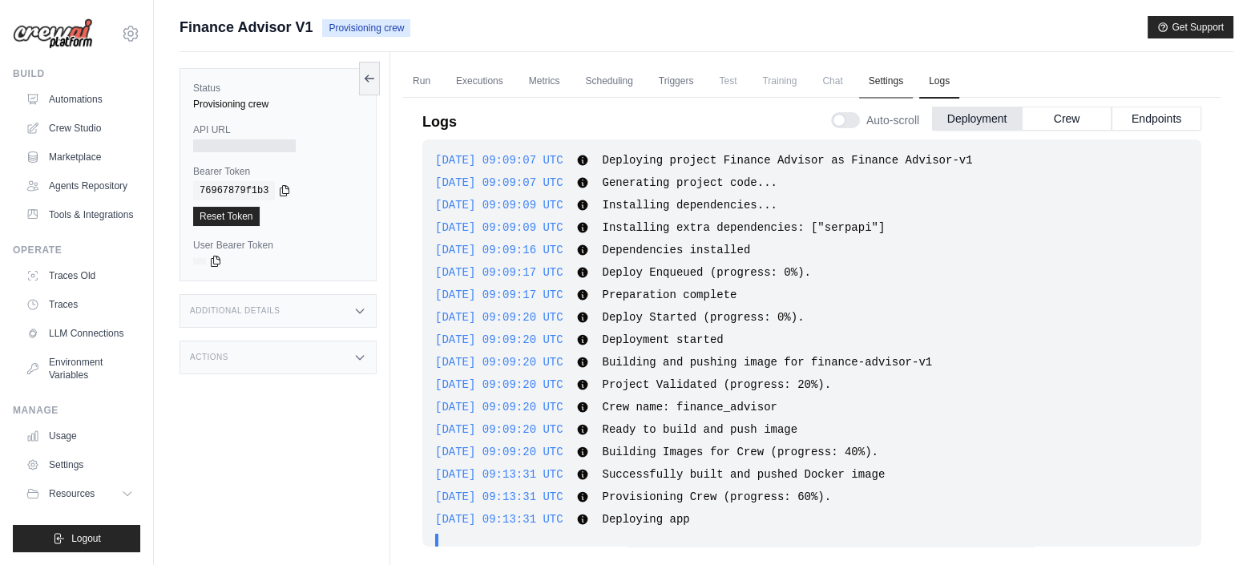
click at [889, 83] on link "Settings" at bounding box center [886, 82] width 54 height 34
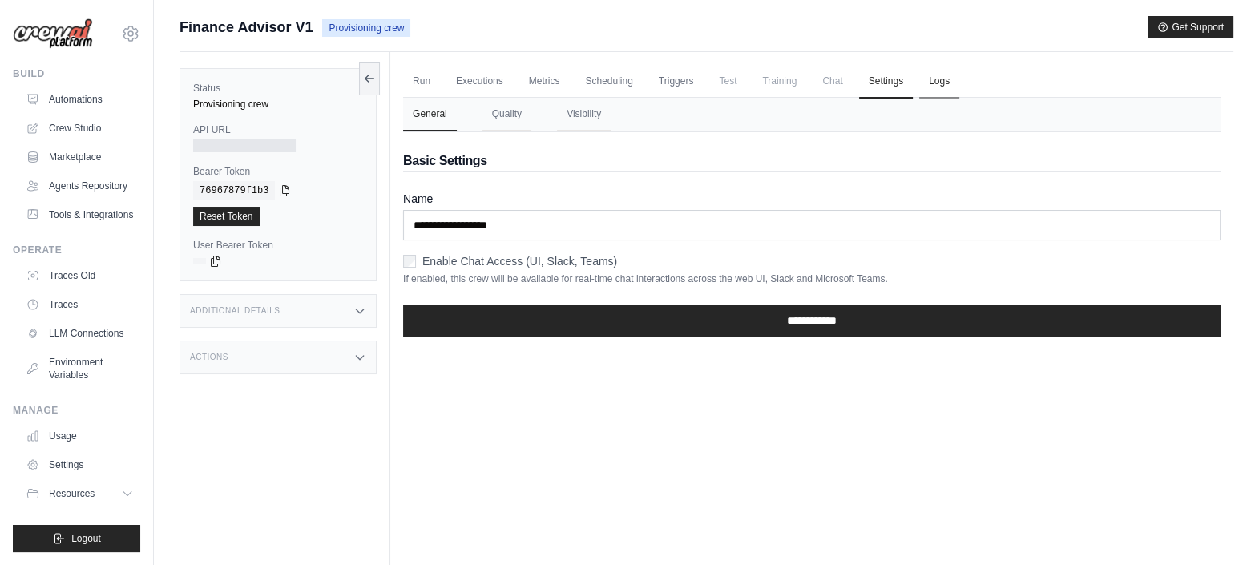
click at [933, 80] on link "Logs" at bounding box center [939, 82] width 40 height 34
